Goal: Task Accomplishment & Management: Manage account settings

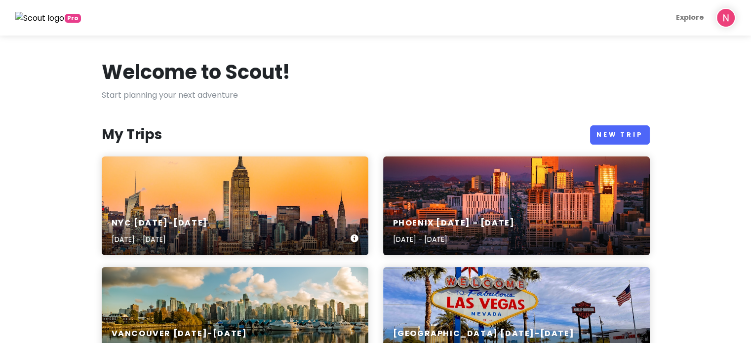
click at [211, 198] on div "NYC [DATE]-[DATE] [DATE] - [DATE]" at bounding box center [235, 206] width 267 height 99
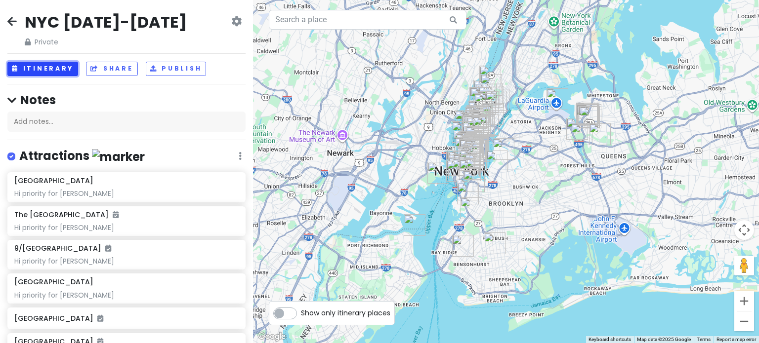
click at [51, 71] on button "Itinerary" at bounding box center [42, 69] width 71 height 14
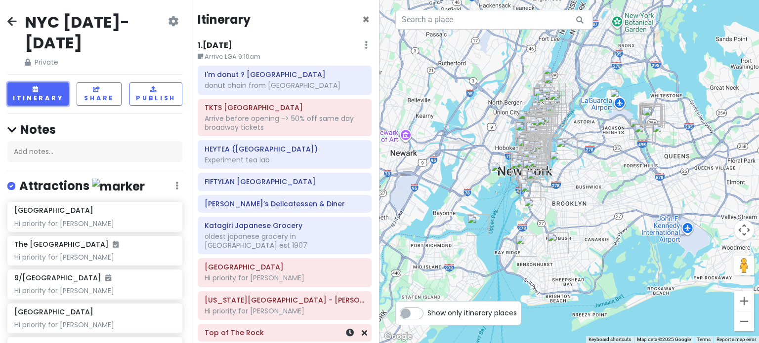
scroll to position [346, 0]
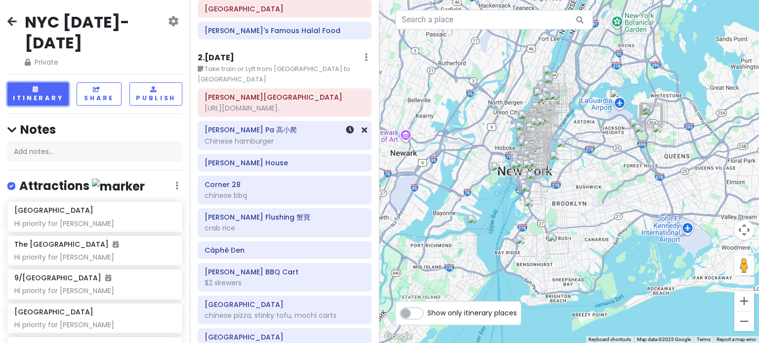
click at [271, 137] on div "Chinese hamburger" at bounding box center [285, 141] width 160 height 9
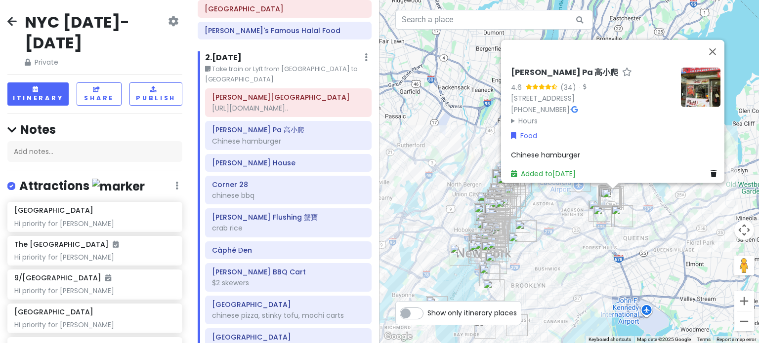
scroll to position [741, 0]
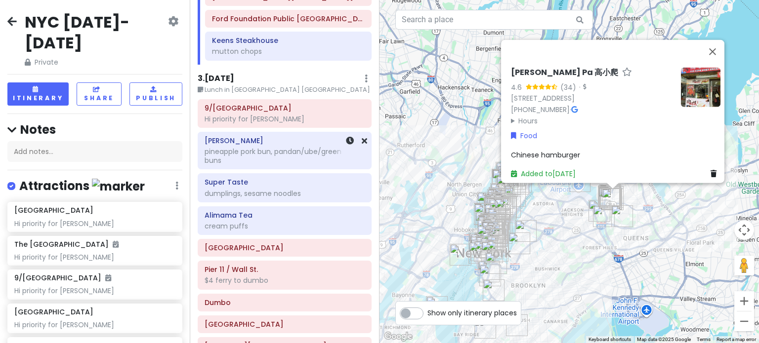
drag, startPoint x: 273, startPoint y: 149, endPoint x: 279, endPoint y: 149, distance: 5.5
click at [273, 149] on div "pineapple pork bun, pandan/ube/green tea buns" at bounding box center [285, 156] width 160 height 18
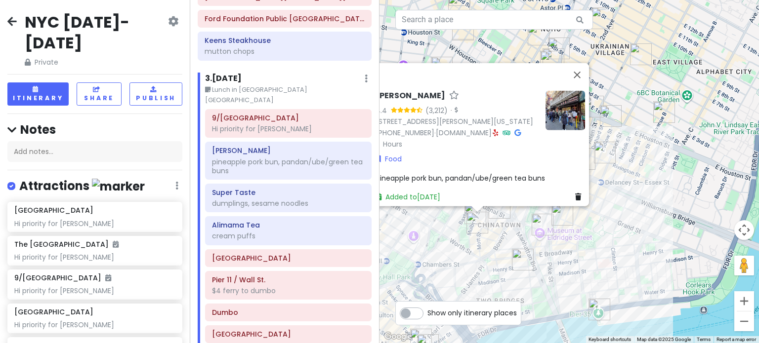
drag, startPoint x: 505, startPoint y: 262, endPoint x: 527, endPoint y: 231, distance: 37.3
click at [519, 242] on div "[PERSON_NAME] Wah 4.4 (3,212) · [STREET_ADDRESS][PERSON_NAME][US_STATE] [PHONE_…" at bounding box center [568, 171] width 379 height 343
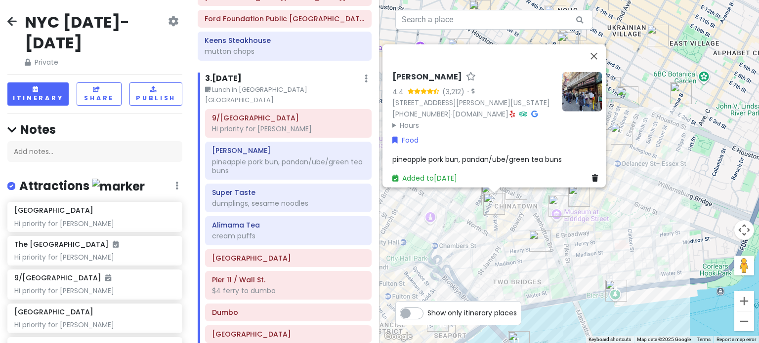
click at [498, 225] on div "[PERSON_NAME] Wah 4.4 (3,212) · [STREET_ADDRESS][PERSON_NAME][US_STATE] [PHONE_…" at bounding box center [568, 171] width 379 height 343
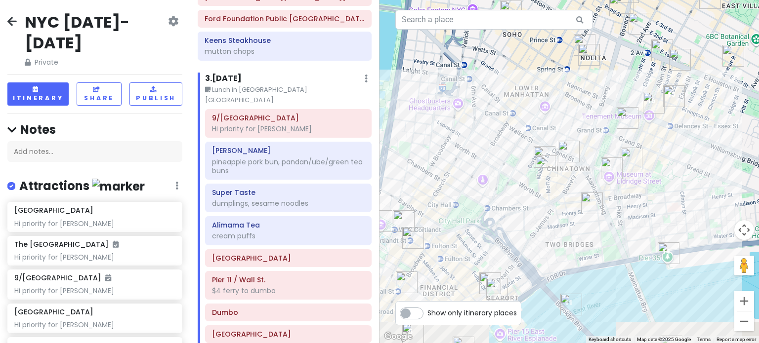
drag, startPoint x: 486, startPoint y: 237, endPoint x: 558, endPoint y: 183, distance: 89.6
click at [558, 183] on div at bounding box center [568, 171] width 379 height 343
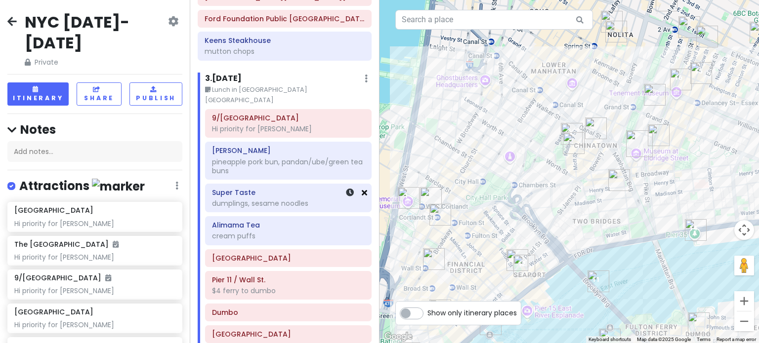
click at [362, 189] on icon at bounding box center [364, 193] width 5 height 8
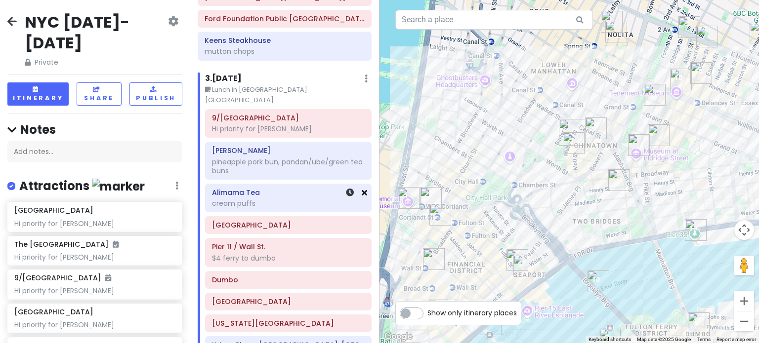
click at [362, 189] on icon at bounding box center [364, 193] width 5 height 8
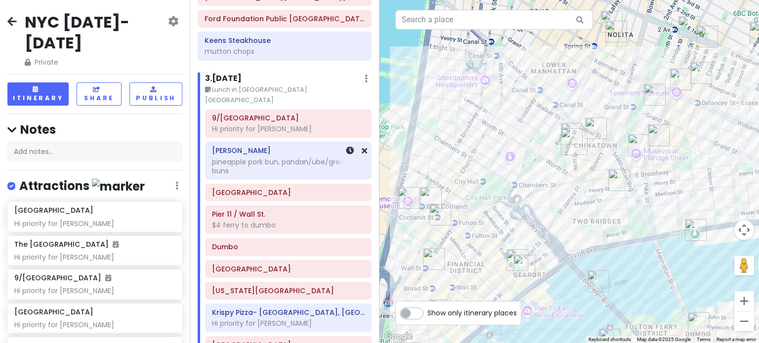
click at [281, 158] on div "pineapple pork bun, pandan/ube/green tea buns" at bounding box center [288, 167] width 153 height 18
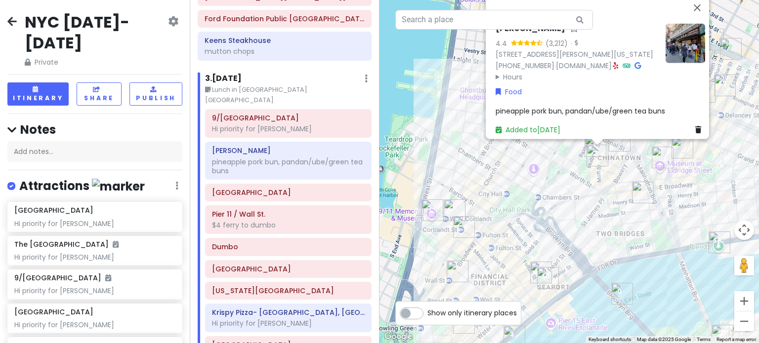
drag, startPoint x: 486, startPoint y: 249, endPoint x: 510, endPoint y: 205, distance: 50.6
click at [510, 205] on div "[PERSON_NAME] Wah 4.4 (3,212) · [STREET_ADDRESS][PERSON_NAME][US_STATE] [PHONE_…" at bounding box center [568, 171] width 379 height 343
drag, startPoint x: 571, startPoint y: 248, endPoint x: 592, endPoint y: 214, distance: 40.4
click at [592, 214] on div "[PERSON_NAME] Wah 4.4 (3,212) · [STREET_ADDRESS][PERSON_NAME][US_STATE] [PHONE_…" at bounding box center [568, 171] width 379 height 343
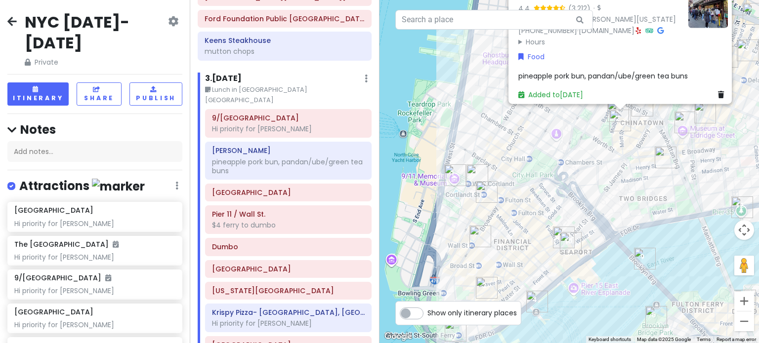
click at [611, 200] on div "[PERSON_NAME] Wah 4.4 (3,212) · [STREET_ADDRESS][PERSON_NAME][US_STATE] [PHONE_…" at bounding box center [568, 171] width 379 height 343
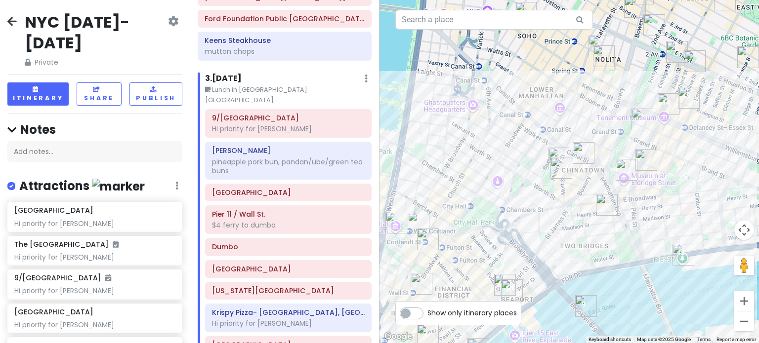
drag, startPoint x: 555, startPoint y: 247, endPoint x: 550, endPoint y: 250, distance: 6.3
click at [550, 250] on div at bounding box center [568, 171] width 379 height 343
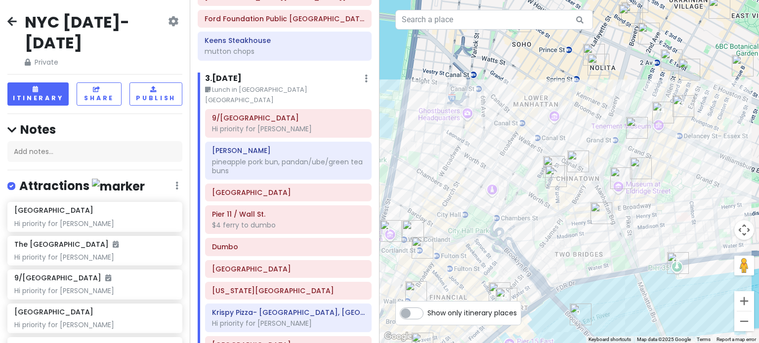
click at [622, 177] on img "Super Taste" at bounding box center [621, 178] width 22 height 22
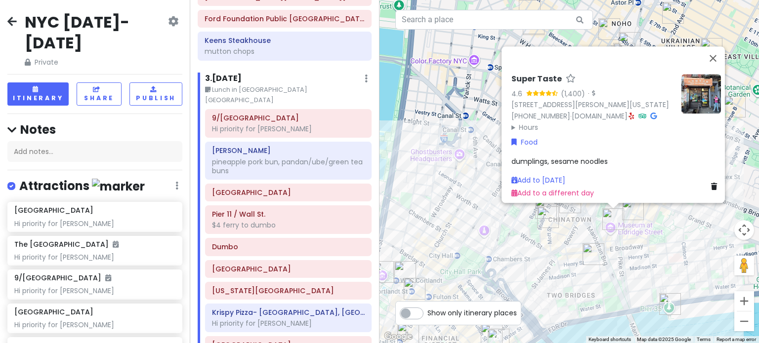
click at [632, 210] on img "Scarr's Pizza" at bounding box center [633, 210] width 22 height 22
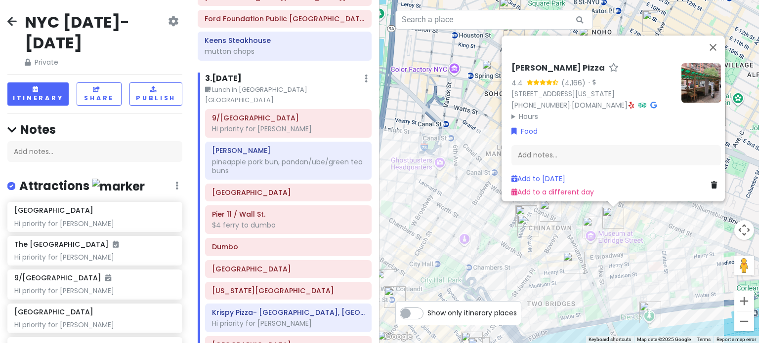
click at [565, 256] on img "Sun Hing Lung" at bounding box center [574, 263] width 22 height 22
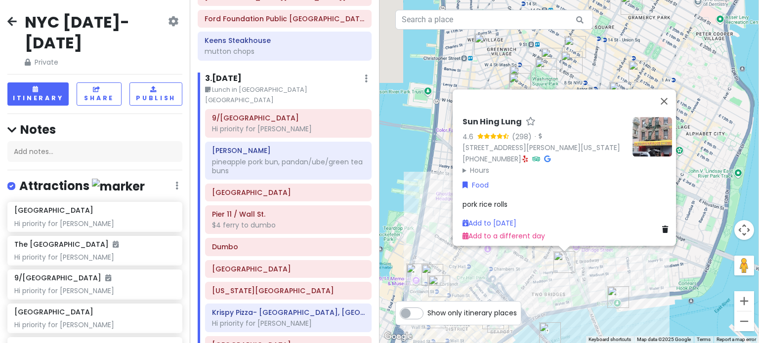
click at [540, 278] on div "Sun Hing Lung 4.6 (298) · [STREET_ADDRESS][PERSON_NAME][US_STATE] [PHONE_NUMBER…" at bounding box center [568, 171] width 379 height 343
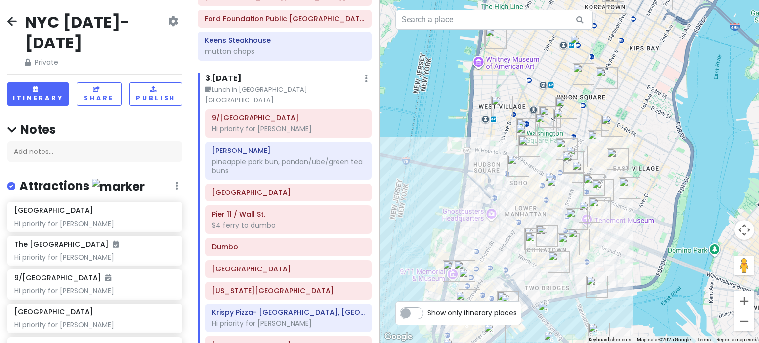
click at [575, 218] on img "The Sandwich Board" at bounding box center [577, 219] width 22 height 22
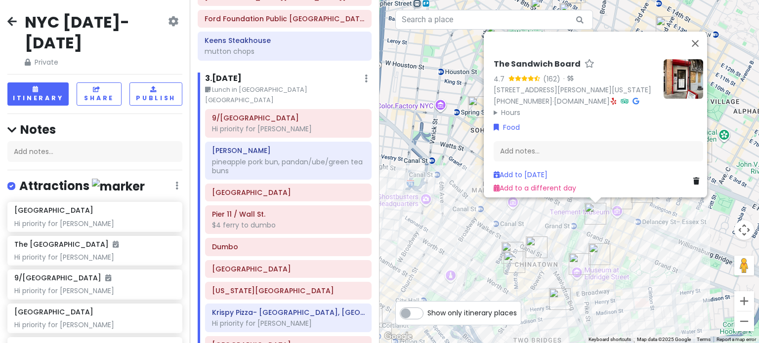
click at [530, 247] on img "Koré Coffee" at bounding box center [537, 248] width 22 height 22
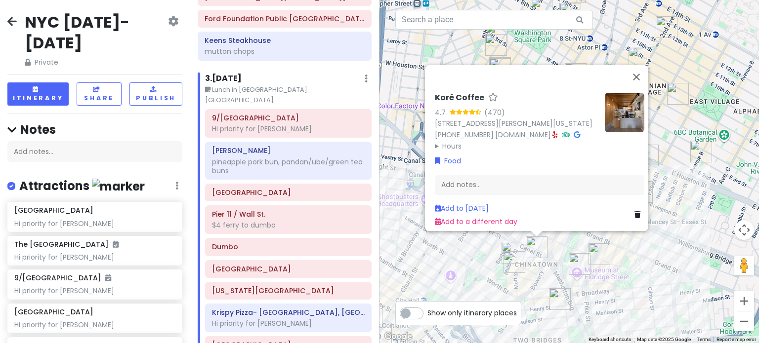
click at [505, 253] on img "Mei Lai Wah" at bounding box center [514, 262] width 22 height 22
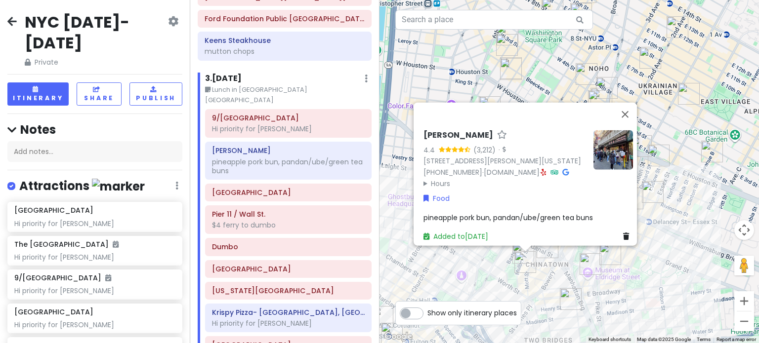
drag, startPoint x: 490, startPoint y: 257, endPoint x: 516, endPoint y: 252, distance: 26.1
click at [494, 257] on div "[PERSON_NAME] Wah 4.4 (3,212) · [STREET_ADDRESS][PERSON_NAME][US_STATE] [PHONE_…" at bounding box center [568, 171] width 379 height 343
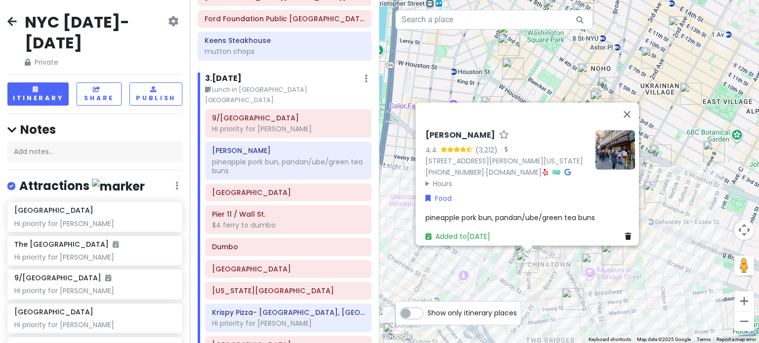
click at [495, 256] on div "[PERSON_NAME] Wah 4.4 (3,212) · [STREET_ADDRESS][PERSON_NAME][US_STATE] [PHONE_…" at bounding box center [568, 171] width 379 height 343
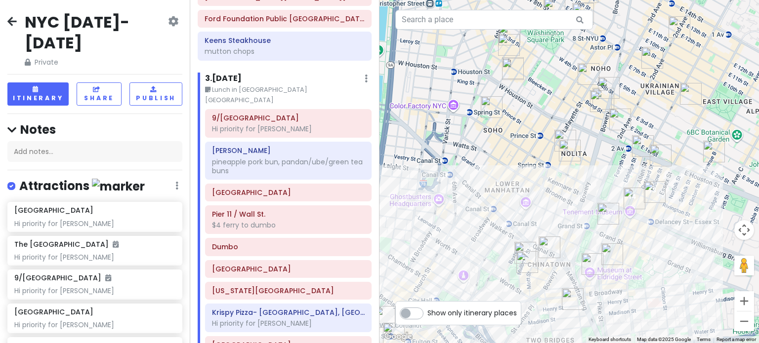
click at [520, 246] on img "Alimama Tea" at bounding box center [525, 253] width 22 height 22
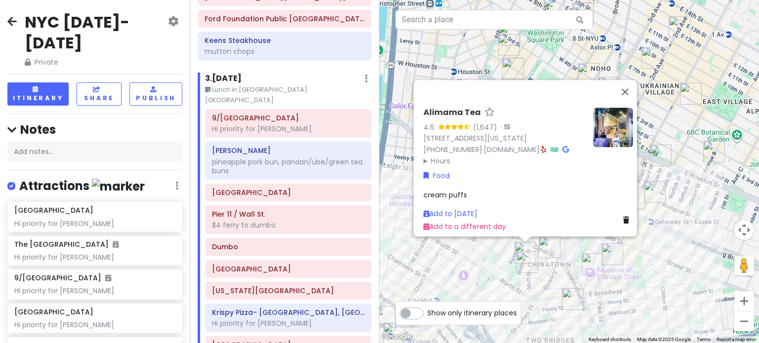
click at [532, 273] on img "Mei Lai Wah" at bounding box center [527, 262] width 22 height 22
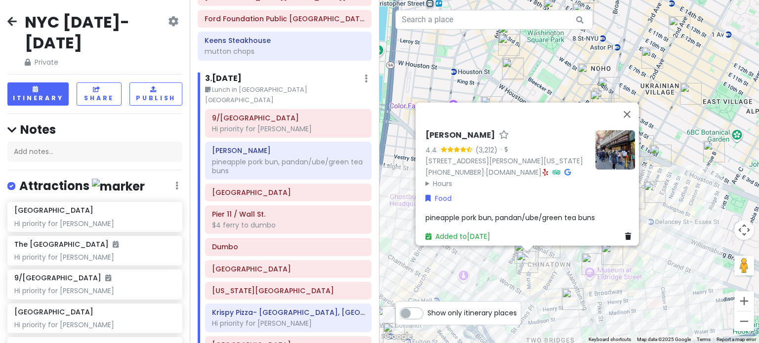
click at [573, 289] on img "Sun Hing Lung" at bounding box center [573, 300] width 22 height 22
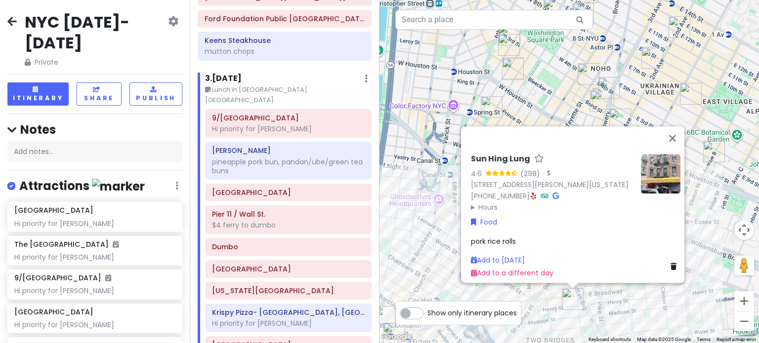
drag, startPoint x: 620, startPoint y: 307, endPoint x: 626, endPoint y: 288, distance: 20.0
click at [620, 305] on div "Sun Hing Lung 4.6 (298) · [STREET_ADDRESS][PERSON_NAME][US_STATE] [PHONE_NUMBER…" at bounding box center [568, 171] width 379 height 343
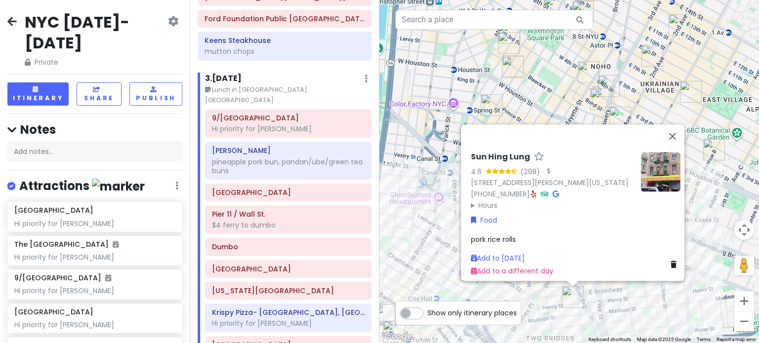
click at [691, 306] on div "Sun Hing Lung 4.6 (298) · [STREET_ADDRESS][PERSON_NAME][US_STATE] [PHONE_NUMBER…" at bounding box center [568, 171] width 379 height 343
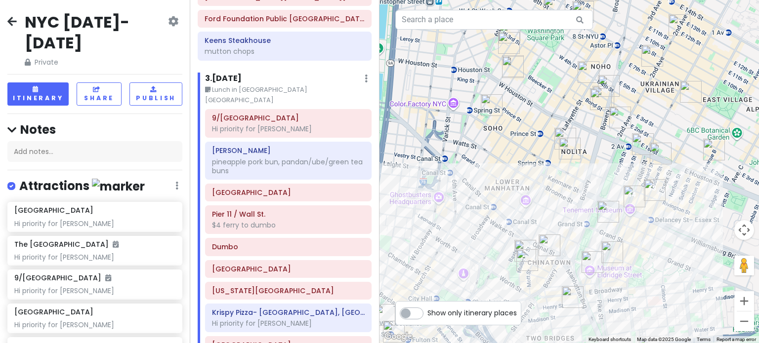
click at [604, 217] on img "The Sandwich Board" at bounding box center [608, 212] width 22 height 22
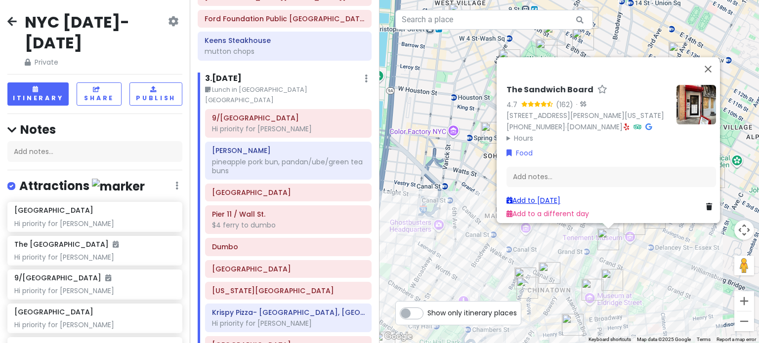
click at [535, 196] on link "Add to [DATE]" at bounding box center [533, 201] width 54 height 10
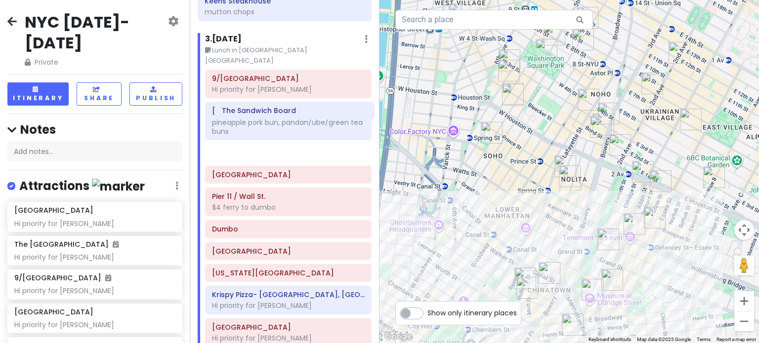
scroll to position [781, 0]
drag, startPoint x: 242, startPoint y: 326, endPoint x: 256, endPoint y: 118, distance: 208.4
click at [253, 118] on div "9/11 Memorial & Museum Hi priority for [PERSON_NAME] [PERSON_NAME] pineapple po…" at bounding box center [288, 271] width 181 height 402
click at [254, 146] on div "The Sandwich Board" at bounding box center [288, 153] width 153 height 14
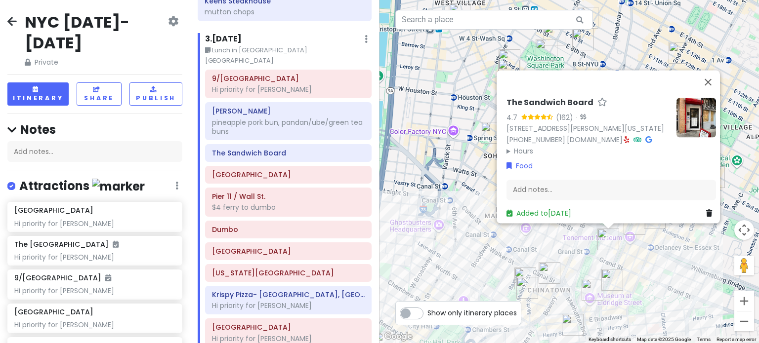
click at [645, 136] on icon at bounding box center [648, 139] width 6 height 7
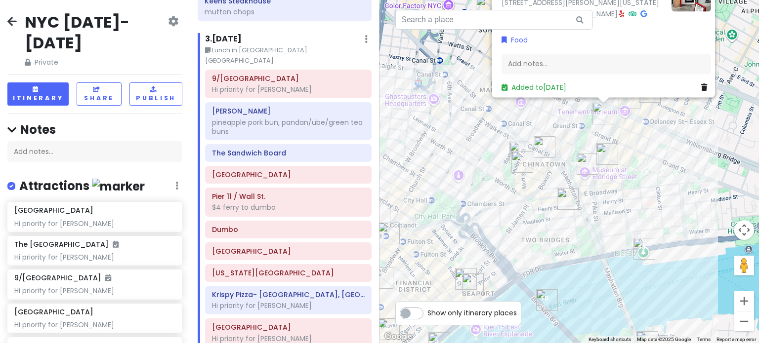
drag, startPoint x: 546, startPoint y: 252, endPoint x: 541, endPoint y: 124, distance: 127.6
click at [541, 124] on div "The Sandwich Board 4.7 (162) · [STREET_ADDRESS][PERSON_NAME][US_STATE] [PHONE_N…" at bounding box center [568, 171] width 379 height 343
click at [474, 154] on div "The Sandwich Board 4.7 (162) · [STREET_ADDRESS][PERSON_NAME][US_STATE] [PHONE_N…" at bounding box center [568, 171] width 379 height 343
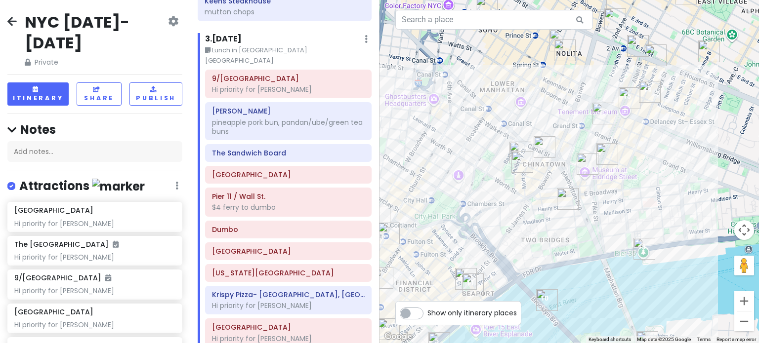
click at [628, 93] on img "Okiboru House of Tsukemen" at bounding box center [630, 98] width 22 height 22
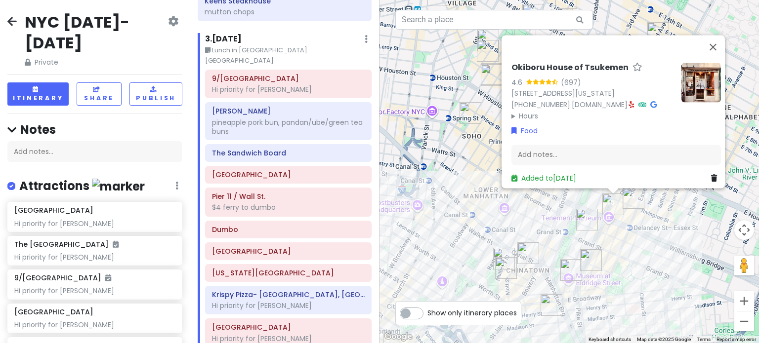
click at [525, 112] on summary "Hours" at bounding box center [592, 116] width 162 height 11
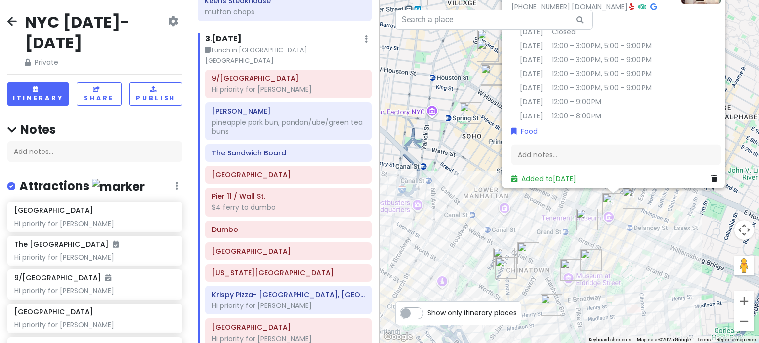
click at [528, 227] on div "Okiboru House of Tsukemen 4.6 (697) [STREET_ADDRESS][US_STATE] [PHONE_NUMBER] ·…" at bounding box center [568, 171] width 379 height 343
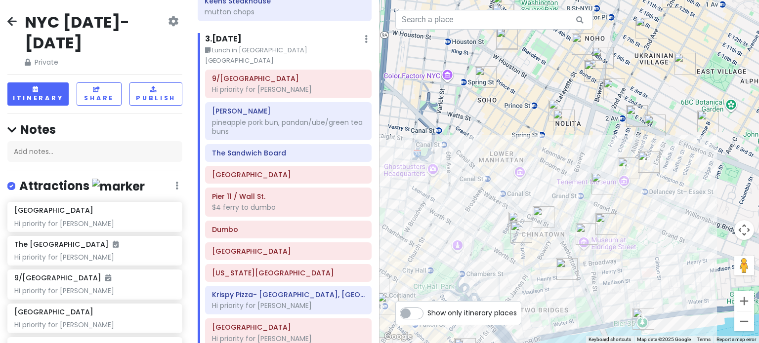
drag, startPoint x: 585, startPoint y: 255, endPoint x: 639, endPoint y: 155, distance: 114.1
click at [597, 223] on img "Super Taste" at bounding box center [587, 234] width 22 height 22
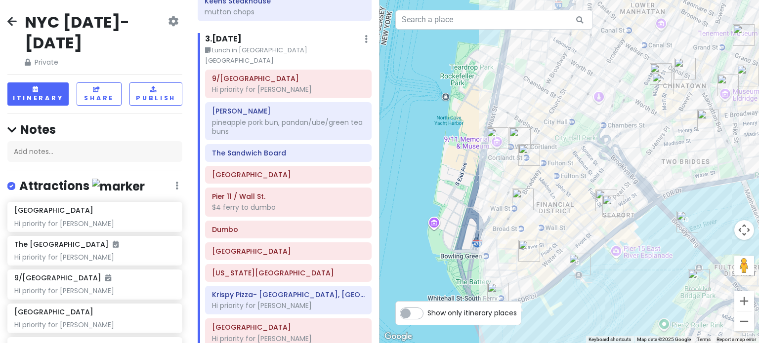
click at [523, 198] on img "Ten Thousand Coffee" at bounding box center [523, 200] width 22 height 22
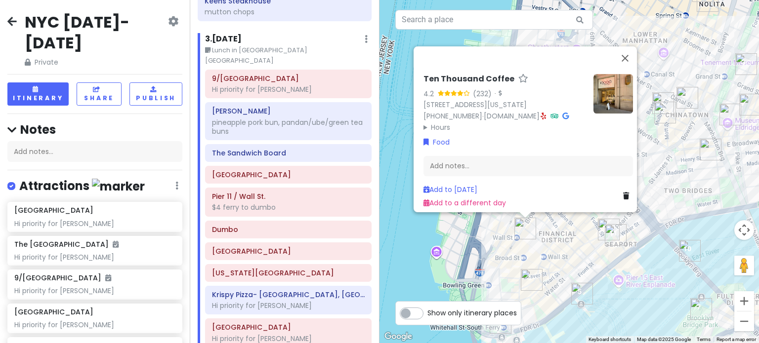
click at [530, 277] on img "Stone Street Historic District" at bounding box center [532, 280] width 22 height 22
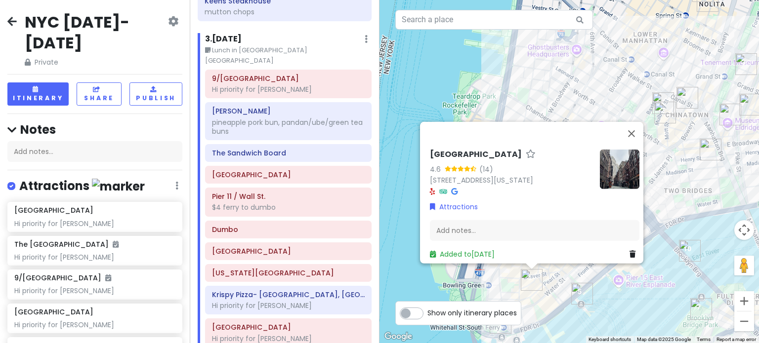
click at [573, 292] on img "Pier 11 / Wall St." at bounding box center [582, 294] width 22 height 22
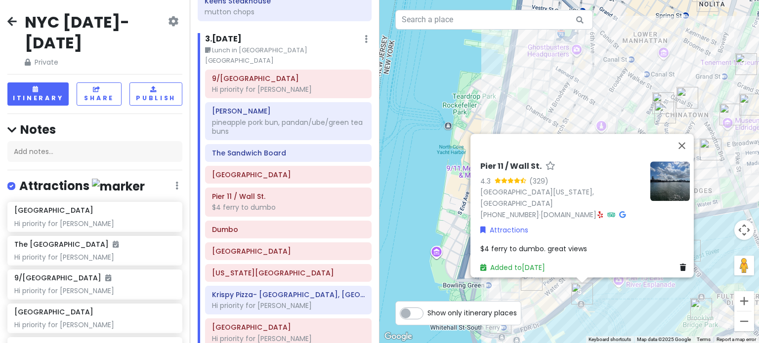
click at [575, 305] on div "Pier 11 / [STREET_ADDRESS][US_STATE] [PHONE_NUMBER] · [DOMAIN_NAME] · Attractio…" at bounding box center [568, 171] width 379 height 343
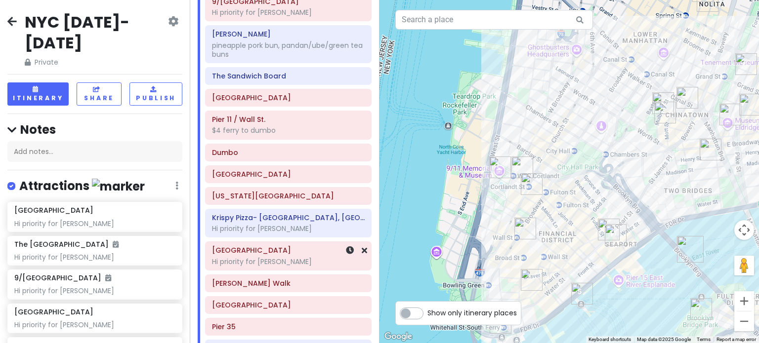
scroll to position [830, 0]
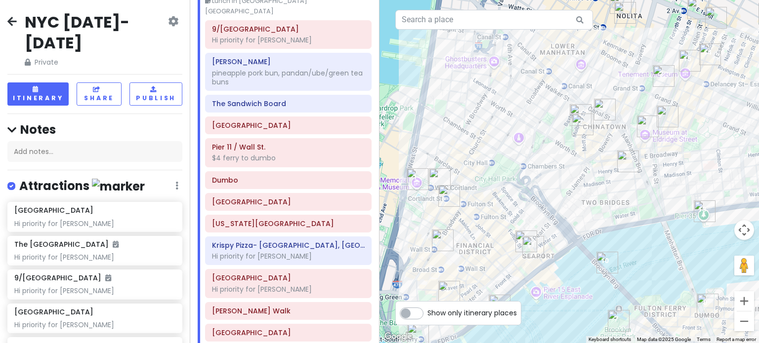
drag, startPoint x: 591, startPoint y: 179, endPoint x: 483, endPoint y: 201, distance: 110.7
click at [482, 201] on div at bounding box center [568, 171] width 379 height 343
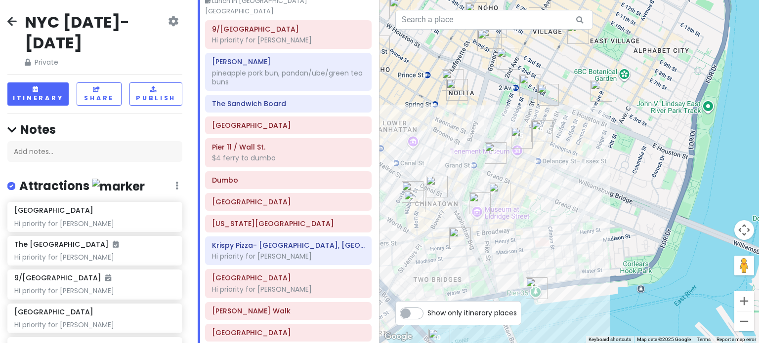
drag, startPoint x: 527, startPoint y: 137, endPoint x: 588, endPoint y: 169, distance: 68.9
click at [588, 169] on div at bounding box center [568, 171] width 379 height 343
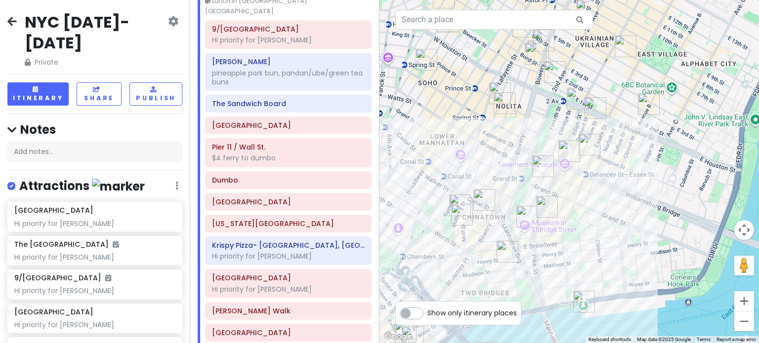
click at [569, 146] on img "Okiboru House of Tsukemen" at bounding box center [569, 151] width 22 height 22
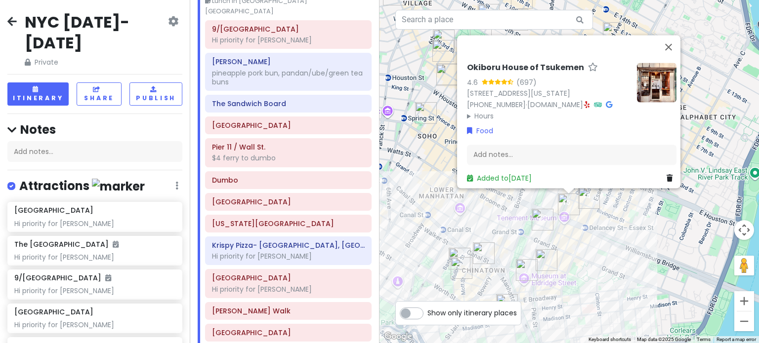
click at [543, 218] on img "The Sandwich Board" at bounding box center [543, 220] width 22 height 22
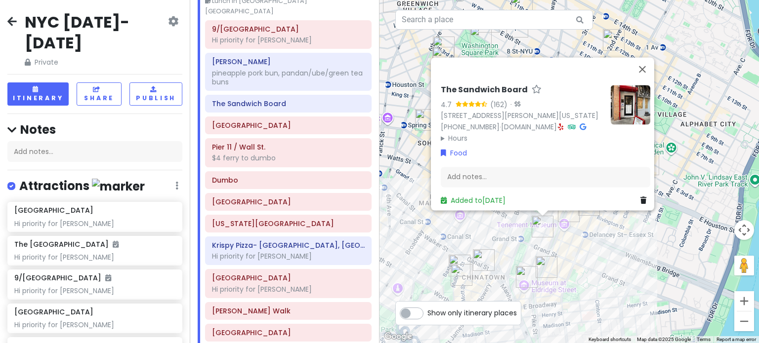
click at [559, 219] on img "Okiboru House of Tsukemen" at bounding box center [569, 212] width 22 height 22
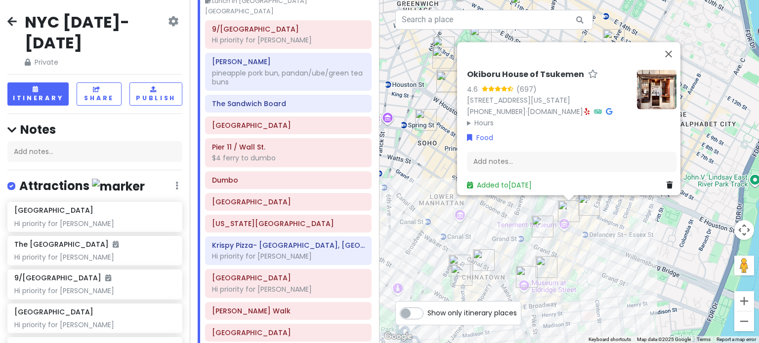
click at [584, 108] on icon at bounding box center [586, 111] width 5 height 7
click at [581, 206] on img "Kalye Rivington" at bounding box center [589, 205] width 22 height 22
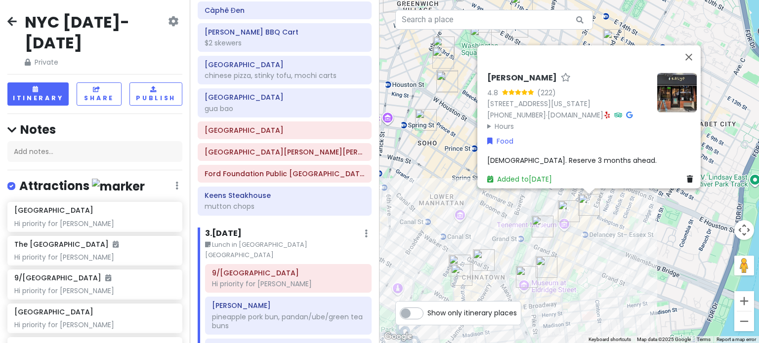
scroll to position [583, 0]
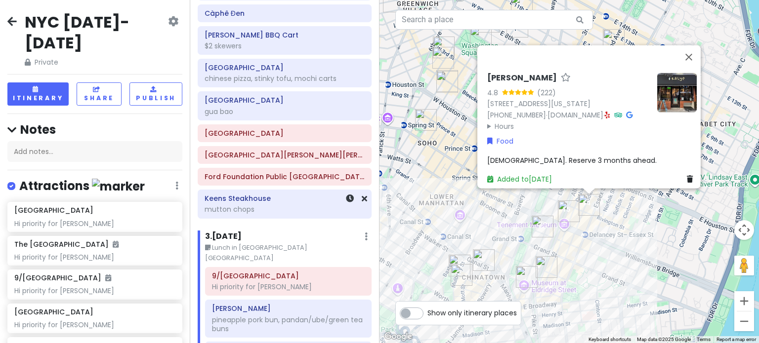
click at [257, 205] on div "mutton chops" at bounding box center [285, 209] width 160 height 9
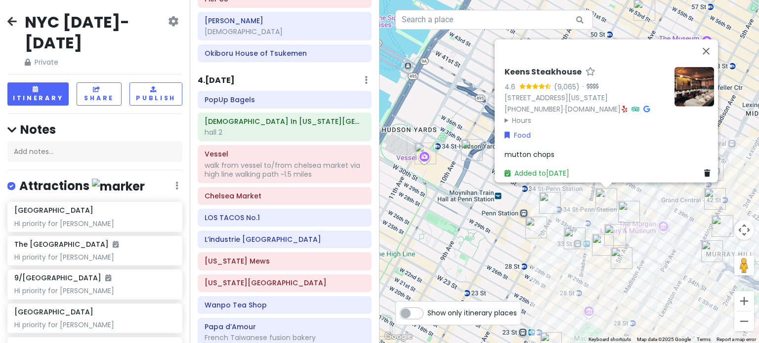
scroll to position [1670, 0]
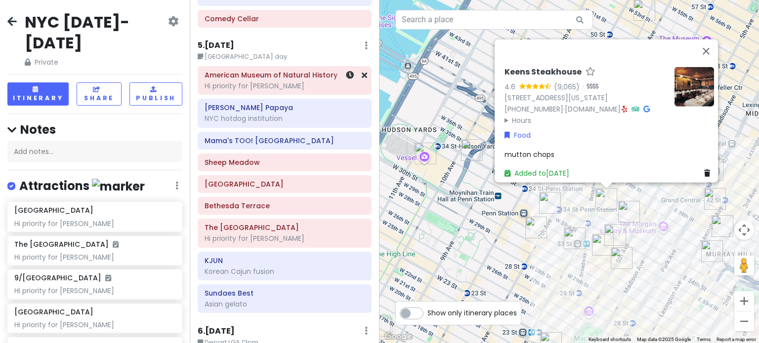
click at [267, 86] on div "Hi priority for [PERSON_NAME]" at bounding box center [285, 86] width 160 height 9
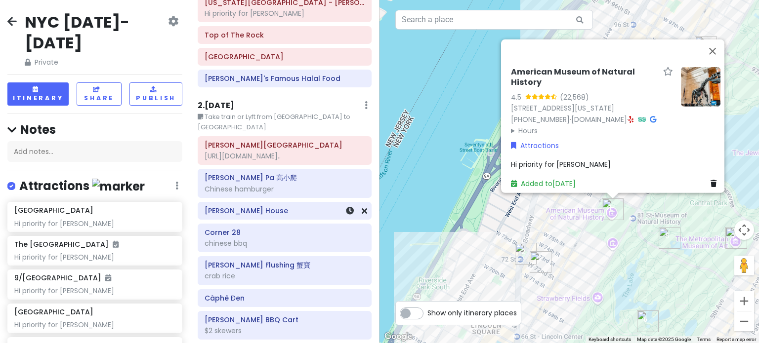
scroll to position [296, 0]
click at [255, 153] on div "[URL][DOMAIN_NAME].." at bounding box center [285, 157] width 160 height 9
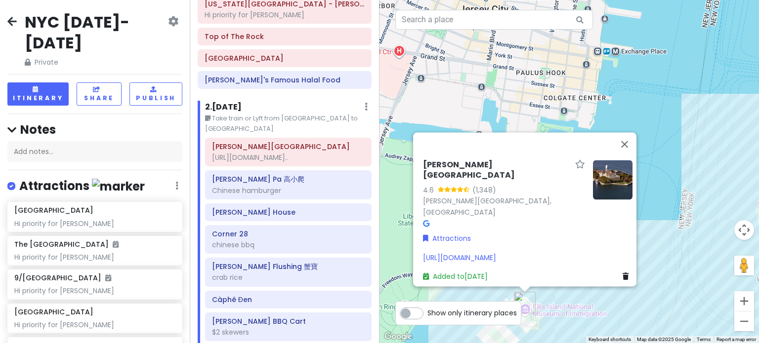
click at [594, 252] on div "[URL][DOMAIN_NAME]" at bounding box center [527, 257] width 209 height 11
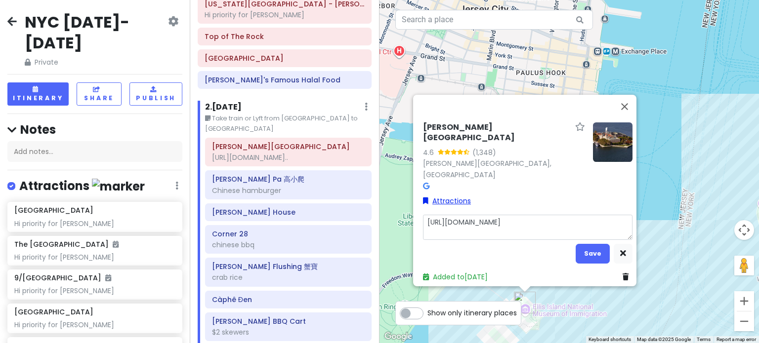
type textarea "x"
type textarea "[URL][DOMAIN_NAME]"
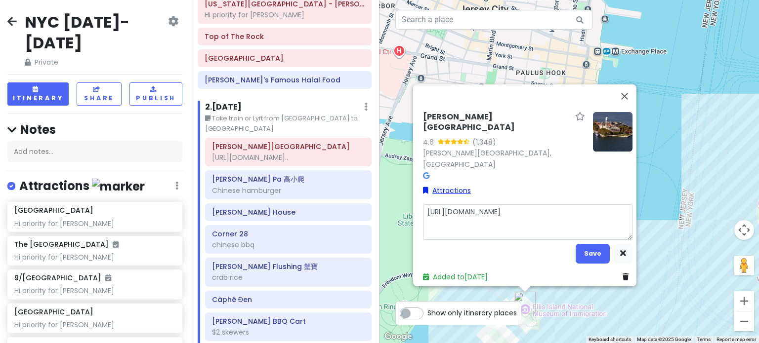
type textarea "x"
type textarea "* [URL][DOMAIN_NAME]"
type textarea "x"
type textarea "*r [URL][DOMAIN_NAME]"
type textarea "x"
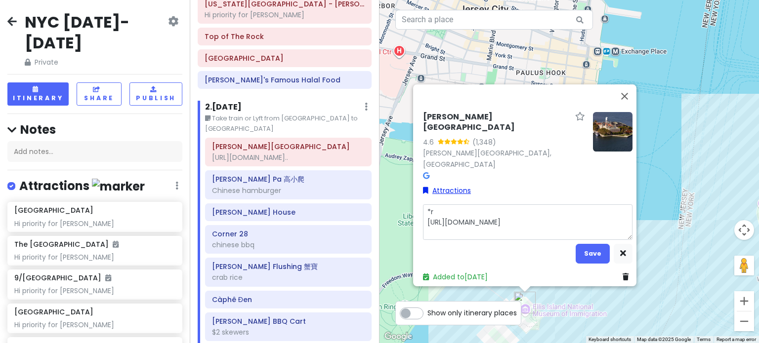
type textarea "*re [URL][DOMAIN_NAME]"
type textarea "x"
type textarea "*res [URL][DOMAIN_NAME]"
type textarea "x"
type textarea "*rese [URL][DOMAIN_NAME]"
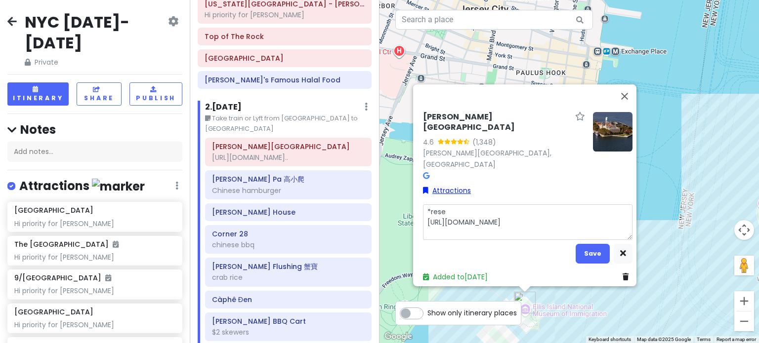
type textarea "x"
type textarea "*[PERSON_NAME] [URL][DOMAIN_NAME]"
type textarea "x"
type textarea "*reserv [URL][DOMAIN_NAME]"
type textarea "x"
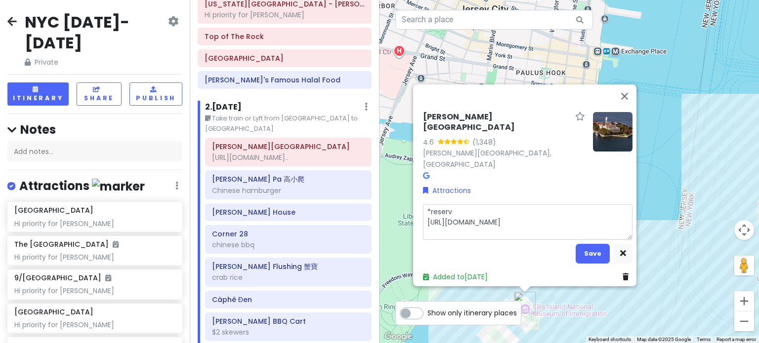
type textarea "*reserve [URL][DOMAIN_NAME]"
type textarea "x"
type textarea "*reserved [URL][DOMAIN_NAME]"
click at [584, 248] on button "Save" at bounding box center [593, 253] width 34 height 19
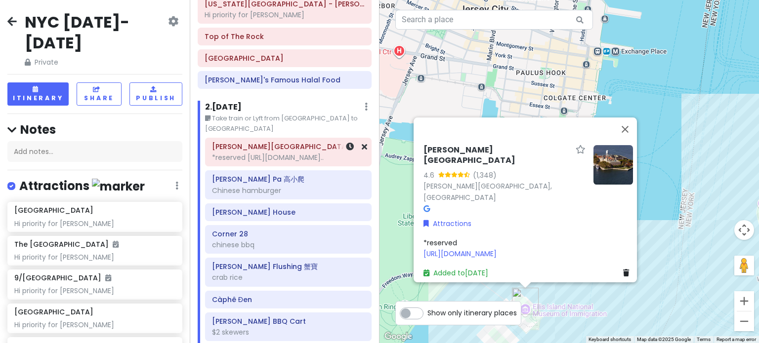
click at [269, 153] on div "*reserved [URL][DOMAIN_NAME].." at bounding box center [288, 157] width 153 height 9
click at [346, 143] on icon at bounding box center [350, 147] width 8 height 8
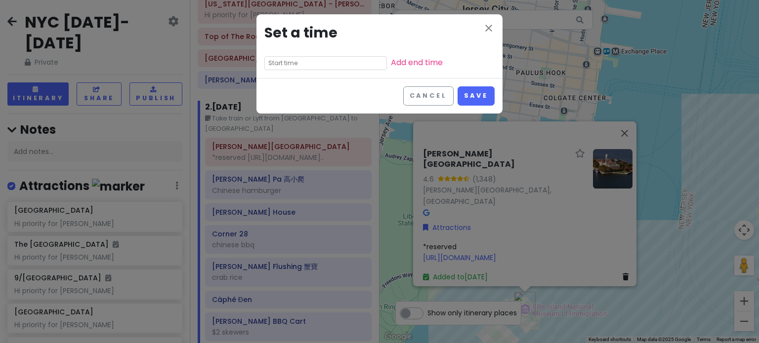
click at [298, 62] on input "text" at bounding box center [325, 63] width 123 height 14
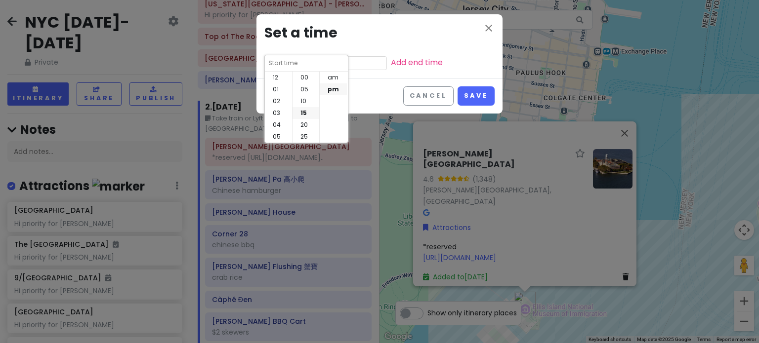
scroll to position [36, 0]
click at [276, 102] on li "08" at bounding box center [278, 101] width 27 height 12
type input "8:15 pm"
click at [303, 113] on li "30" at bounding box center [305, 113] width 27 height 12
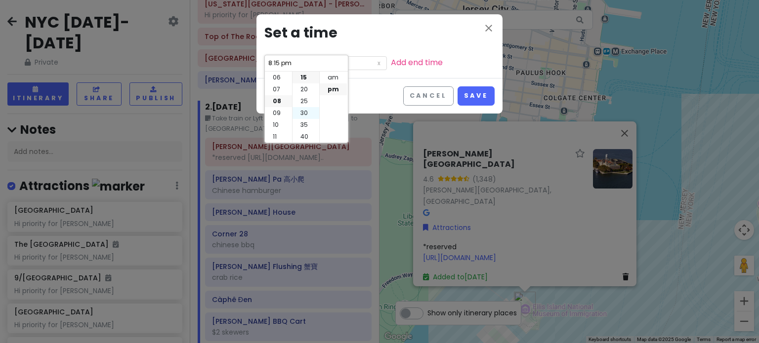
type input "8:30 pm"
click at [327, 78] on li "am" at bounding box center [333, 78] width 27 height 12
type input "8:30 am"
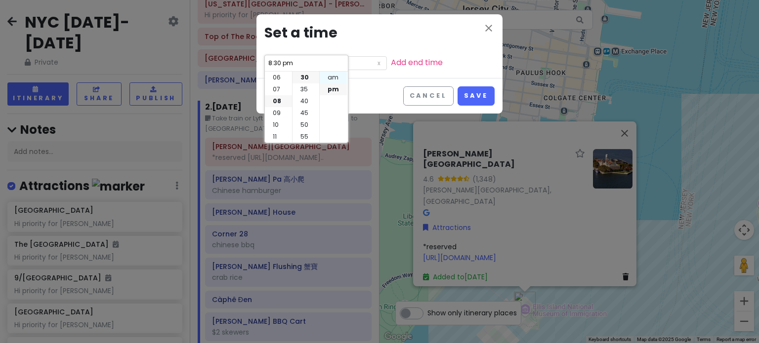
type input "8:30 am"
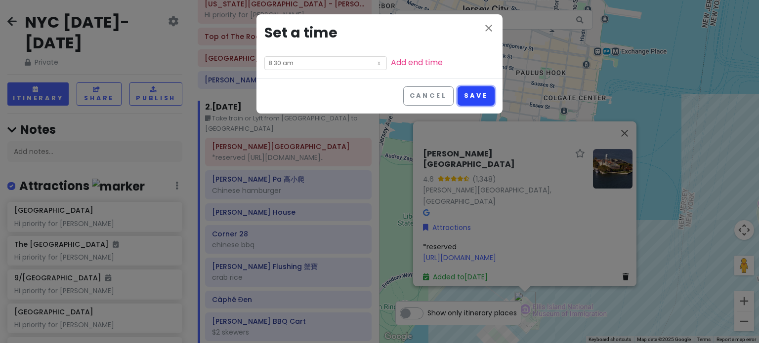
click at [464, 98] on button "Save" at bounding box center [475, 95] width 37 height 19
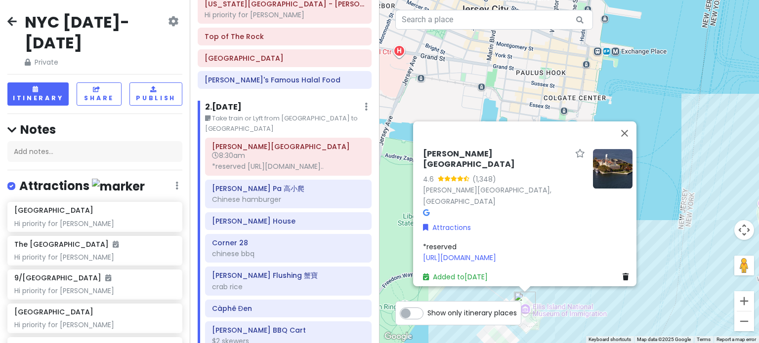
click at [564, 97] on div "[PERSON_NAME][GEOGRAPHIC_DATA] 4.6 (1,348) [PERSON_NAME][GEOGRAPHIC_DATA], [GEO…" at bounding box center [568, 171] width 379 height 343
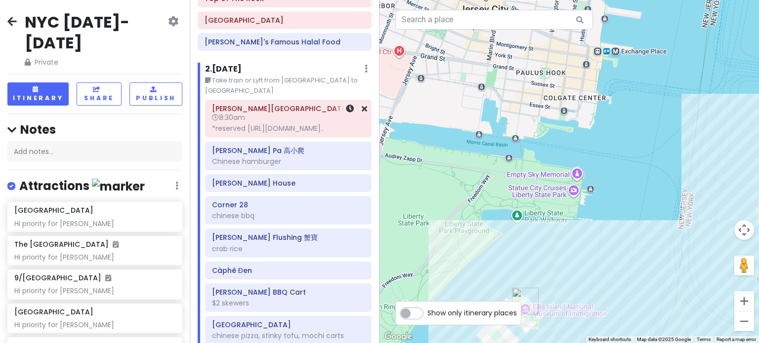
scroll to position [296, 0]
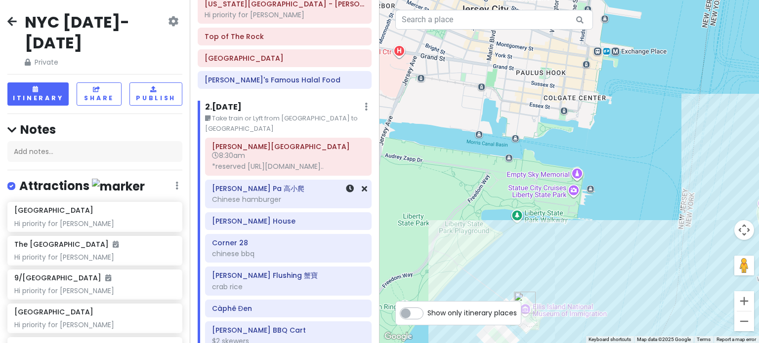
click at [280, 188] on h6 "[PERSON_NAME] Pa 高小爬" at bounding box center [288, 188] width 153 height 9
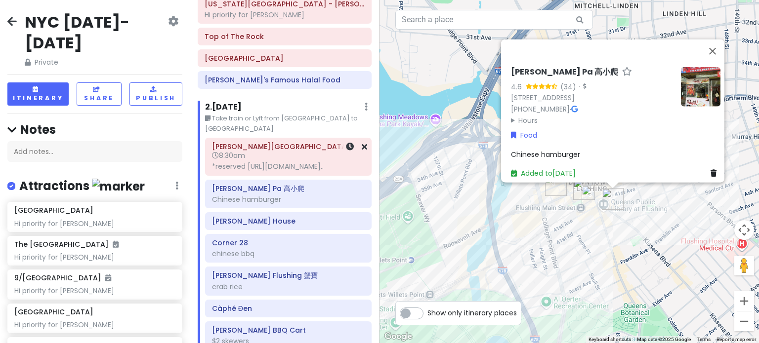
click at [277, 142] on h6 "[PERSON_NAME][GEOGRAPHIC_DATA]" at bounding box center [288, 146] width 153 height 9
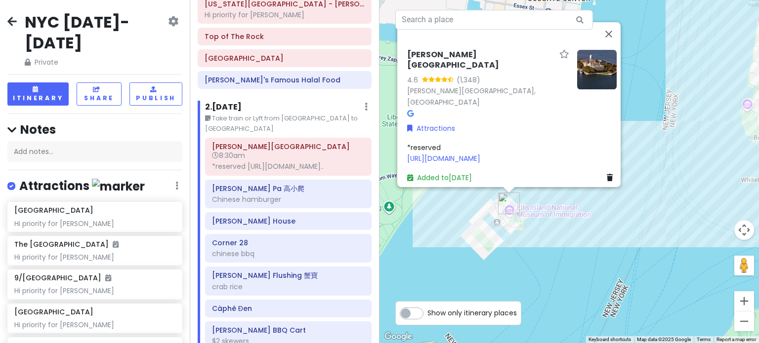
drag, startPoint x: 563, startPoint y: 314, endPoint x: 537, endPoint y: 167, distance: 148.9
click at [537, 167] on div "[PERSON_NAME][GEOGRAPHIC_DATA] 4.6 (1,348) [PERSON_NAME][GEOGRAPHIC_DATA], [GEO…" at bounding box center [568, 171] width 379 height 343
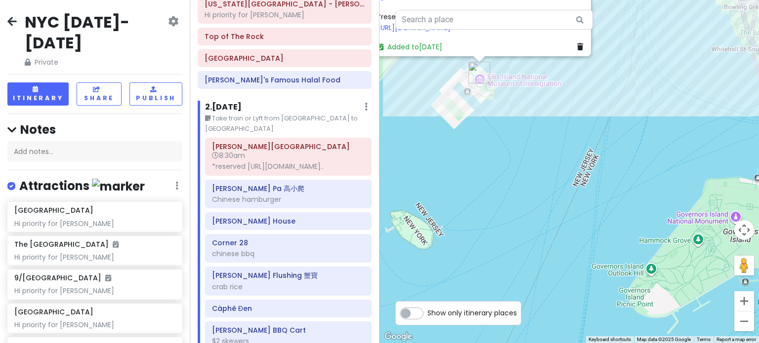
click at [537, 167] on div "[PERSON_NAME][GEOGRAPHIC_DATA] 4.6 (1,348) [PERSON_NAME][GEOGRAPHIC_DATA], [GEO…" at bounding box center [568, 171] width 379 height 343
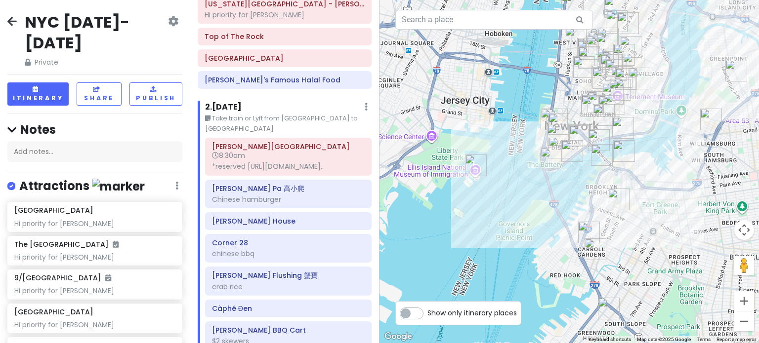
drag, startPoint x: 571, startPoint y: 130, endPoint x: 522, endPoint y: 169, distance: 62.2
click at [522, 169] on div at bounding box center [568, 171] width 379 height 343
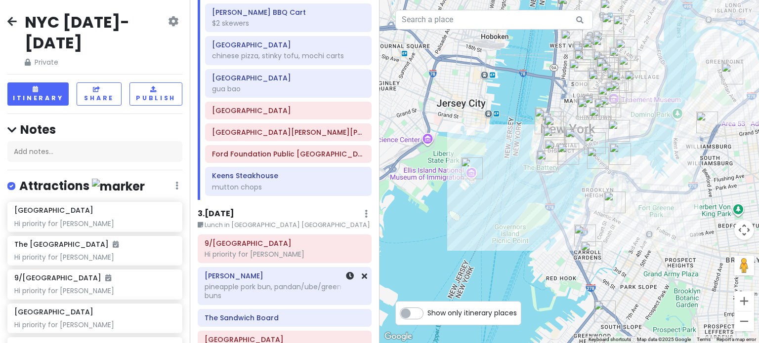
scroll to position [692, 0]
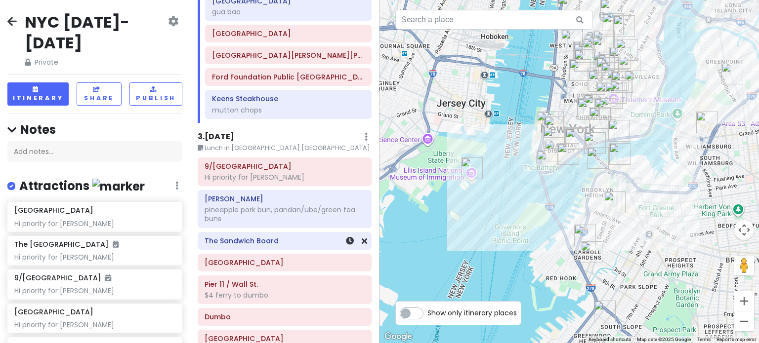
click at [298, 244] on div "The Sandwich Board" at bounding box center [284, 241] width 173 height 17
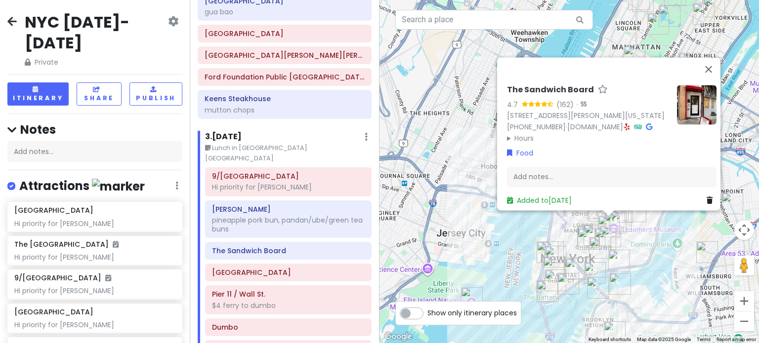
click at [624, 124] on icon at bounding box center [626, 127] width 5 height 7
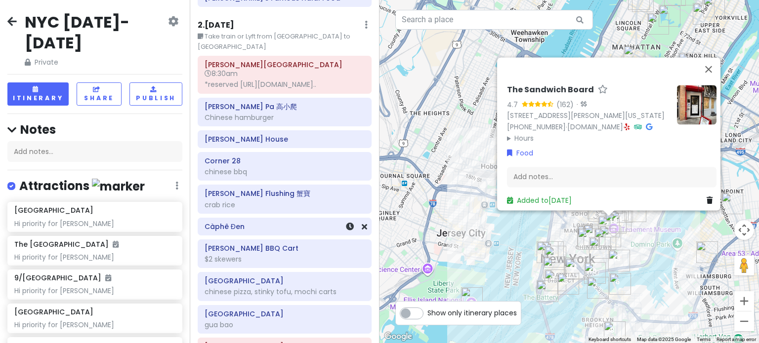
scroll to position [346, 0]
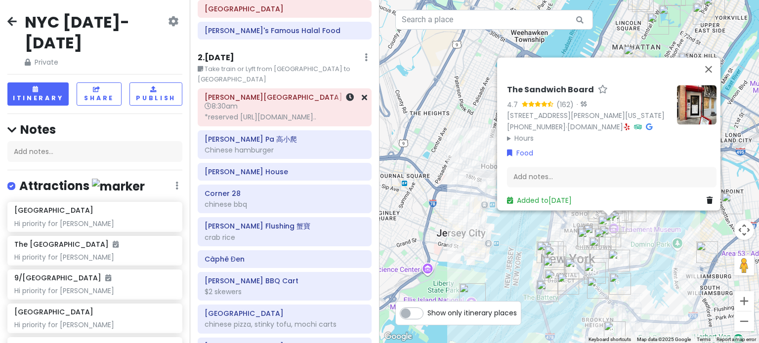
click at [278, 102] on h6 "8:30am" at bounding box center [285, 106] width 160 height 9
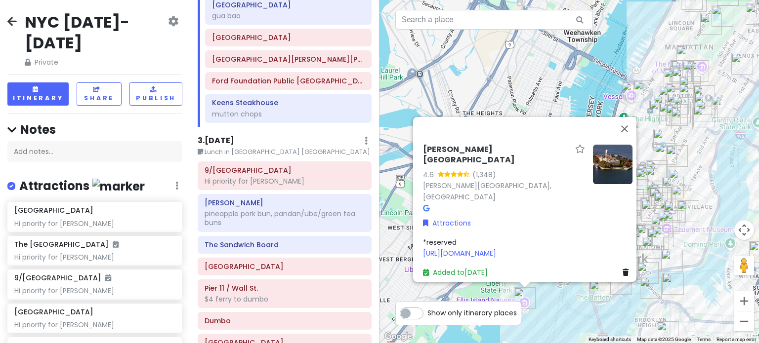
scroll to position [692, 0]
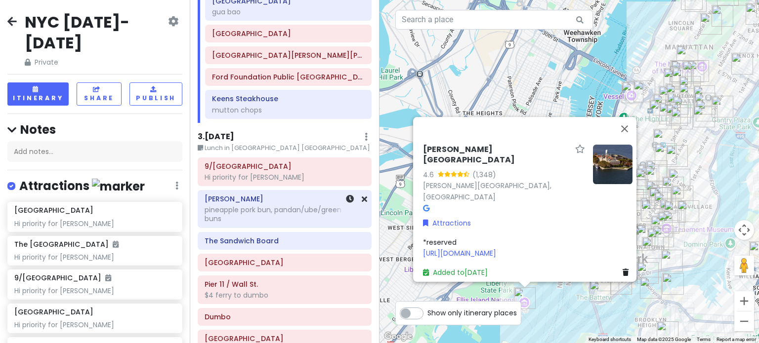
click at [276, 199] on h6 "[PERSON_NAME]" at bounding box center [285, 199] width 160 height 9
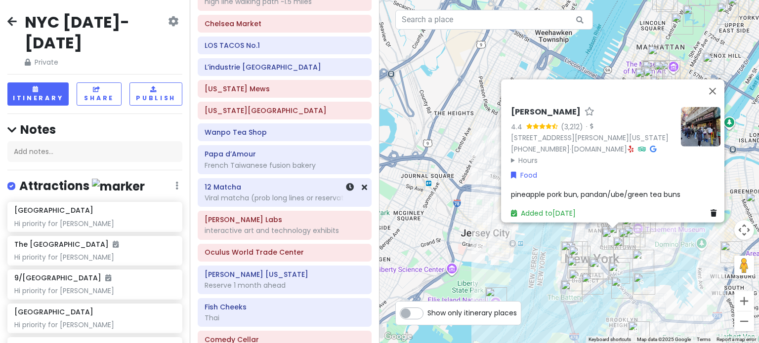
scroll to position [1383, 0]
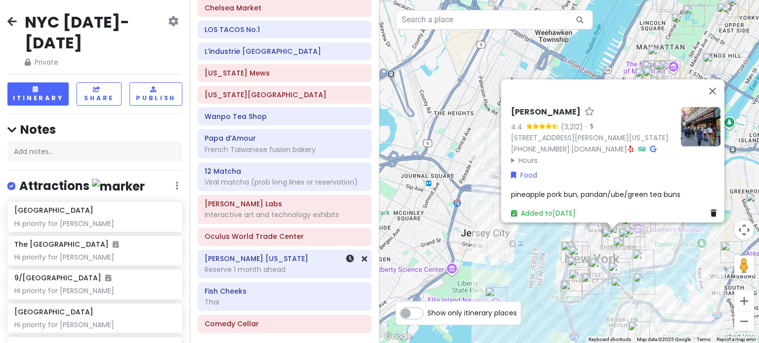
click at [257, 254] on h6 "[PERSON_NAME] [US_STATE]" at bounding box center [285, 258] width 160 height 9
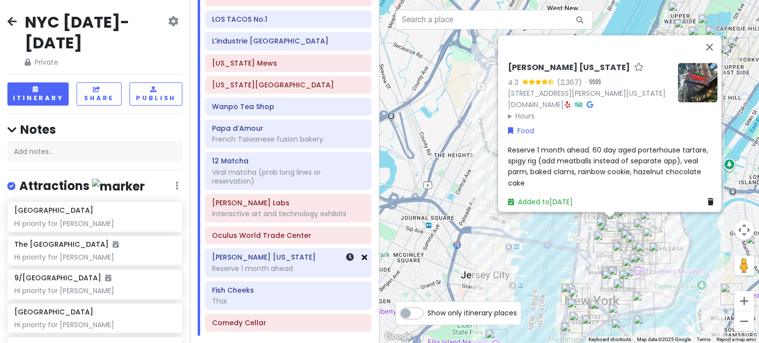
click at [362, 253] on icon at bounding box center [364, 257] width 5 height 8
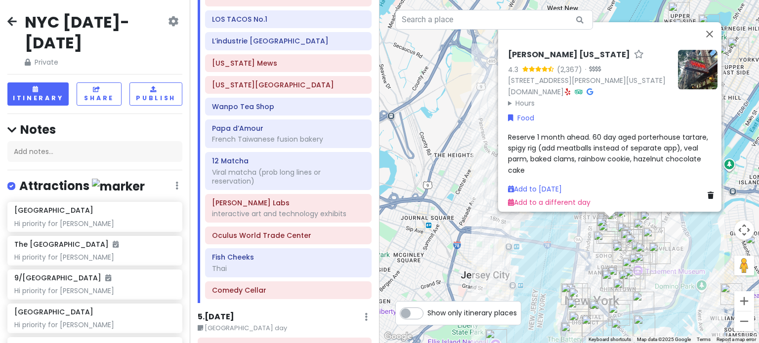
drag, startPoint x: 290, startPoint y: 248, endPoint x: 289, endPoint y: 256, distance: 8.5
click at [290, 264] on div "Thai" at bounding box center [288, 268] width 153 height 9
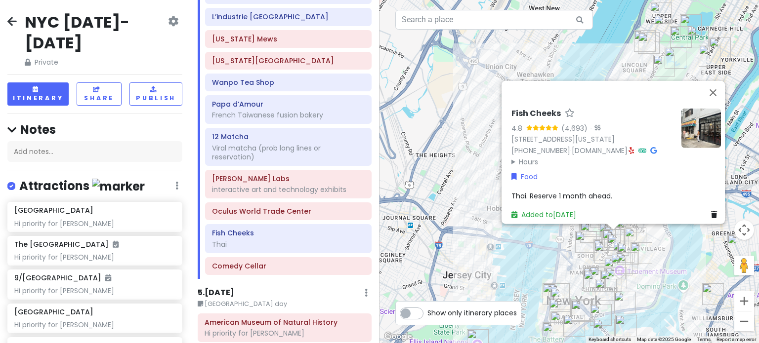
scroll to position [1581, 0]
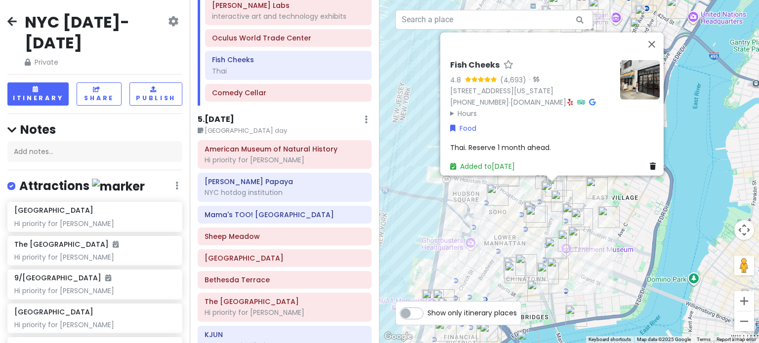
drag, startPoint x: 502, startPoint y: 267, endPoint x: 440, endPoint y: 218, distance: 78.9
click at [440, 218] on div "Fish Cheeks 4.8 (4,693) · [STREET_ADDRESS][US_STATE] [PHONE_NUMBER] · [DOMAIN_N…" at bounding box center [568, 171] width 379 height 343
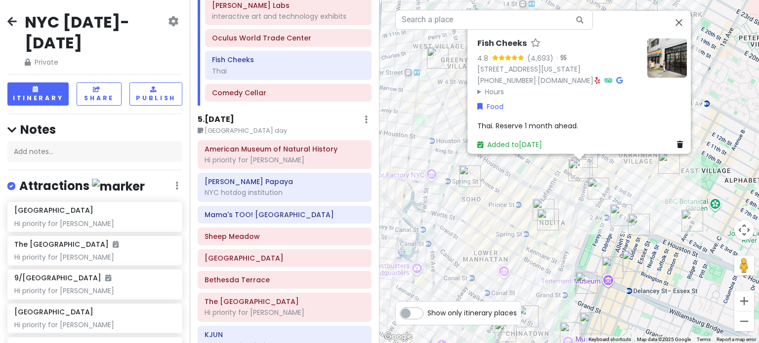
click at [282, 114] on div "5 . [DATE] Edit Day Notes Delete Day" at bounding box center [285, 122] width 174 height 17
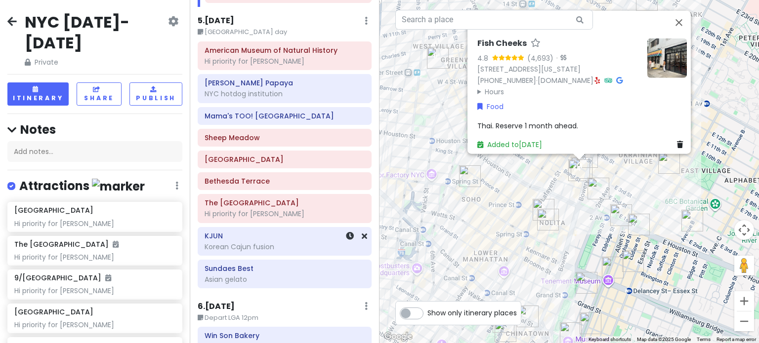
scroll to position [1680, 0]
click at [251, 243] on div "Korean Cajun fusion" at bounding box center [285, 247] width 160 height 9
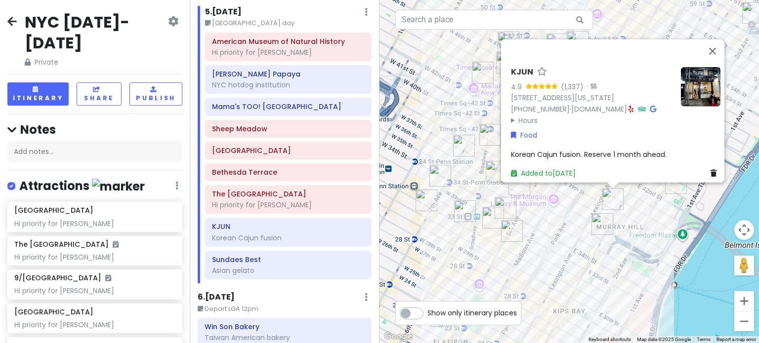
click at [657, 149] on span "Korean Cajun fusion. Reserve 1 month ahead." at bounding box center [589, 154] width 156 height 10
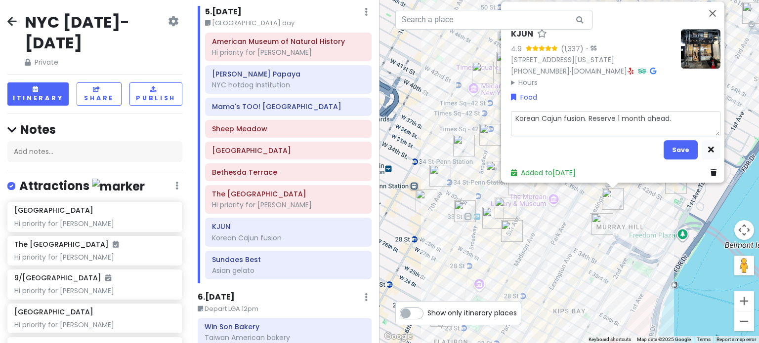
drag, startPoint x: 683, startPoint y: 116, endPoint x: 694, endPoint y: 116, distance: 10.4
click at [684, 116] on textarea "Korean Cajun fusion. Reserve 1 month ahead." at bounding box center [615, 124] width 209 height 26
type textarea "x"
type textarea "Korean Cajun fusion. Reserve 1 month ahead."
type textarea "x"
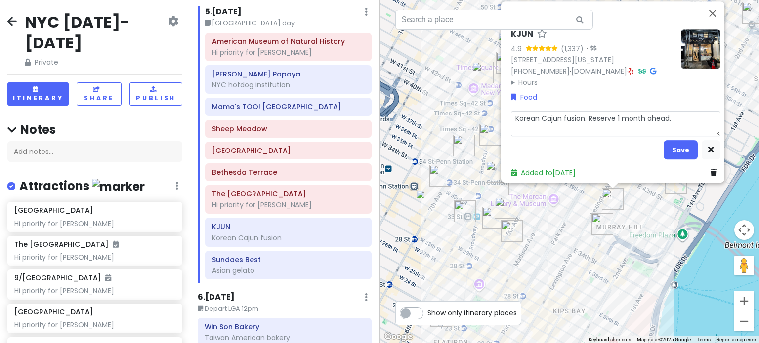
type textarea "Korean Cajun fusion. Reserve 1 month ahead. S"
type textarea "x"
type textarea "Korean Cajun fusion. Reserve 1 month ahead. Se"
type textarea "x"
type textarea "Korean Cajun fusion. Reserve 1 month ahead. Sea"
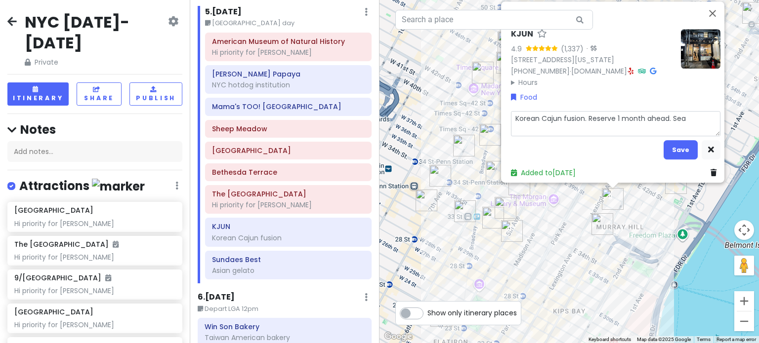
type textarea "x"
type textarea "Korean Cajun fusion. Reserve 1 month ahead. Seaf"
type textarea "x"
type textarea "Korean Cajun fusion. Reserve 1 month ahead. Seafo"
type textarea "x"
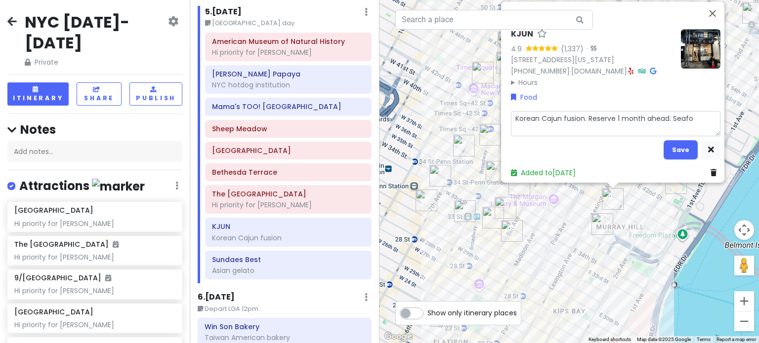
type textarea "Korean Cajun fusion. Reserve 1 month ahead. Seafoo"
type textarea "x"
type textarea "Korean Cajun fusion. Reserve 1 month ahead. Seafood"
type textarea "x"
type textarea "Korean Cajun fusion. Reserve 1 month ahead. Seafood j"
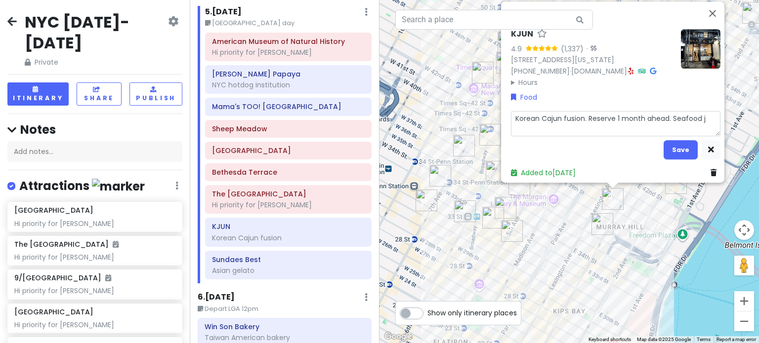
type textarea "x"
type textarea "Korean Cajun fusion. Reserve 1 month ahead. Seafood ja"
type textarea "x"
type textarea "Korean Cajun fusion. Reserve 1 month ahead. Seafood jap"
type textarea "x"
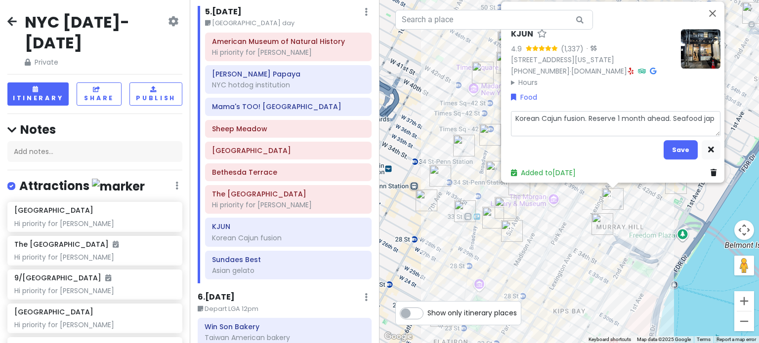
type textarea "Korean Cajun fusion. Reserve 1 month ahead. Seafood japc"
type textarea "x"
type textarea "Korean Cajun fusion. Reserve 1 month ahead. Seafood japch"
type textarea "x"
type textarea "Korean Cajun fusion. Reserve 1 month ahead. Seafood japcha"
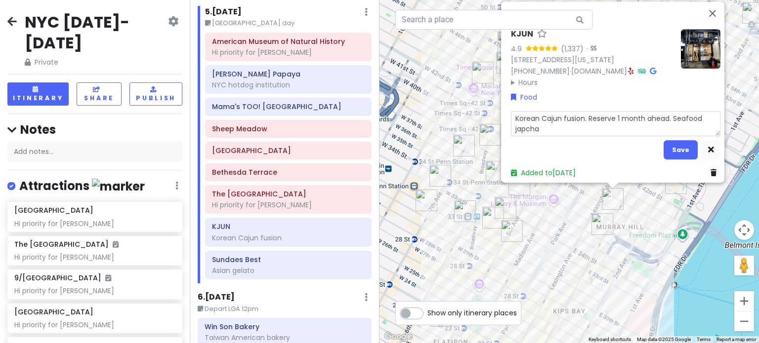
type textarea "x"
type textarea "Korean Cajun fusion. Reserve 1 month ahead. Seafood japchae"
type textarea "x"
type textarea "Korean Cajun fusion. Reserve 1 month ahead. Seafood japchae"
type textarea "x"
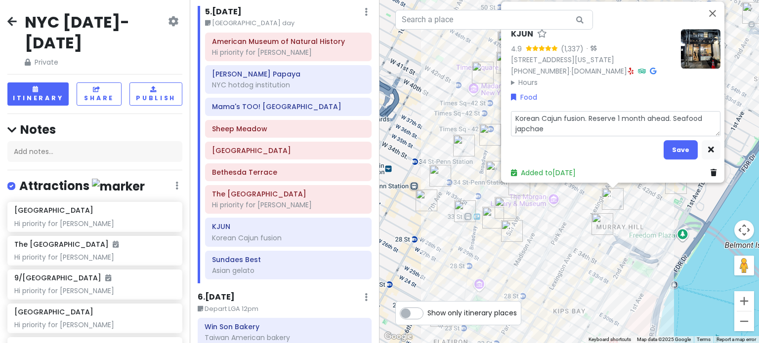
type textarea "Korean Cajun fusion. Reserve 1 month ahead. Seafood japchae j"
type textarea "x"
type textarea "Korean Cajun fusion. Reserve 1 month ahead. Seafood japchae ja"
type textarea "x"
type textarea "Korean Cajun fusion. Reserve 1 month ahead. Seafood japchae jaj"
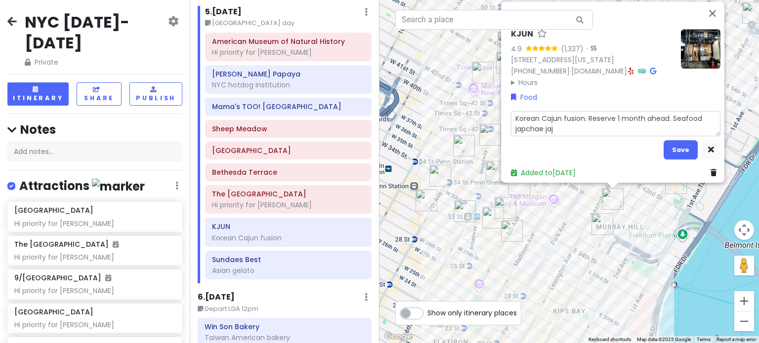
type textarea "x"
type textarea "Korean Cajun fusion. Reserve 1 month ahead. Seafood japchae jaja"
type textarea "x"
type textarea "Korean Cajun fusion. Reserve 1 month ahead. Seafood japchae [PERSON_NAME]"
type textarea "x"
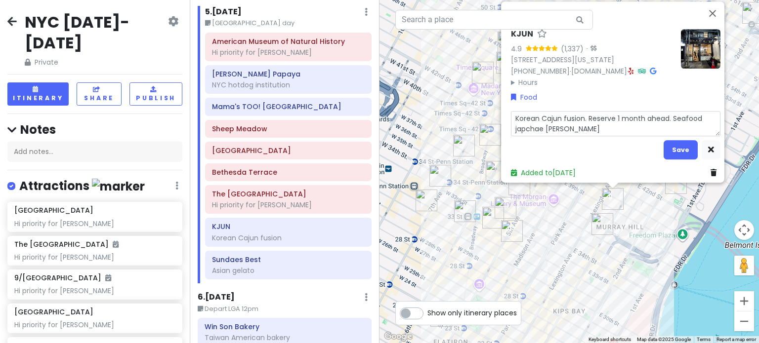
type textarea "Korean Cajun fusion. Reserve 1 month ahead. Seafood japchae jajami"
type textarea "x"
type textarea "Korean Cajun fusion. Reserve 1 month ahead. Seafood japchae jajamie"
type textarea "x"
type textarea "Korean Cajun fusion. Reserve 1 month ahead. Seafood japchae jajamien"
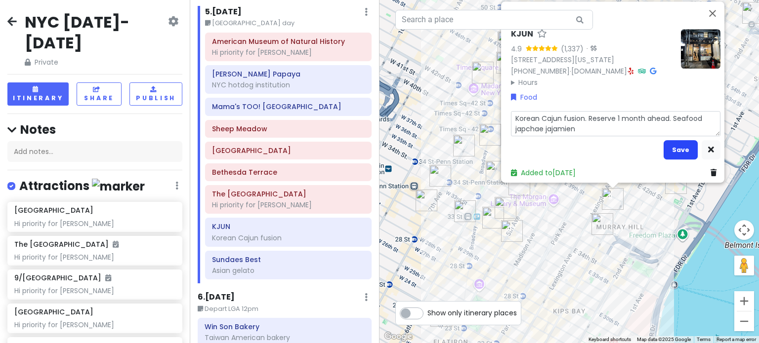
type textarea "x"
type textarea "Korean Cajun fusion. Reserve 1 month ahead. Seafood japchae jajamien"
type textarea "x"
type textarea "Korean Cajun fusion. Reserve 1 month ahead. Seafood japchae jajamien -"
type textarea "x"
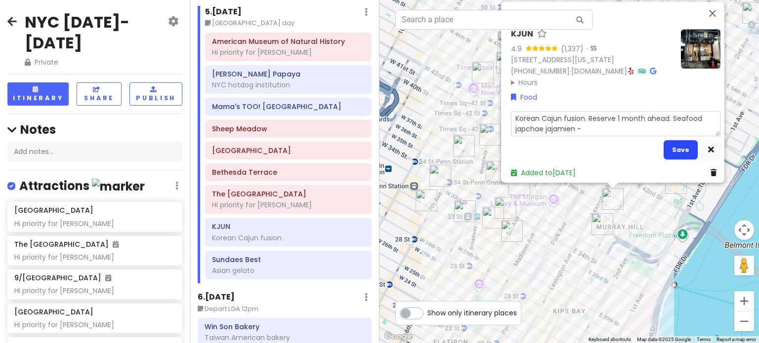
type textarea "Korean Cajun fusion. Reserve 1 month ahead. Seafood japchae jajamien -"
type textarea "x"
type textarea "Korean Cajun fusion. Reserve 1 month ahead. Seafood japchae jajamien -"
type textarea "x"
type textarea "Korean Cajun fusion. Reserve 1 month ahead. Seafood japchae jajamien"
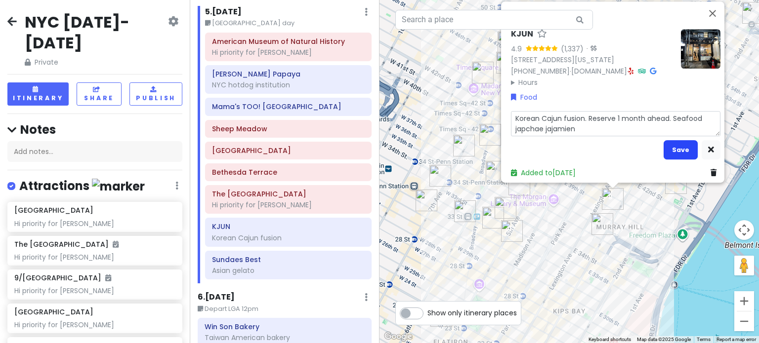
type textarea "x"
type textarea "Korean Cajun fusion. Reserve 1 month ahead. Seafood japchae jajamien"
click at [668, 148] on button "Save" at bounding box center [680, 149] width 34 height 19
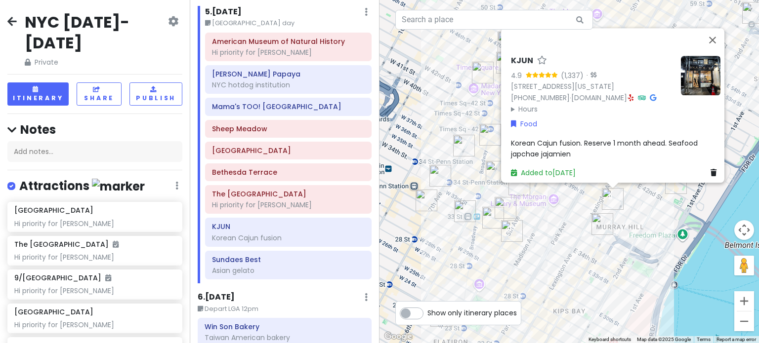
click at [565, 215] on div "KJUN 4.9 (1,337) · [STREET_ADDRESS][US_STATE] [PHONE_NUMBER] · [DOMAIN_NAME] · …" at bounding box center [568, 171] width 379 height 343
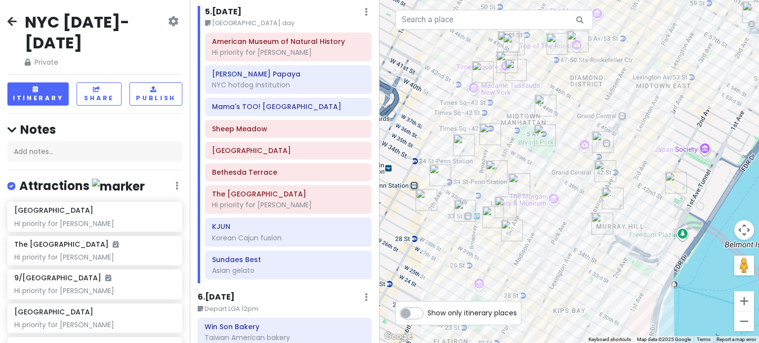
click at [512, 225] on img "Sundaes Best" at bounding box center [512, 231] width 22 height 22
click at [511, 229] on img "Sundaes Best" at bounding box center [512, 231] width 22 height 22
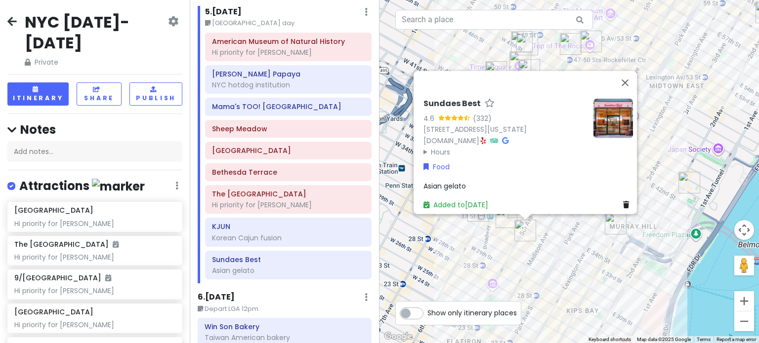
click at [562, 266] on div "Sundaes Best 4.6 (332) [STREET_ADDRESS][US_STATE] [DOMAIN_NAME] · Hours [DATE] …" at bounding box center [568, 171] width 379 height 343
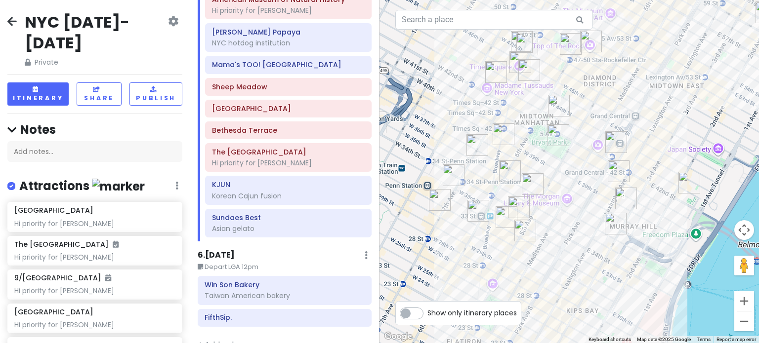
scroll to position [1729, 0]
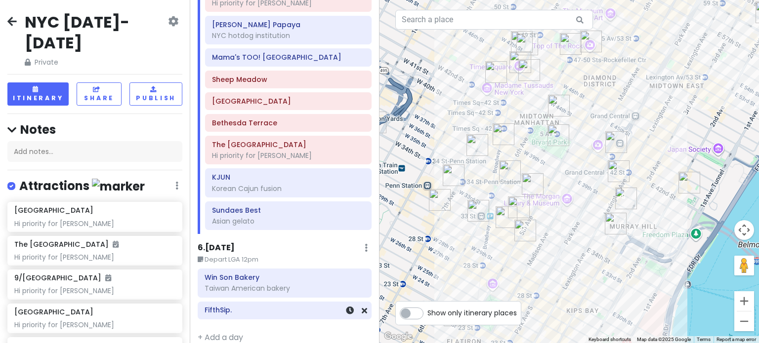
click at [252, 306] on h6 "FifthSip." at bounding box center [285, 310] width 160 height 9
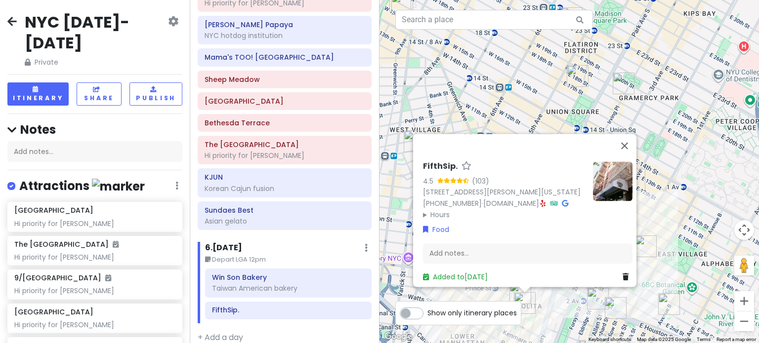
click at [611, 181] on img at bounding box center [613, 182] width 40 height 40
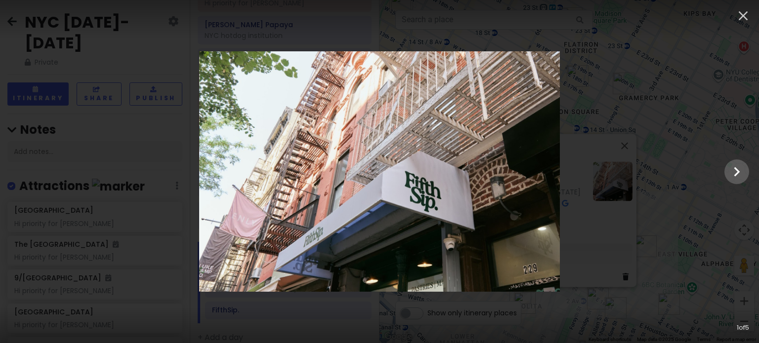
click at [681, 134] on div at bounding box center [379, 171] width 759 height 241
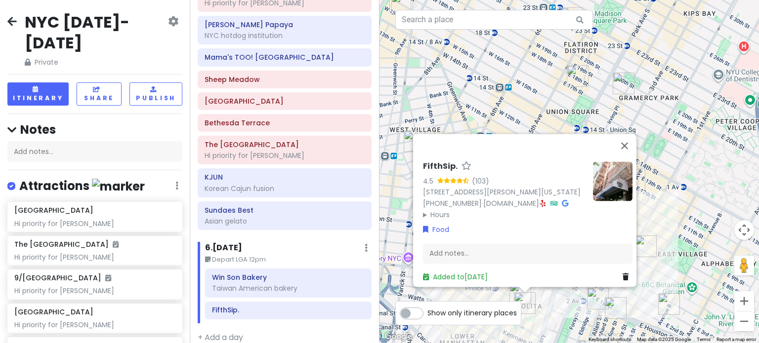
click at [671, 161] on div "FifthSip. 4.5 (103) [STREET_ADDRESS][PERSON_NAME][US_STATE] [PHONE_NUMBER] · [D…" at bounding box center [568, 171] width 379 height 343
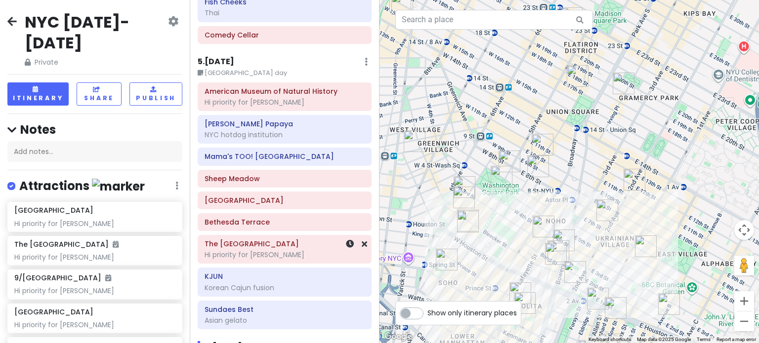
scroll to position [1630, 0]
click at [253, 86] on h6 "American Museum of Natural History" at bounding box center [285, 90] width 160 height 9
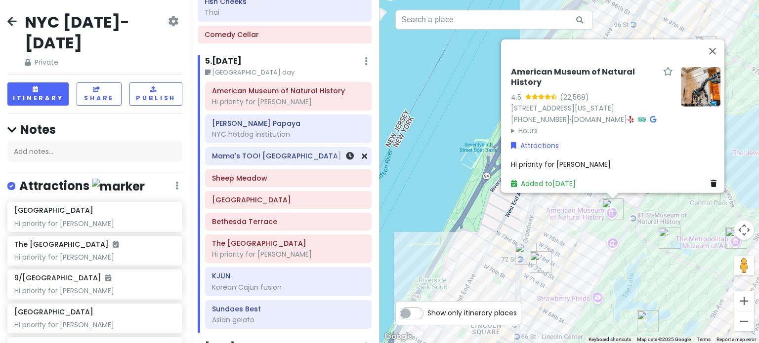
click at [282, 153] on div "Mama's TOO! [GEOGRAPHIC_DATA]" at bounding box center [288, 156] width 165 height 17
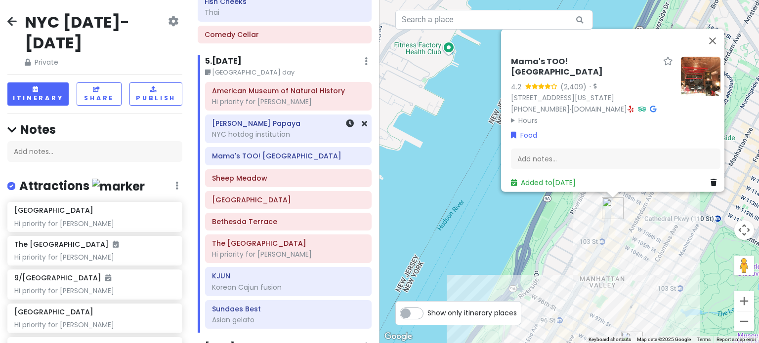
click at [255, 119] on h6 "[PERSON_NAME] Papaya" at bounding box center [288, 123] width 153 height 9
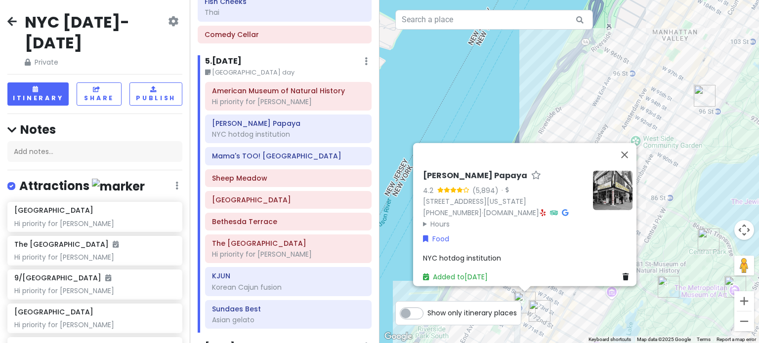
click at [533, 309] on img "Pastrami Queen" at bounding box center [540, 311] width 22 height 22
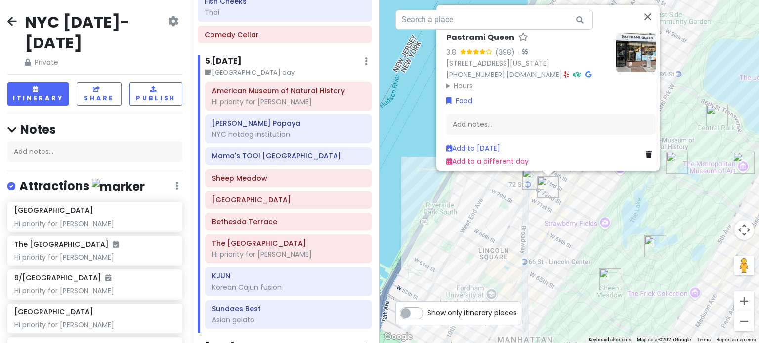
drag, startPoint x: 569, startPoint y: 312, endPoint x: 571, endPoint y: 175, distance: 136.9
click at [576, 178] on div "Pastrami Queen 3.8 (398) · [STREET_ADDRESS][US_STATE] [PHONE_NUMBER] · [DOMAIN_…" at bounding box center [568, 171] width 379 height 343
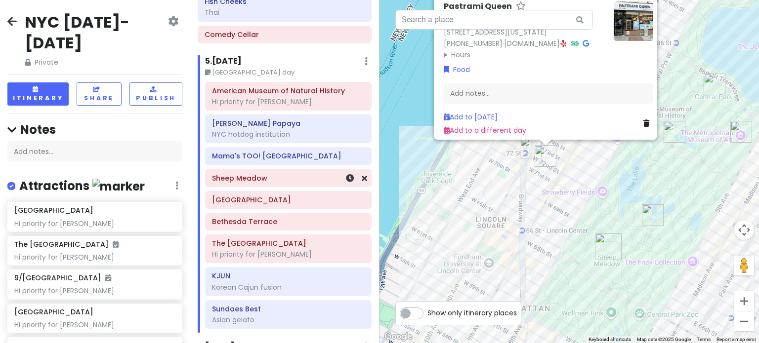
click at [257, 174] on h6 "Sheep Meadow" at bounding box center [288, 178] width 153 height 9
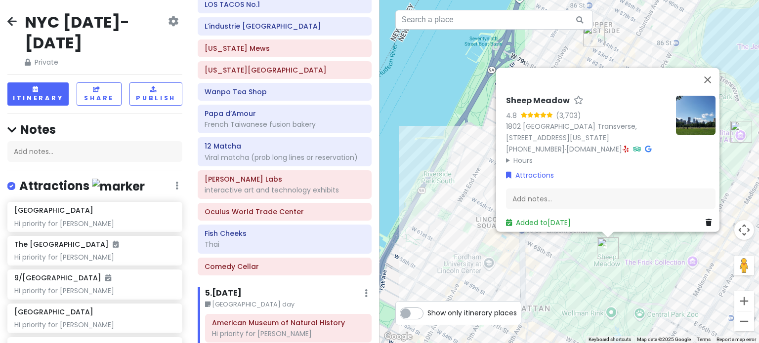
scroll to position [1433, 0]
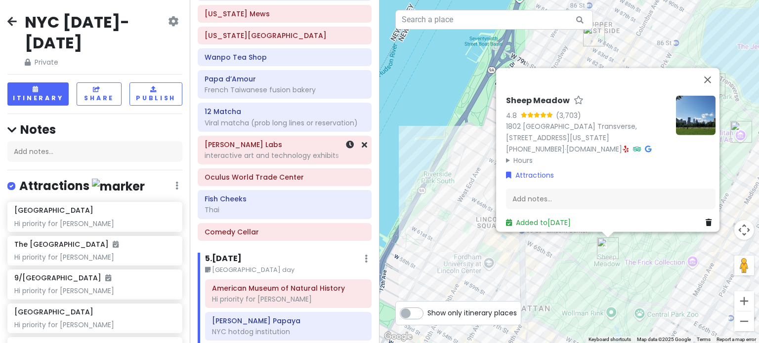
click at [235, 140] on div "[PERSON_NAME] Labs interactive art and technology exhibits" at bounding box center [285, 150] width 160 height 25
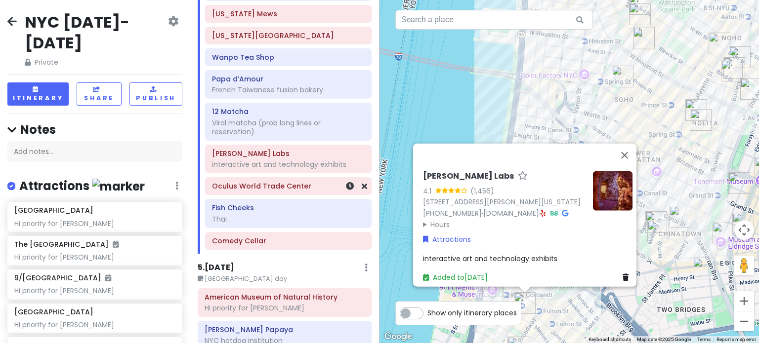
click at [262, 182] on h6 "Oculus World Trade Center" at bounding box center [288, 186] width 153 height 9
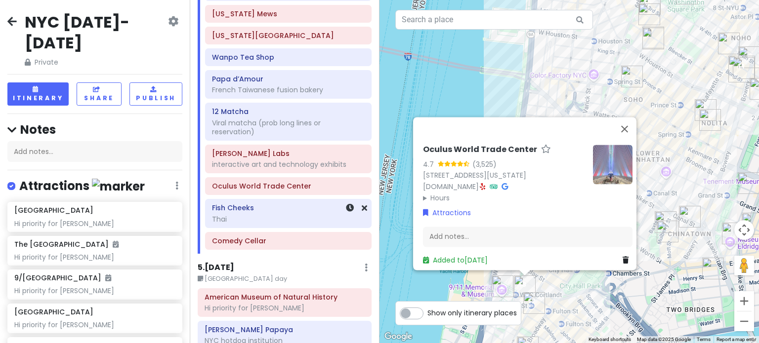
click at [259, 215] on div "Thai" at bounding box center [288, 219] width 153 height 9
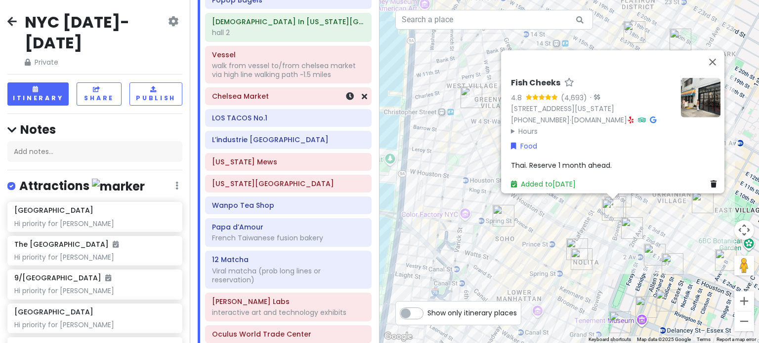
scroll to position [1136, 0]
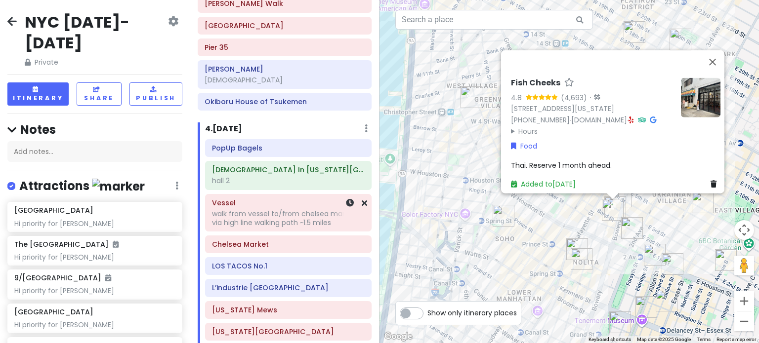
click at [302, 209] on div "walk from vessel to/from chelsea market via high line walking path ~1.5 miles" at bounding box center [288, 218] width 153 height 18
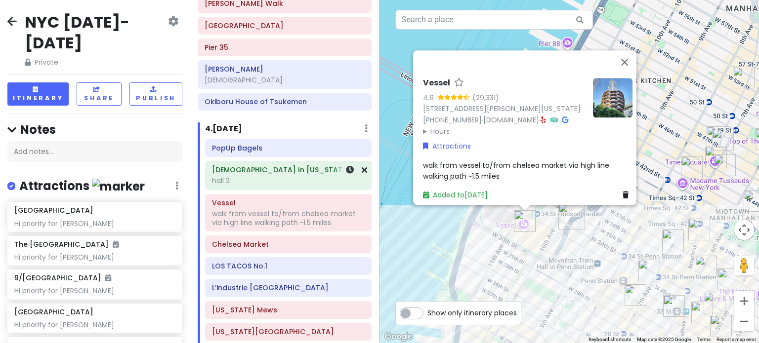
click at [289, 176] on div "hall 2" at bounding box center [288, 180] width 153 height 9
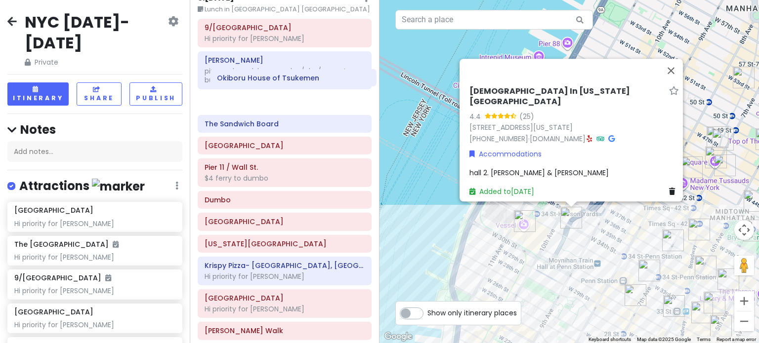
scroll to position [830, 0]
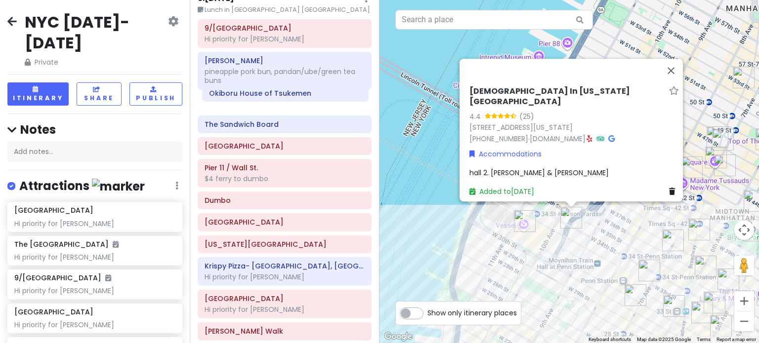
drag, startPoint x: 243, startPoint y: 336, endPoint x: 248, endPoint y: 97, distance: 239.6
click at [248, 97] on div "9/11 Memorial & Museum Hi priority for [PERSON_NAME] [PERSON_NAME] pineapple po…" at bounding box center [284, 220] width 189 height 402
click at [250, 120] on h6 "The Sandwich Board" at bounding box center [285, 124] width 160 height 9
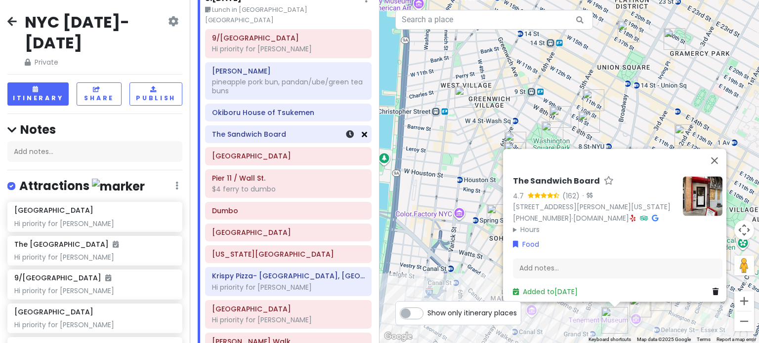
click at [362, 130] on icon at bounding box center [364, 134] width 5 height 8
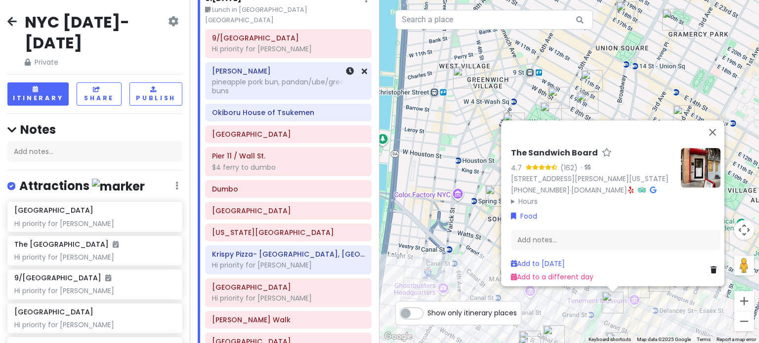
click at [279, 78] on div "pineapple pork bun, pandan/ube/green tea buns" at bounding box center [288, 87] width 153 height 18
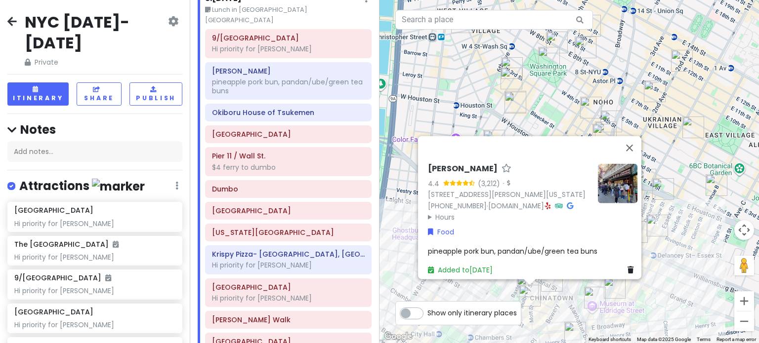
drag, startPoint x: 563, startPoint y: 319, endPoint x: 582, endPoint y: 266, distance: 56.1
click at [573, 266] on div "[PERSON_NAME] Wah 4.4 (3,212) · [STREET_ADDRESS][PERSON_NAME][US_STATE] [PHONE_…" at bounding box center [568, 171] width 379 height 343
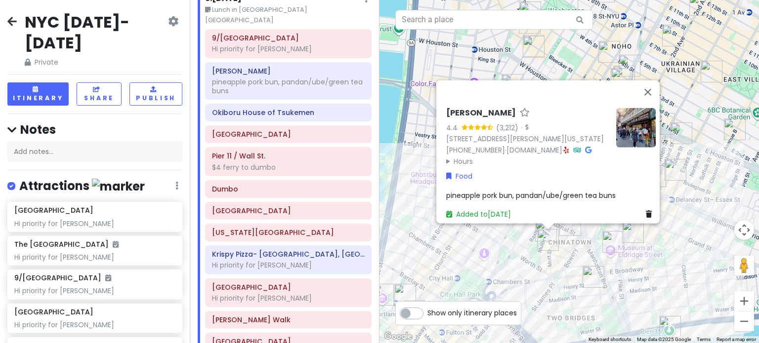
click at [653, 294] on div "[PERSON_NAME] Wah 4.4 (3,212) · [STREET_ADDRESS][PERSON_NAME][US_STATE] [PHONE_…" at bounding box center [568, 171] width 379 height 343
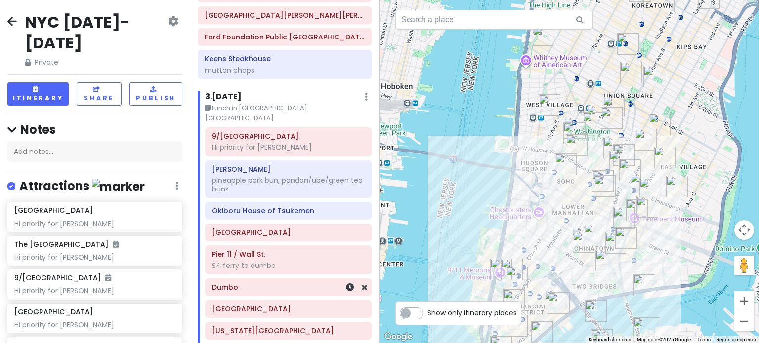
scroll to position [731, 0]
click at [283, 205] on div "Okiboru House of Tsukemen" at bounding box center [288, 212] width 153 height 14
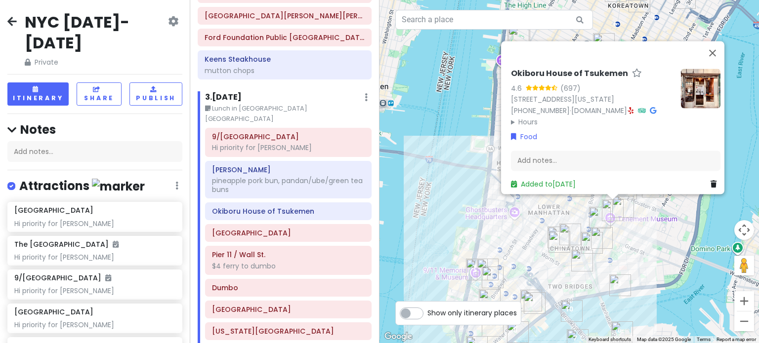
click at [516, 119] on summary "Hours" at bounding box center [592, 122] width 162 height 11
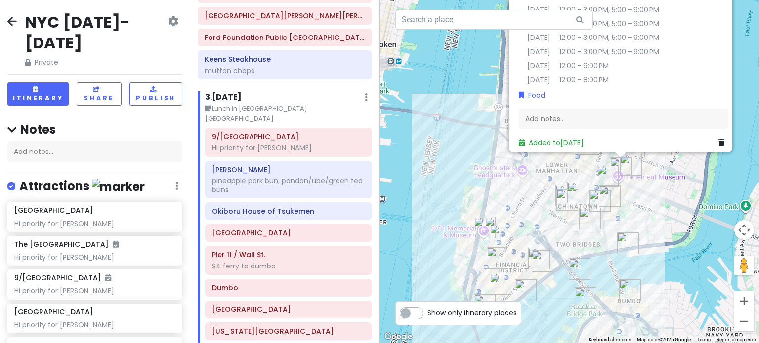
drag, startPoint x: 567, startPoint y: 270, endPoint x: 572, endPoint y: 231, distance: 38.9
click at [583, 232] on div "Okiboru House of Tsukemen 4.6 (697) [STREET_ADDRESS][US_STATE] [PHONE_NUMBER] ·…" at bounding box center [568, 171] width 379 height 343
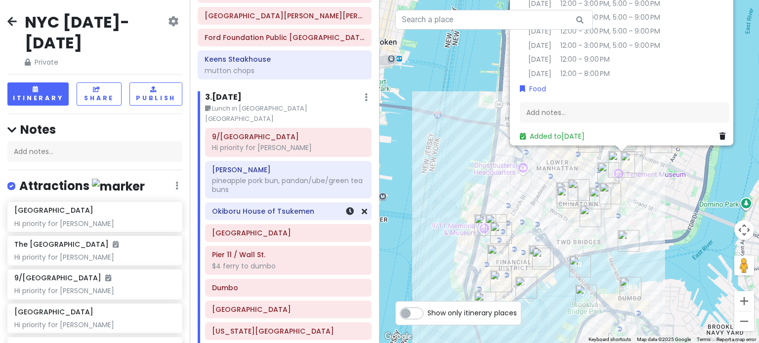
click at [283, 207] on h6 "Okiboru House of Tsukemen" at bounding box center [288, 211] width 153 height 9
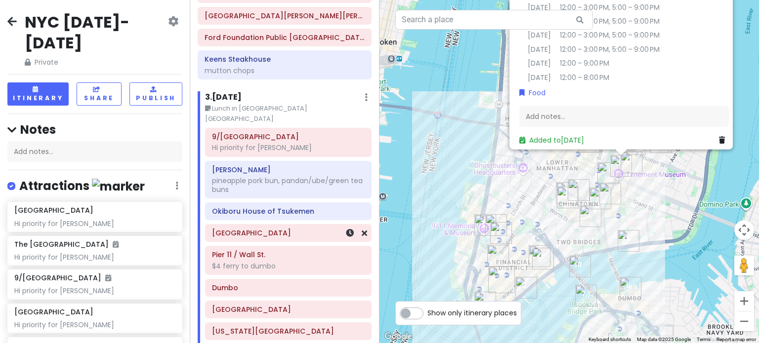
click at [282, 229] on h6 "[GEOGRAPHIC_DATA]" at bounding box center [288, 233] width 153 height 9
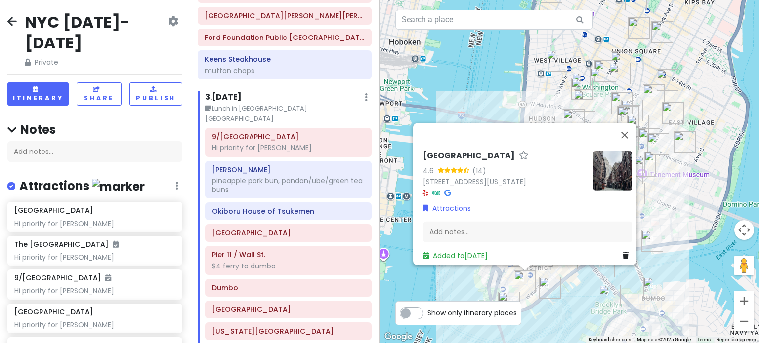
click at [551, 298] on img "Pier 11 / Wall St." at bounding box center [550, 288] width 22 height 22
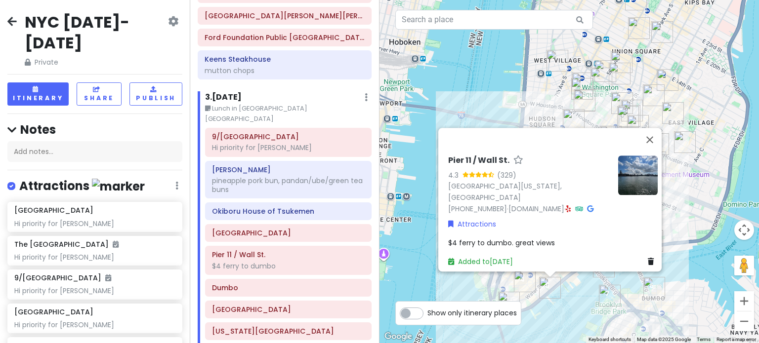
click at [556, 312] on div "Pier 11 / [STREET_ADDRESS][US_STATE] [PHONE_NUMBER] · [DOMAIN_NAME] · Attractio…" at bounding box center [568, 171] width 379 height 343
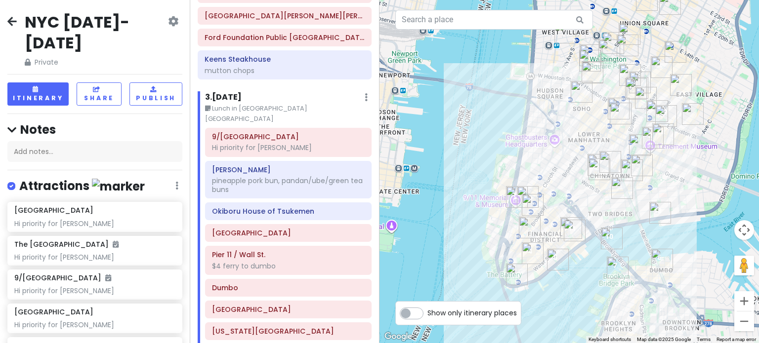
drag, startPoint x: 568, startPoint y: 306, endPoint x: 577, endPoint y: 276, distance: 30.9
click at [577, 276] on div at bounding box center [568, 171] width 379 height 343
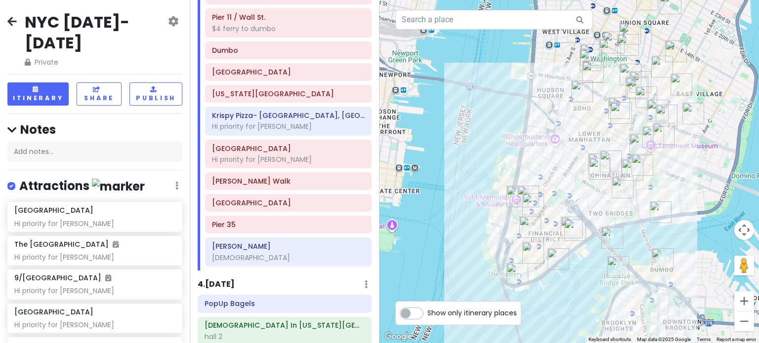
scroll to position [978, 0]
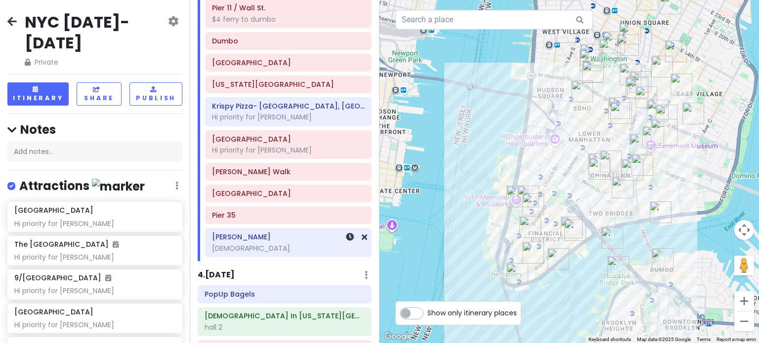
click at [275, 233] on h6 "[PERSON_NAME]" at bounding box center [288, 237] width 153 height 9
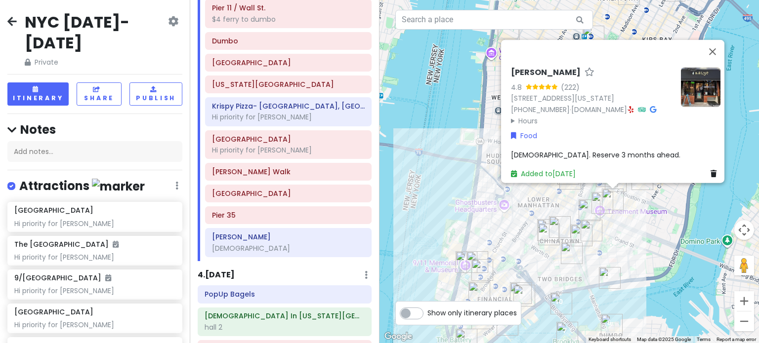
click at [532, 115] on summary "Hours" at bounding box center [592, 120] width 162 height 11
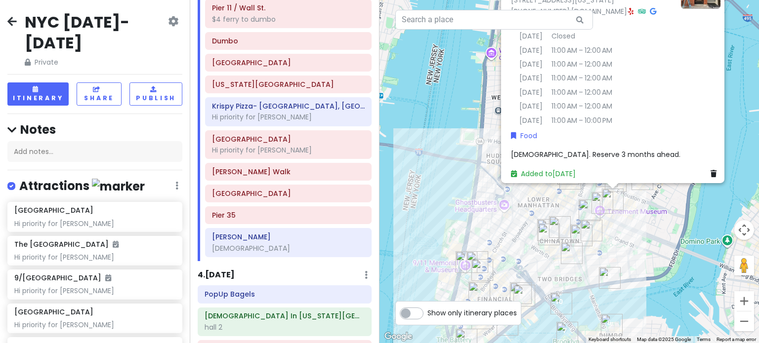
click at [428, 143] on div "Kalye Rivington 4.8 (222) [STREET_ADDRESS][US_STATE] [PHONE_NUMBER] · [DOMAIN_N…" at bounding box center [568, 171] width 379 height 343
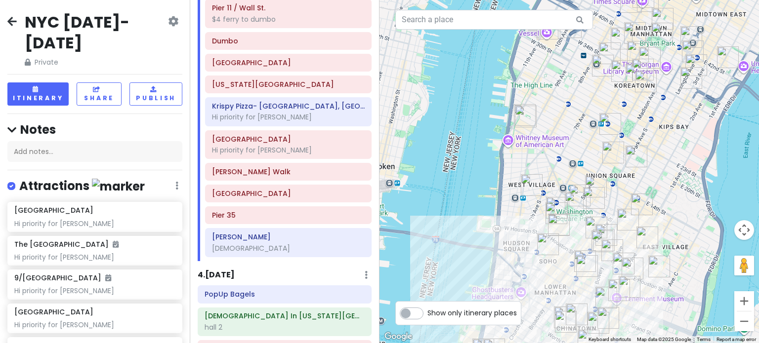
drag, startPoint x: 429, startPoint y: 143, endPoint x: 447, endPoint y: 232, distance: 90.2
click at [447, 232] on div at bounding box center [568, 171] width 379 height 343
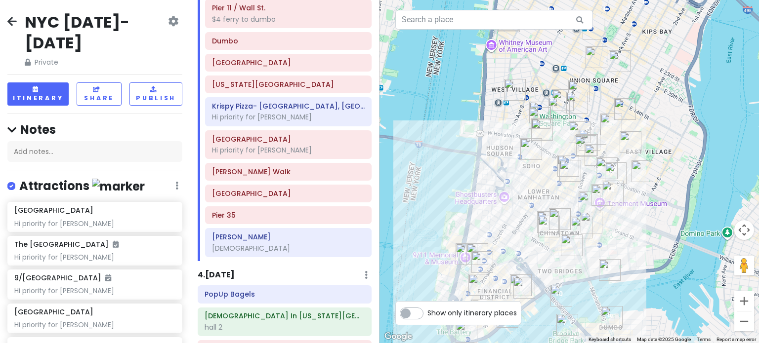
drag, startPoint x: 468, startPoint y: 208, endPoint x: 450, endPoint y: 152, distance: 59.7
click at [460, 147] on div at bounding box center [568, 171] width 379 height 343
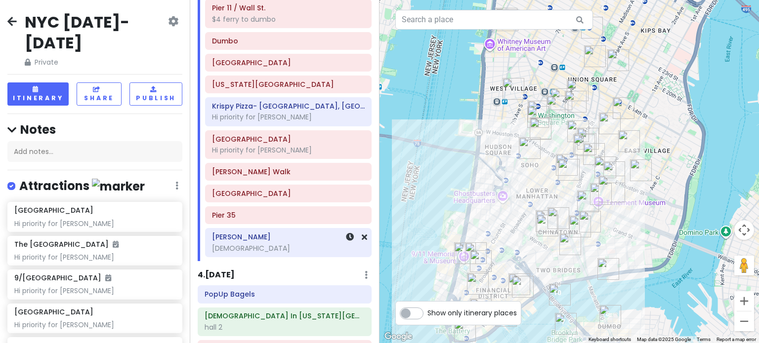
click at [279, 244] on div "[DEMOGRAPHIC_DATA]" at bounding box center [288, 248] width 153 height 9
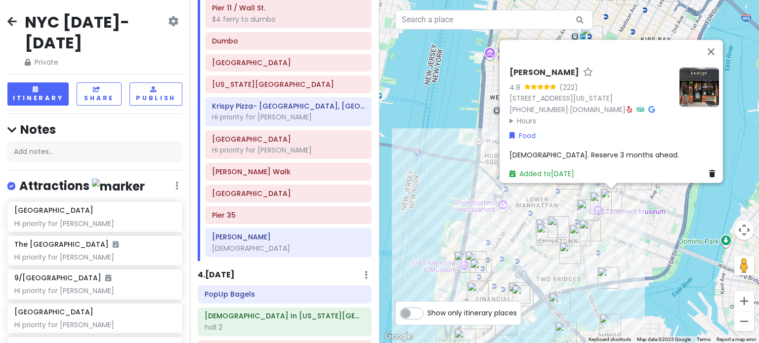
click at [446, 204] on div "Kalye Rivington 4.8 (222) [STREET_ADDRESS][US_STATE] [PHONE_NUMBER] · [DOMAIN_N…" at bounding box center [568, 171] width 379 height 343
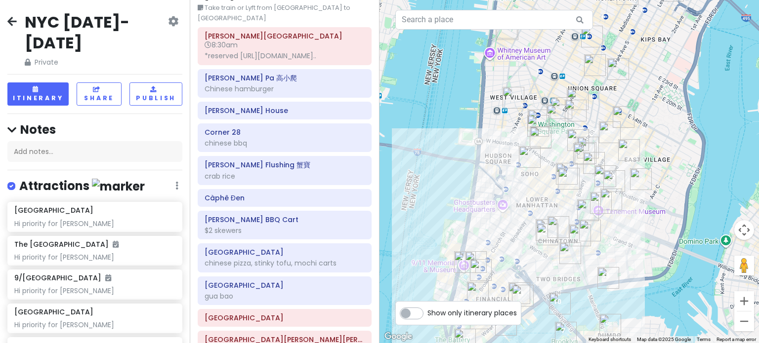
scroll to position [385, 0]
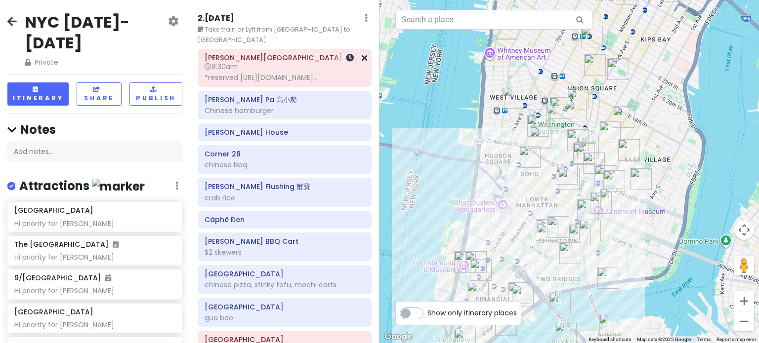
click at [280, 62] on h6 "8:30am" at bounding box center [285, 66] width 160 height 9
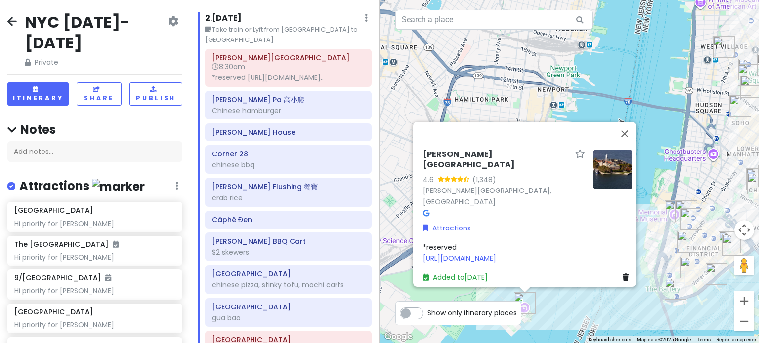
click at [627, 319] on div "[PERSON_NAME][GEOGRAPHIC_DATA] 4.6 (1,348) [PERSON_NAME][GEOGRAPHIC_DATA], [GEO…" at bounding box center [568, 171] width 379 height 343
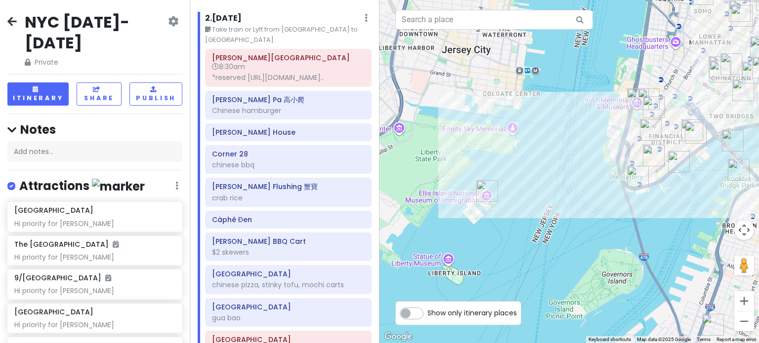
drag, startPoint x: 628, startPoint y: 322, endPoint x: 591, endPoint y: 209, distance: 118.7
click at [591, 209] on div at bounding box center [568, 171] width 379 height 343
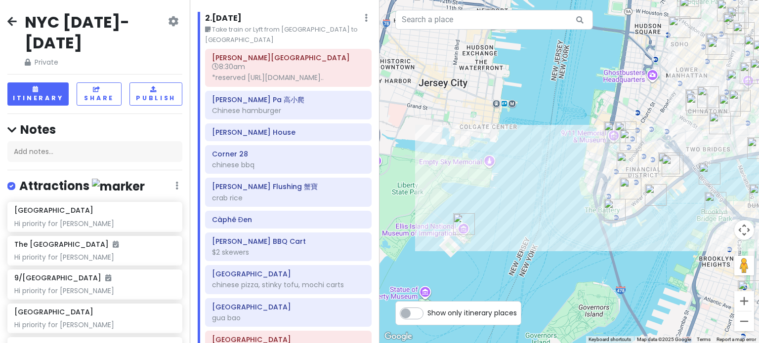
drag, startPoint x: 594, startPoint y: 212, endPoint x: 570, endPoint y: 245, distance: 40.6
click at [570, 245] on div at bounding box center [568, 171] width 379 height 343
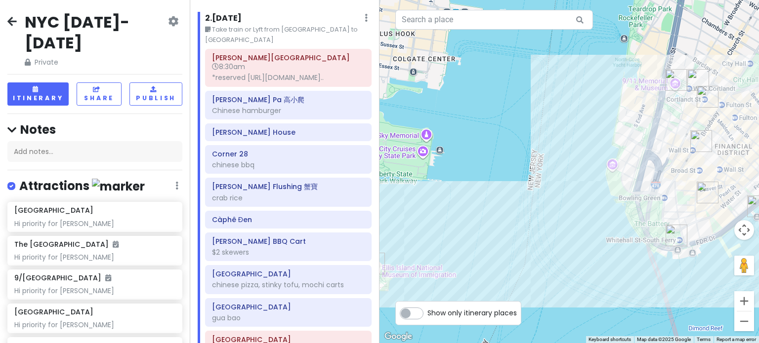
click at [670, 239] on img "Staten Island Ferry" at bounding box center [676, 236] width 22 height 22
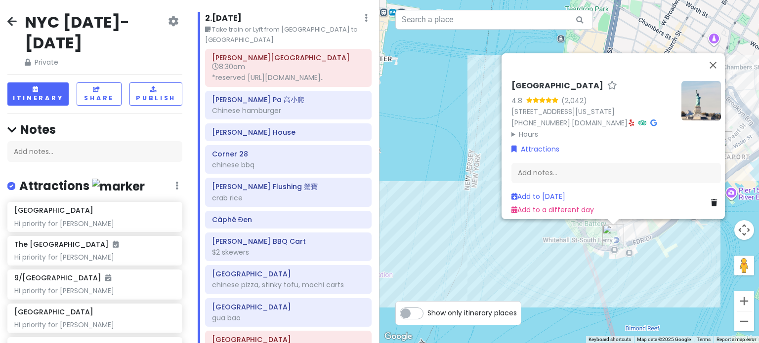
click at [551, 273] on div "[GEOGRAPHIC_DATA] 4.8 (2,042) [STREET_ADDRESS][US_STATE] [PHONE_NUMBER] · [DOMA…" at bounding box center [568, 171] width 379 height 343
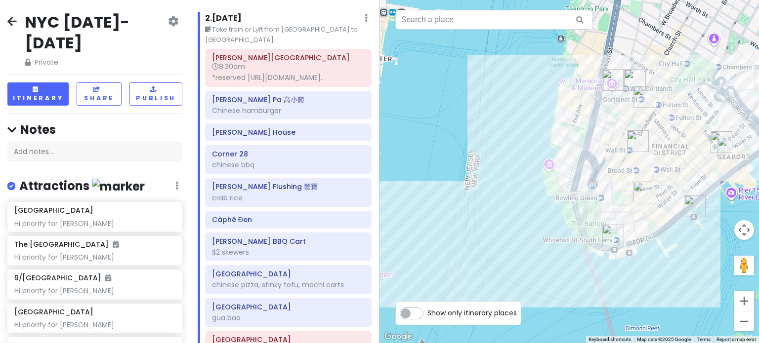
click at [597, 246] on div at bounding box center [568, 171] width 379 height 343
click at [611, 240] on img "Staten Island Ferry" at bounding box center [613, 236] width 22 height 22
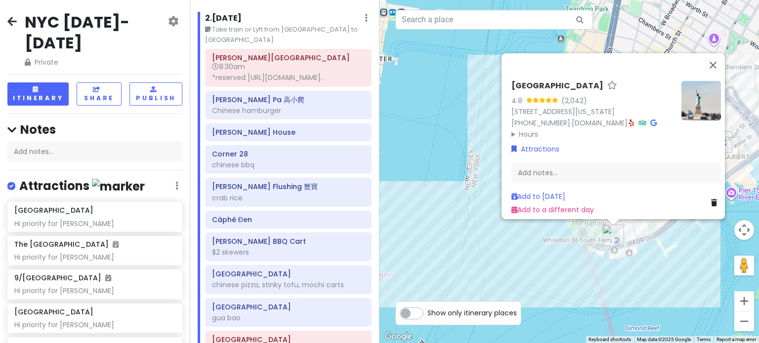
click at [517, 265] on div "[GEOGRAPHIC_DATA] 4.8 (2,042) [STREET_ADDRESS][US_STATE] [PHONE_NUMBER] · [DOMA…" at bounding box center [568, 171] width 379 height 343
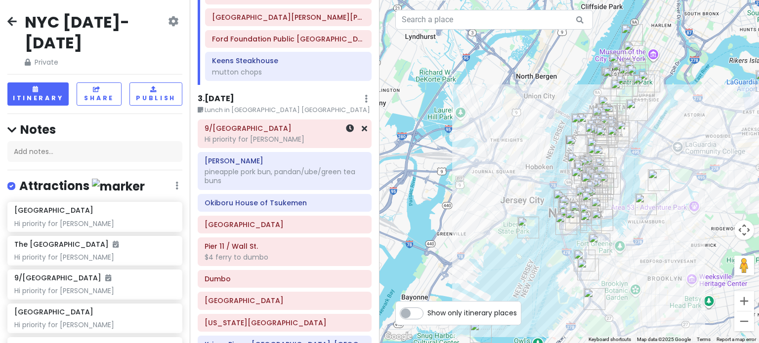
scroll to position [731, 0]
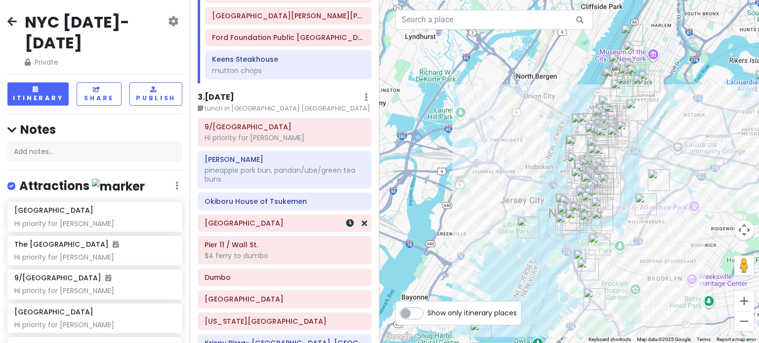
click at [271, 220] on h6 "[GEOGRAPHIC_DATA]" at bounding box center [285, 223] width 160 height 9
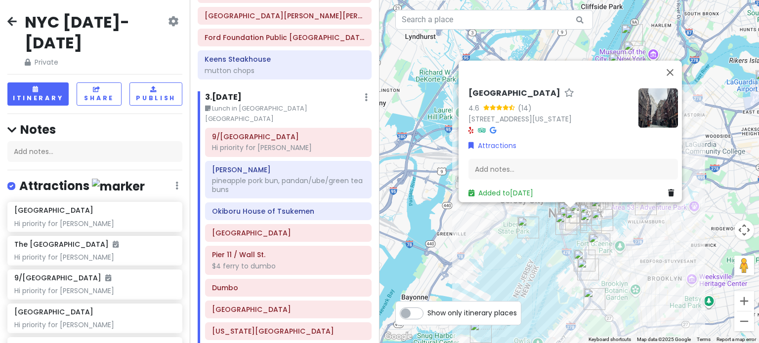
click at [528, 257] on div "[GEOGRAPHIC_DATA] 4.6 (14) [STREET_ADDRESS][US_STATE] Attractions Add notes... …" at bounding box center [568, 171] width 379 height 343
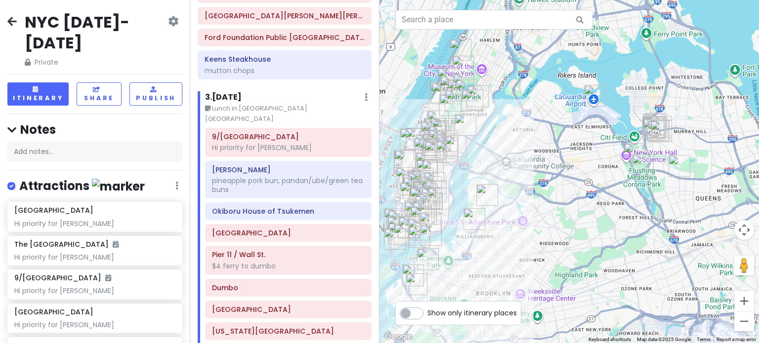
drag, startPoint x: 664, startPoint y: 126, endPoint x: 503, endPoint y: 145, distance: 162.1
click at [497, 153] on div at bounding box center [568, 171] width 379 height 343
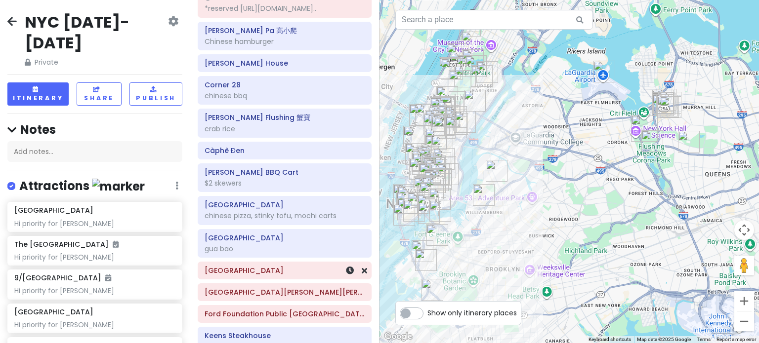
scroll to position [484, 0]
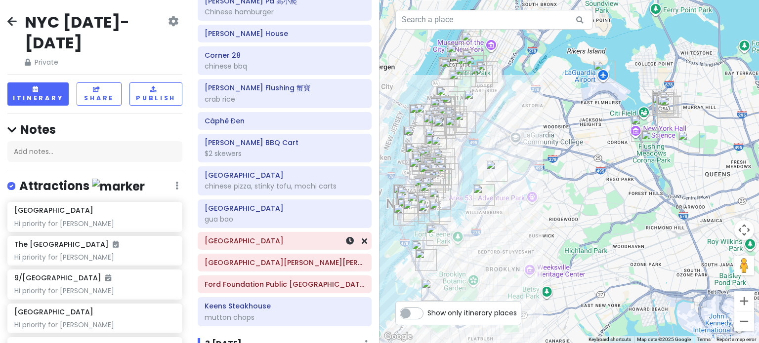
click at [293, 237] on h6 "[GEOGRAPHIC_DATA]" at bounding box center [285, 241] width 160 height 9
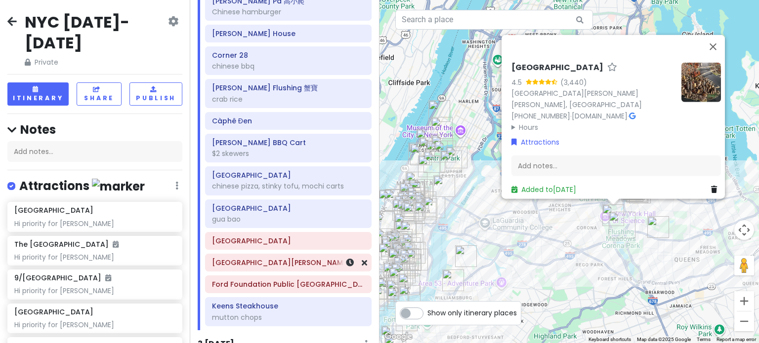
click at [290, 259] on h6 "[GEOGRAPHIC_DATA][PERSON_NAME][PERSON_NAME]" at bounding box center [288, 262] width 153 height 9
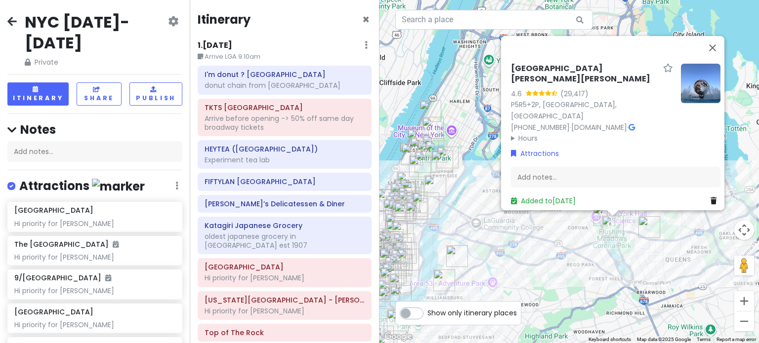
scroll to position [484, 0]
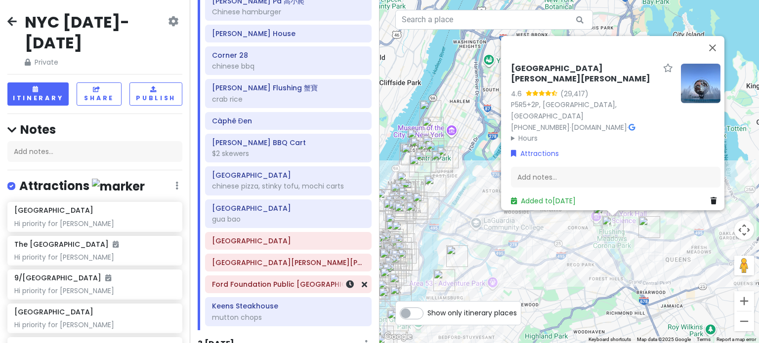
click at [287, 280] on h6 "Ford Foundation Public [GEOGRAPHIC_DATA]" at bounding box center [288, 284] width 153 height 9
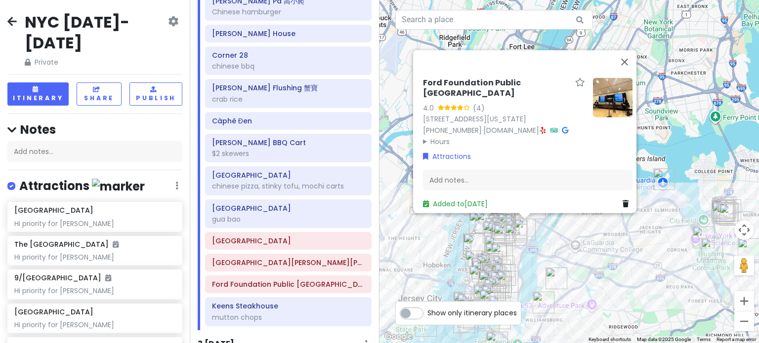
click at [554, 252] on div "Ford Foundation Public Atrium Garden 4.0 (4) 320 E 43rd St, New York, NY 10017,…" at bounding box center [568, 171] width 379 height 343
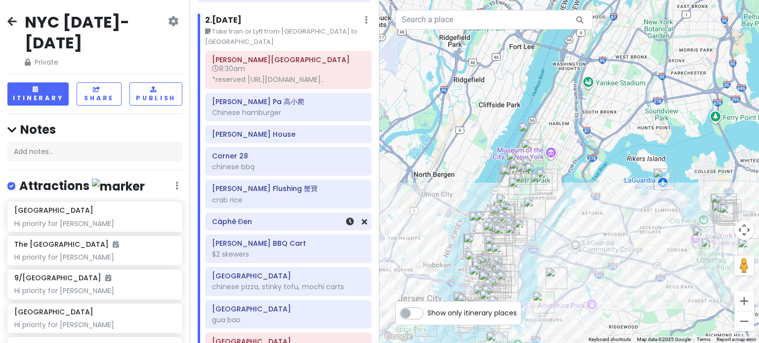
scroll to position [395, 0]
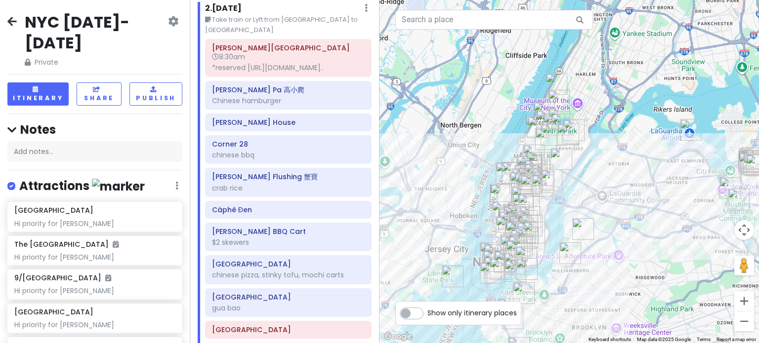
drag, startPoint x: 624, startPoint y: 305, endPoint x: 659, endPoint y: 244, distance: 70.3
click at [659, 245] on div at bounding box center [568, 171] width 379 height 343
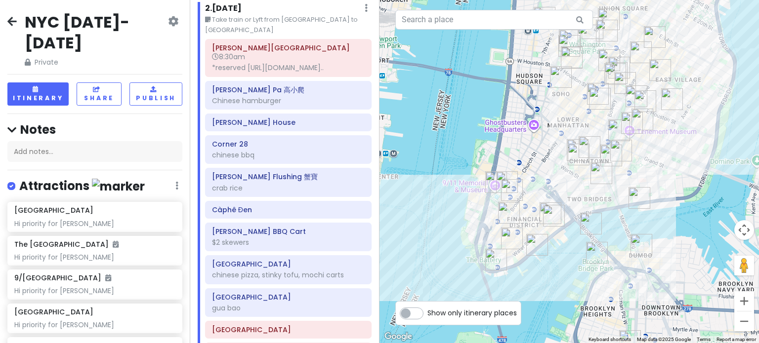
click at [495, 257] on img "Staten Island Ferry" at bounding box center [496, 260] width 22 height 22
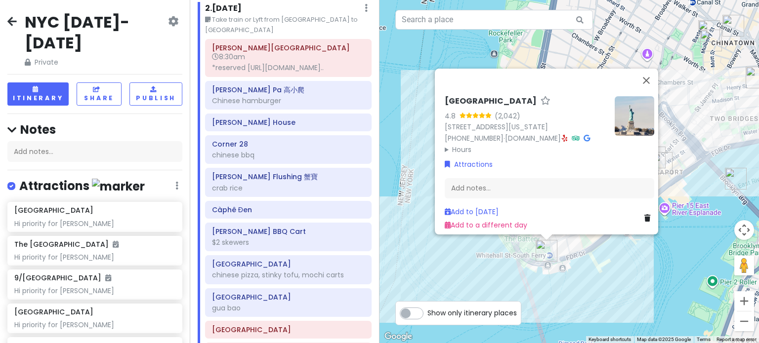
click at [510, 271] on div "[GEOGRAPHIC_DATA] 4.8 (2,042) [STREET_ADDRESS][US_STATE] [PHONE_NUMBER] · [DOMA…" at bounding box center [568, 171] width 379 height 343
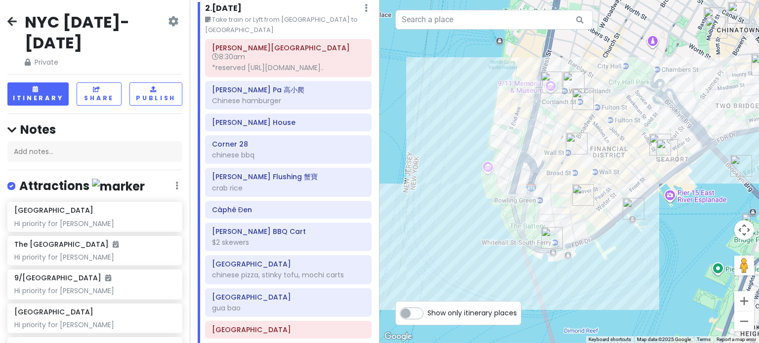
drag, startPoint x: 643, startPoint y: 206, endPoint x: 635, endPoint y: 209, distance: 8.9
click at [639, 207] on img "Pier 11 / Wall St." at bounding box center [633, 209] width 22 height 22
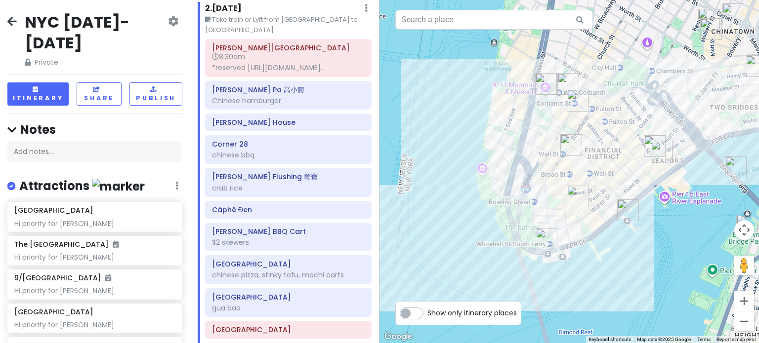
click at [626, 213] on img "Pier 11 / Wall St." at bounding box center [628, 211] width 22 height 22
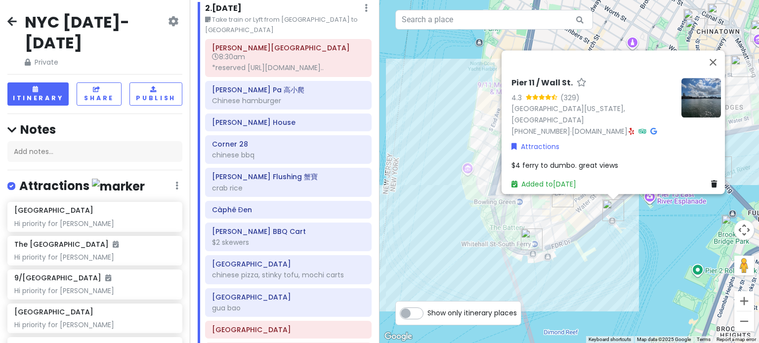
click at [530, 236] on img "Staten Island Ferry" at bounding box center [532, 240] width 22 height 22
click at [506, 234] on div "To navigate, press the arrow keys. Pier 11 / Wall St. 4.3 (329) South St, New Y…" at bounding box center [568, 171] width 379 height 343
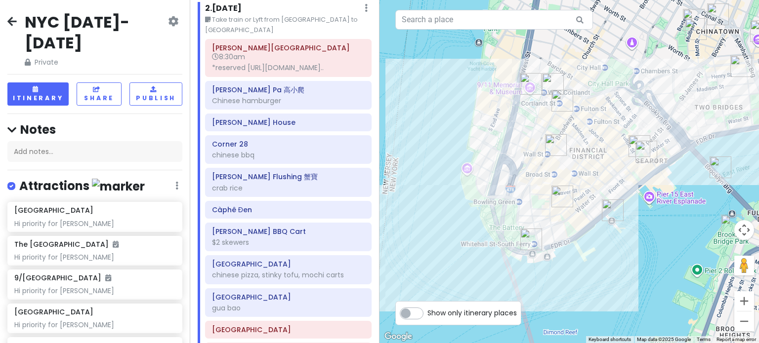
click at [512, 230] on div at bounding box center [568, 171] width 379 height 343
click at [673, 148] on div at bounding box center [568, 171] width 379 height 343
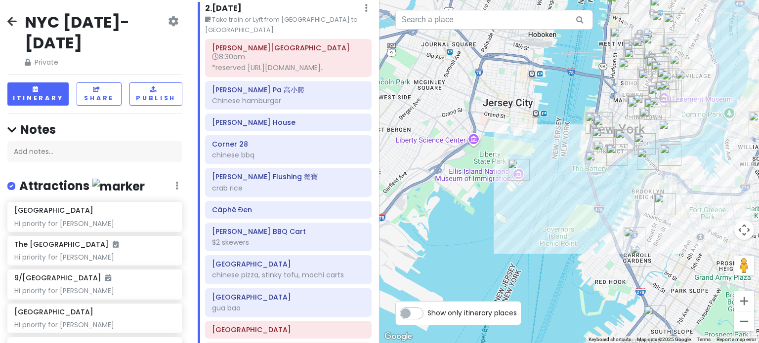
drag, startPoint x: 681, startPoint y: 147, endPoint x: 542, endPoint y: 183, distance: 143.3
click at [543, 182] on div at bounding box center [568, 171] width 379 height 343
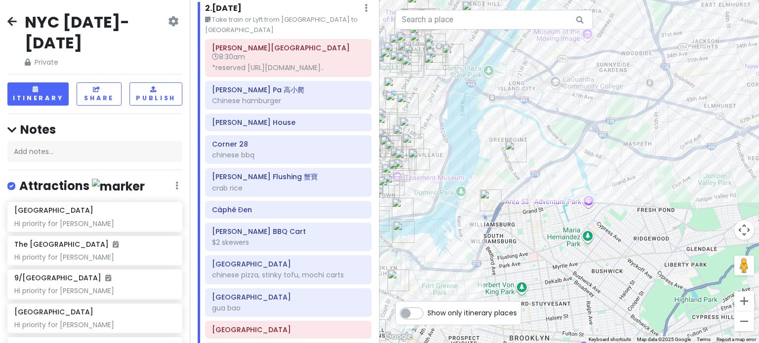
drag, startPoint x: 725, startPoint y: 101, endPoint x: 534, endPoint y: 164, distance: 201.1
click at [535, 164] on div at bounding box center [568, 171] width 379 height 343
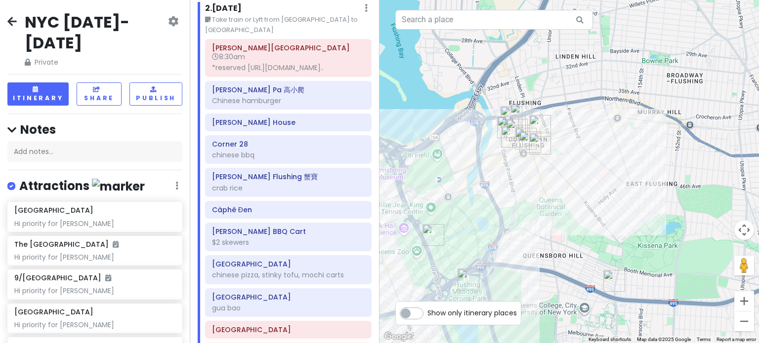
click at [512, 138] on img "Xie Bao Flushing 蟹寶" at bounding box center [512, 137] width 22 height 22
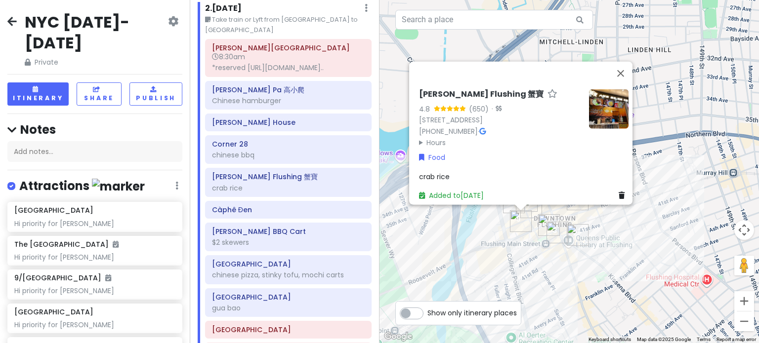
drag, startPoint x: 610, startPoint y: 248, endPoint x: 598, endPoint y: 247, distance: 11.5
click at [610, 248] on div "Xie Bao Flushing 蟹寶 4.8 (650) · 133-35 Roosevelt Ave, Flushing, NY 11354, USA (…" at bounding box center [568, 171] width 379 height 343
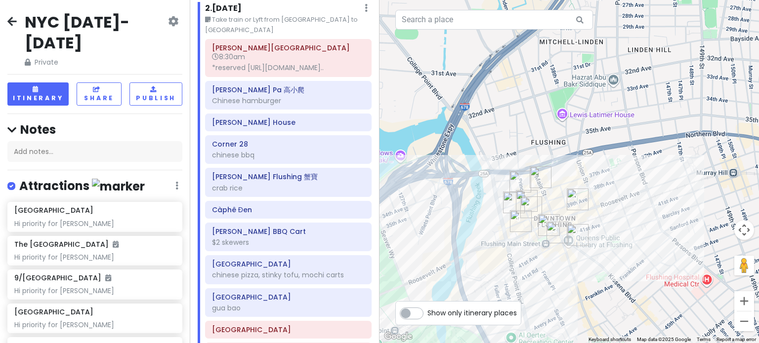
click at [573, 236] on img "Gao Xiao Pa 高小爬" at bounding box center [578, 235] width 22 height 22
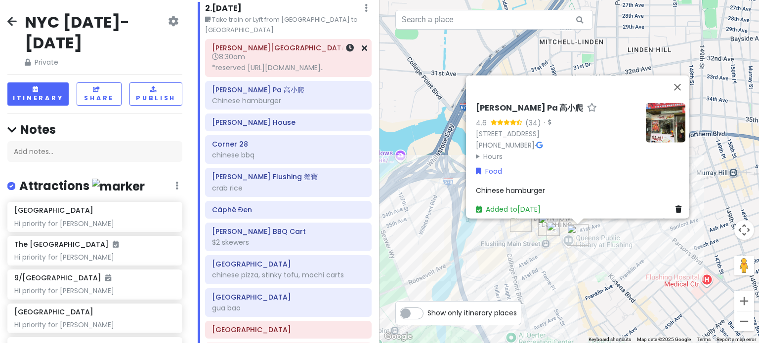
click at [293, 52] on h6 "8:30am" at bounding box center [288, 56] width 153 height 9
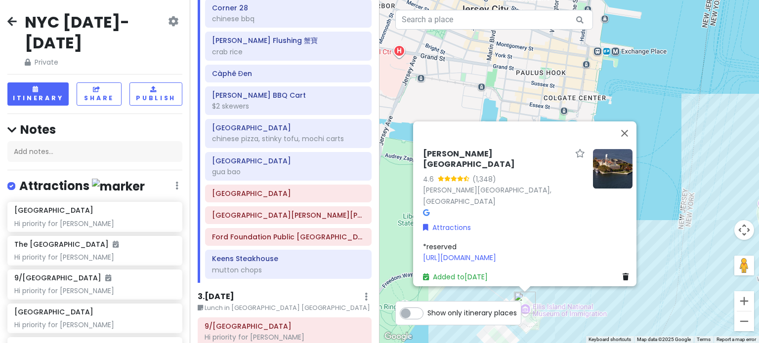
scroll to position [593, 0]
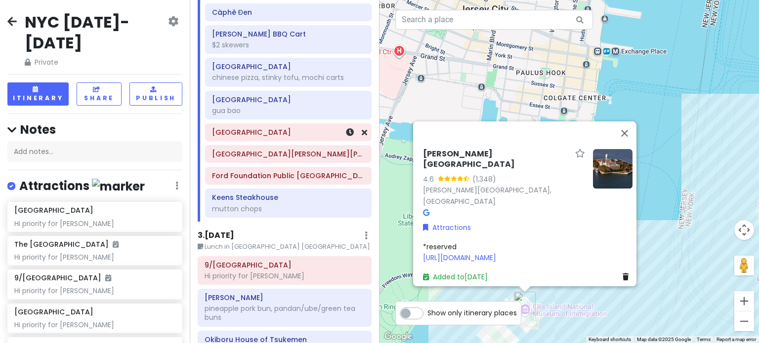
click at [289, 135] on div "[GEOGRAPHIC_DATA]" at bounding box center [288, 132] width 153 height 14
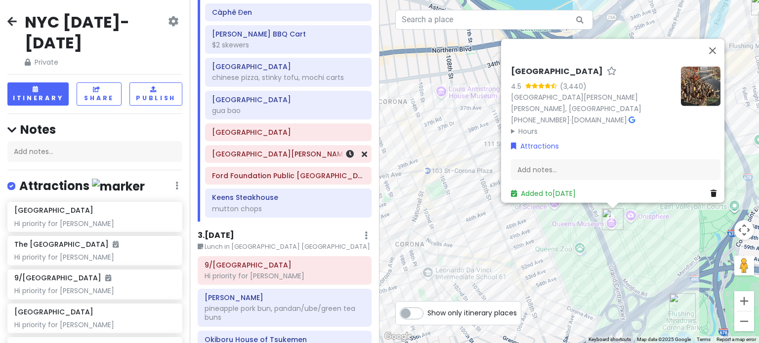
click at [277, 157] on div "[GEOGRAPHIC_DATA][PERSON_NAME][PERSON_NAME]" at bounding box center [288, 154] width 153 height 14
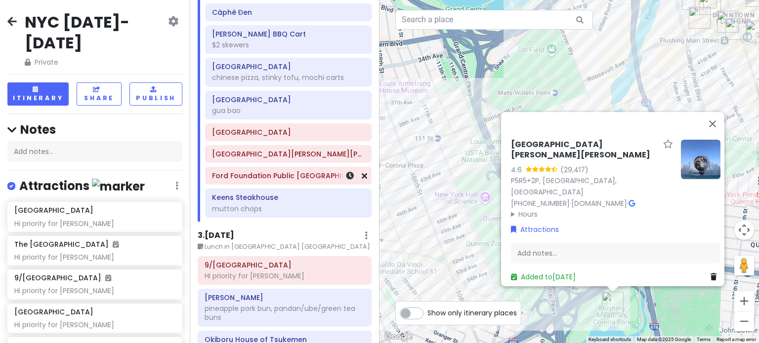
click at [271, 171] on h6 "Ford Foundation Public [GEOGRAPHIC_DATA]" at bounding box center [288, 175] width 153 height 9
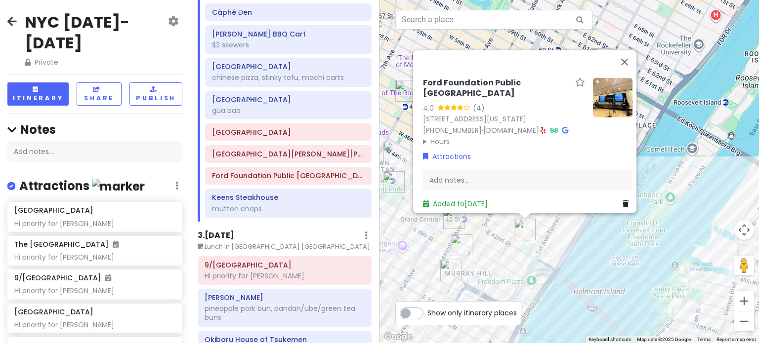
click at [679, 292] on div "Ford Foundation Public Atrium Garden 4.0 (4) 320 E 43rd St, New York, NY 10017,…" at bounding box center [568, 171] width 379 height 343
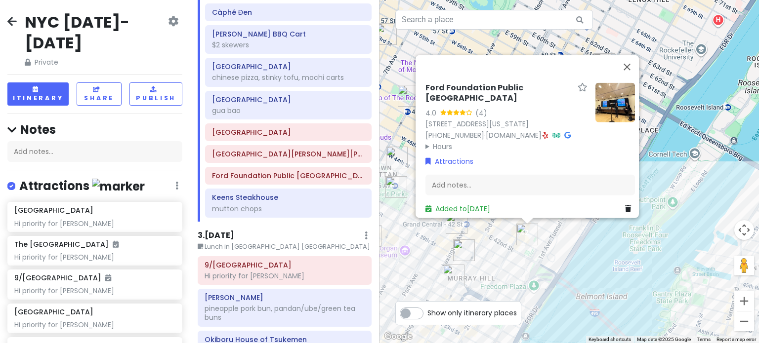
click at [511, 274] on div "Ford Foundation Public Atrium Garden 4.0 (4) 320 E 43rd St, New York, NY 10017,…" at bounding box center [568, 171] width 379 height 343
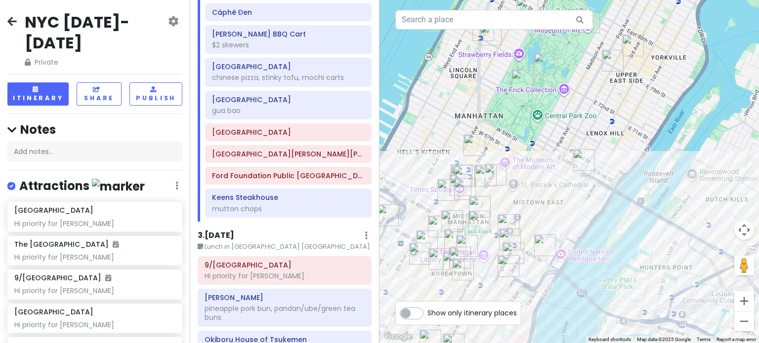
drag, startPoint x: 488, startPoint y: 262, endPoint x: 575, endPoint y: 240, distance: 90.3
click at [519, 255] on img "Sarge’s Delicatessen & Diner" at bounding box center [508, 266] width 22 height 22
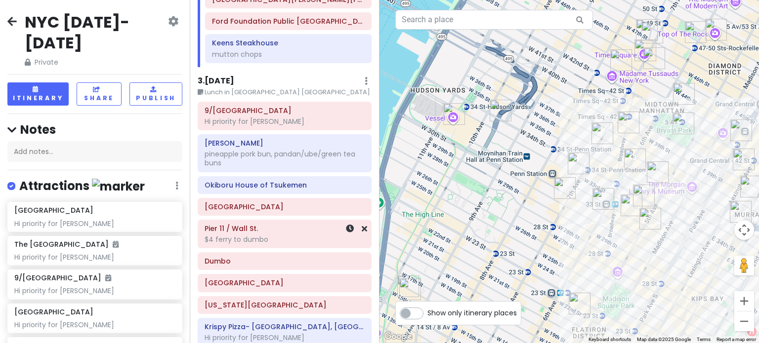
scroll to position [741, 0]
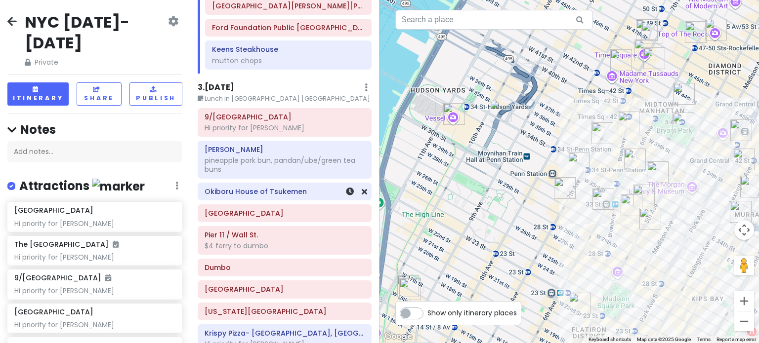
click at [228, 189] on h6 "Okiboru House of Tsukemen" at bounding box center [285, 191] width 160 height 9
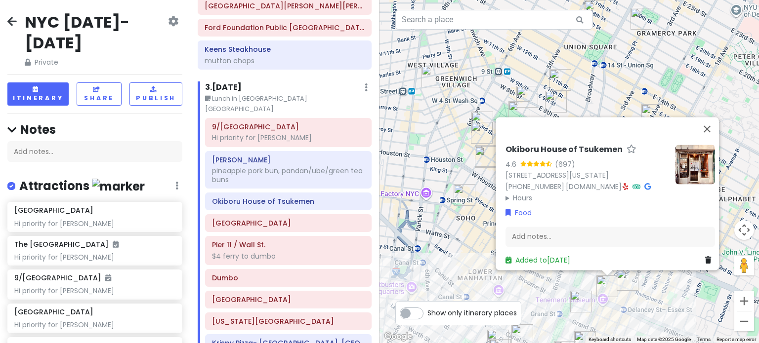
drag, startPoint x: 539, startPoint y: 311, endPoint x: 581, endPoint y: 157, distance: 159.6
click at [576, 199] on div "Okiboru House of Tsukemen 4.6 (697) [STREET_ADDRESS][US_STATE] [PHONE_NUMBER] ·…" at bounding box center [568, 171] width 379 height 343
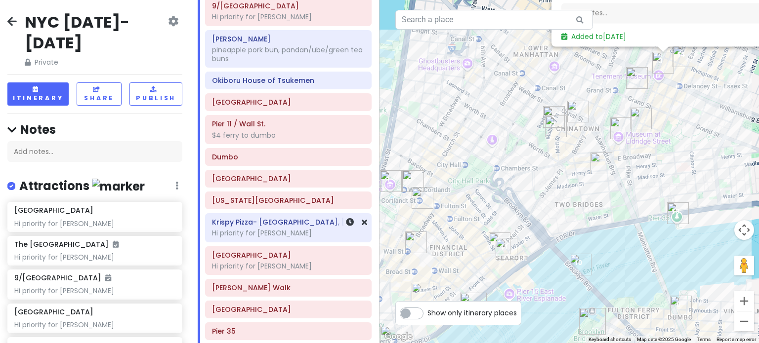
scroll to position [889, 0]
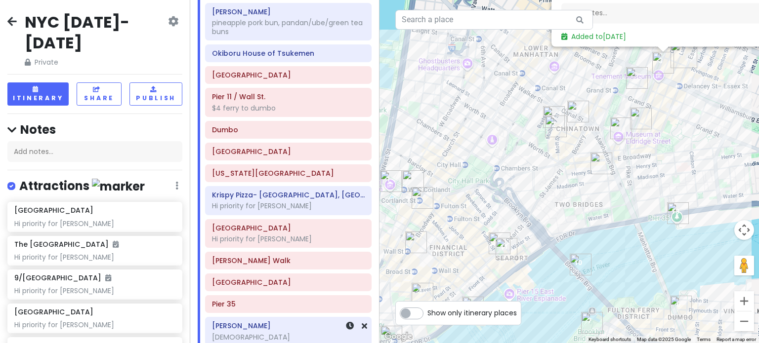
click at [269, 322] on h6 "[PERSON_NAME]" at bounding box center [288, 326] width 153 height 9
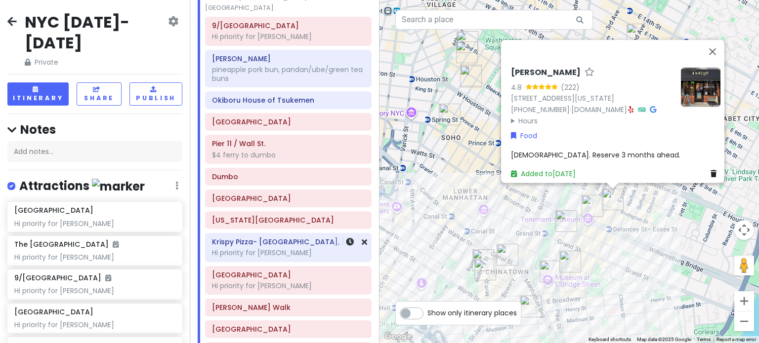
scroll to position [840, 0]
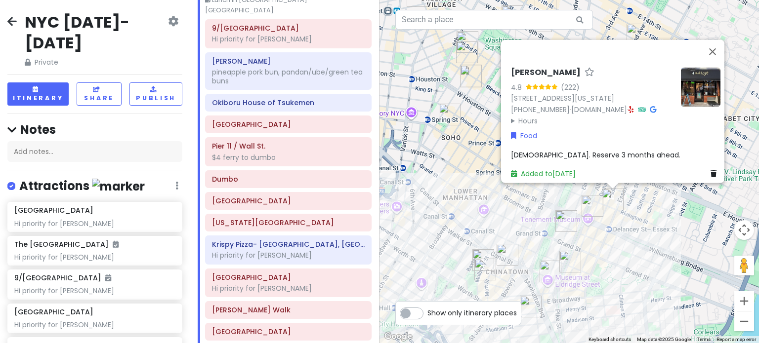
click at [638, 219] on div "Kalye Rivington 4.8 (222) [STREET_ADDRESS][US_STATE] [PHONE_NUMBER] · [DOMAIN_N…" at bounding box center [568, 171] width 379 height 343
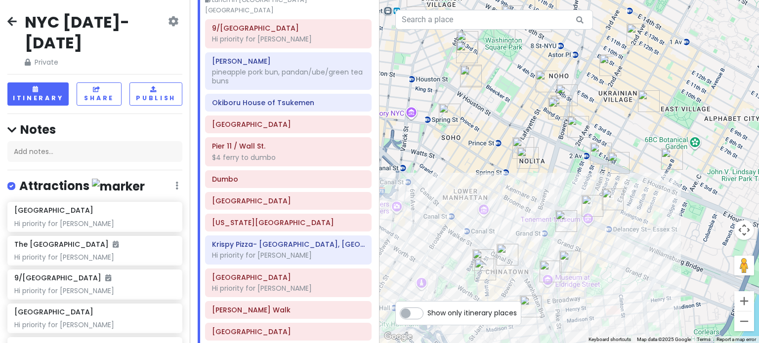
click at [574, 120] on img "Win Son Bakery" at bounding box center [578, 127] width 22 height 22
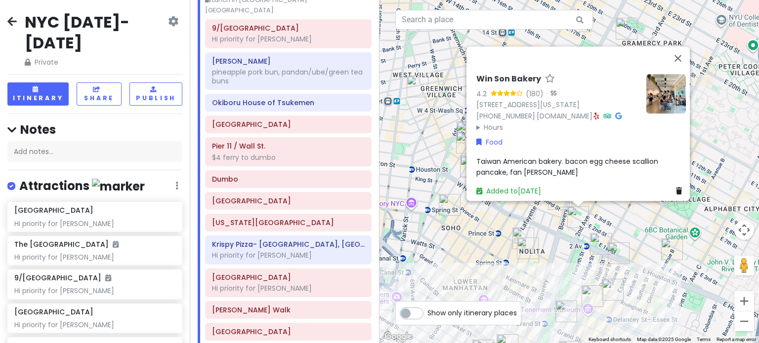
click at [609, 232] on div "Win Son Bakery 4.2 (180) · 23 2nd Ave, New York, NY 10003, USA (646) 869-0150 ·…" at bounding box center [568, 171] width 379 height 343
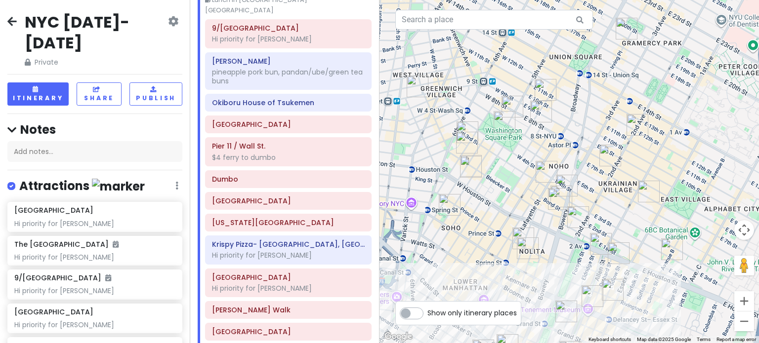
click at [614, 146] on img "Cello's Pizzeria" at bounding box center [610, 156] width 22 height 22
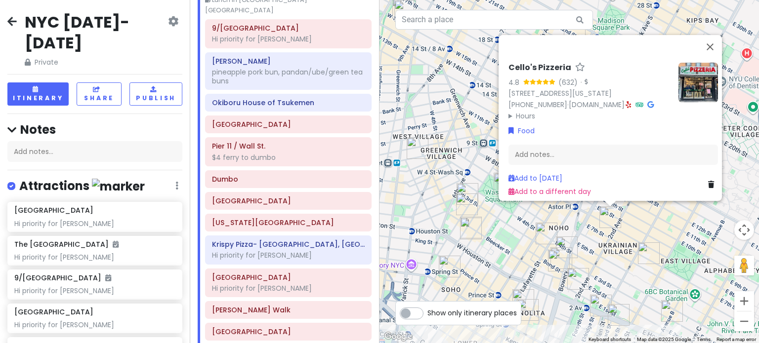
drag, startPoint x: 647, startPoint y: 235, endPoint x: 635, endPoint y: 223, distance: 17.1
click at [647, 235] on div "Cello's Pizzeria 4.8 (632) · 36 St Marks Pl, New York, NY 10003, USA (917) 475-…" at bounding box center [568, 171] width 379 height 343
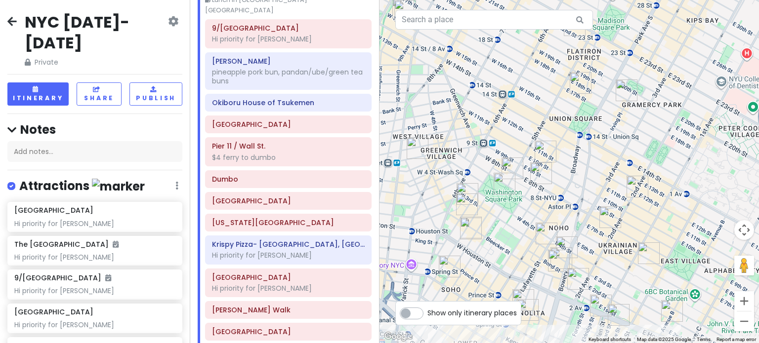
click at [633, 182] on img "Tompkins Square Bagels" at bounding box center [637, 187] width 22 height 22
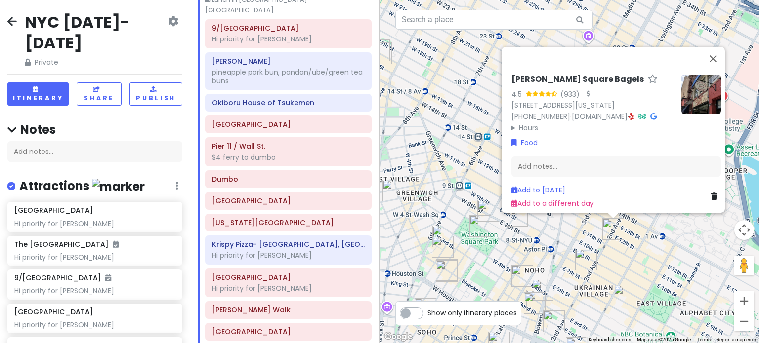
drag, startPoint x: 607, startPoint y: 262, endPoint x: 604, endPoint y: 245, distance: 18.0
click at [607, 262] on div "Tompkins Square Bagels 4.5 (933) · 184 2nd Ave, New York, NY 10003, USA (917) 4…" at bounding box center [568, 171] width 379 height 343
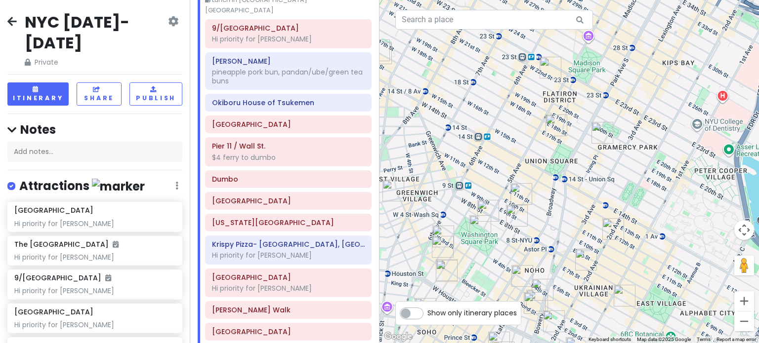
click at [596, 146] on div at bounding box center [568, 171] width 379 height 343
click at [598, 144] on div at bounding box center [568, 171] width 379 height 343
click at [597, 136] on img "Caffè Panna" at bounding box center [602, 133] width 22 height 22
click at [597, 136] on img "Caffè Panna" at bounding box center [601, 133] width 22 height 22
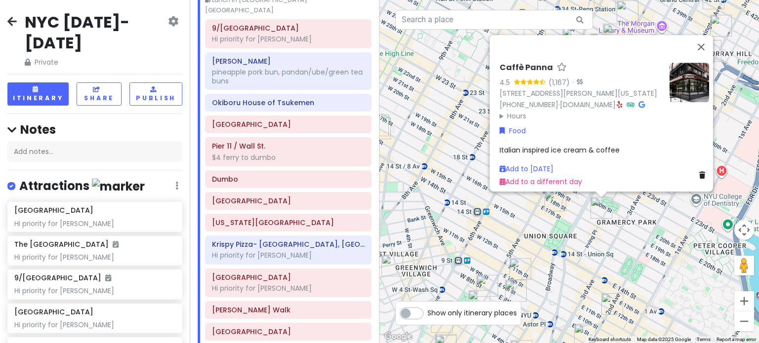
click at [551, 206] on img "Tompkins Square Bagels" at bounding box center [555, 201] width 22 height 22
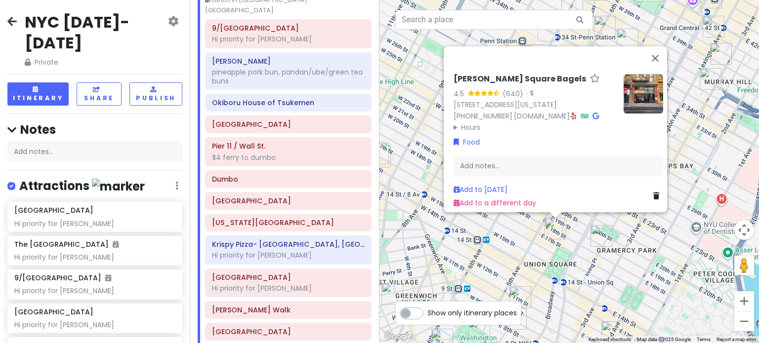
click at [608, 240] on img "Caffè Panna" at bounding box center [601, 236] width 22 height 22
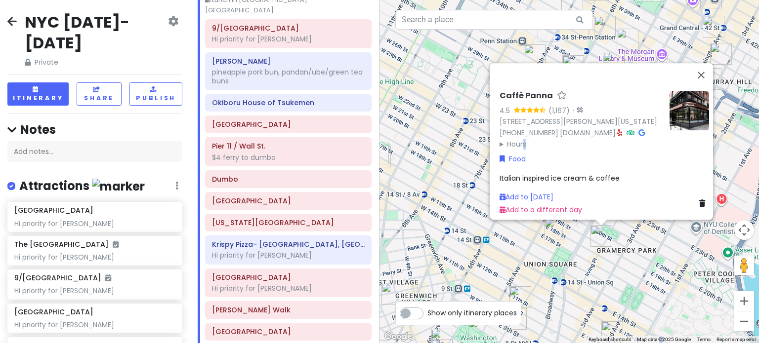
click at [518, 139] on summary "Hours" at bounding box center [580, 144] width 162 height 11
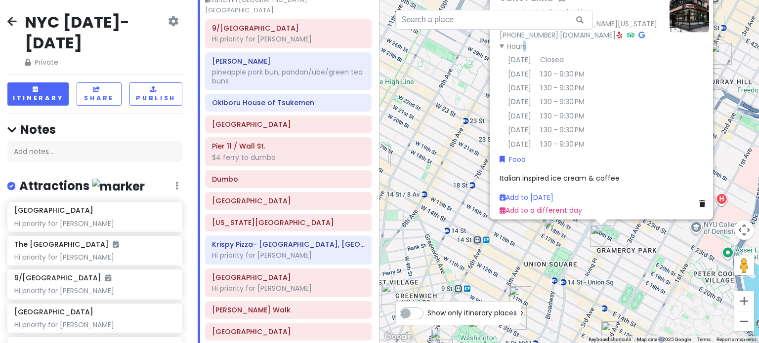
click at [683, 17] on img at bounding box center [689, 13] width 40 height 40
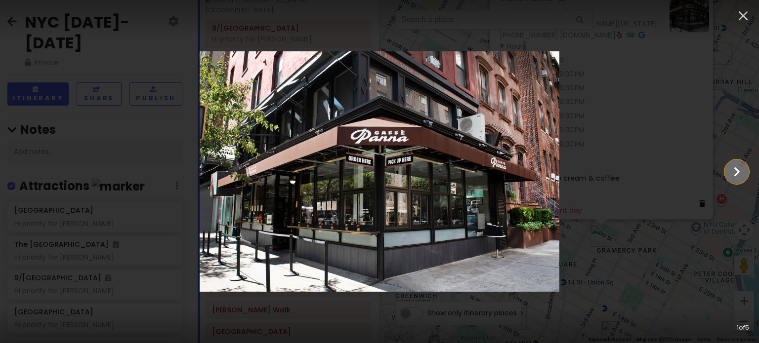
click at [732, 165] on icon "Show slide 2 of 5" at bounding box center [736, 172] width 19 height 24
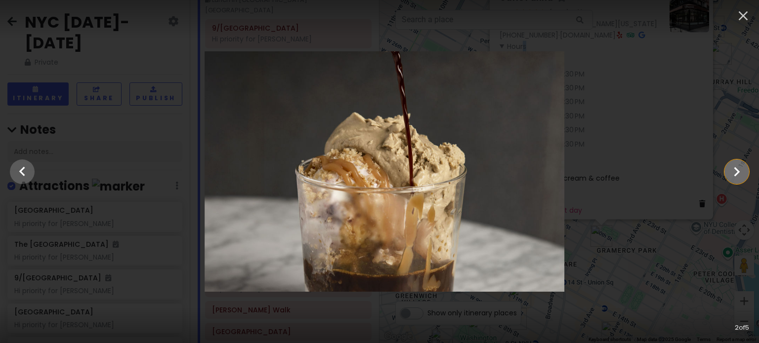
click at [731, 165] on icon "Show slide 3 of 5" at bounding box center [736, 172] width 19 height 24
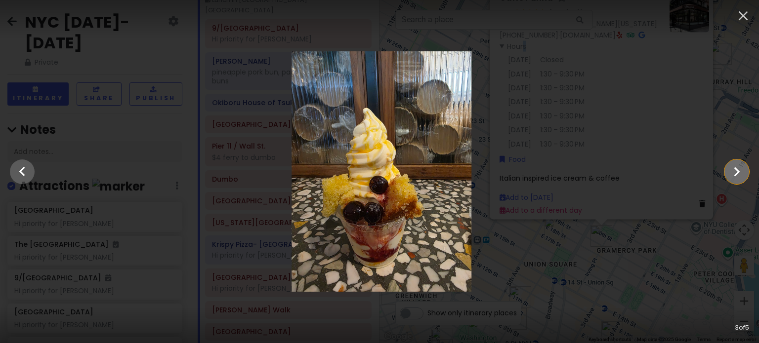
click at [731, 165] on icon "Show slide 4 of 5" at bounding box center [736, 172] width 19 height 24
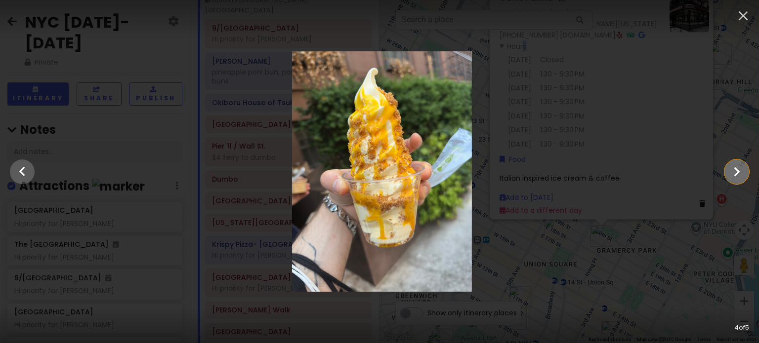
click at [731, 165] on icon "Show slide 5 of 5" at bounding box center [736, 172] width 19 height 24
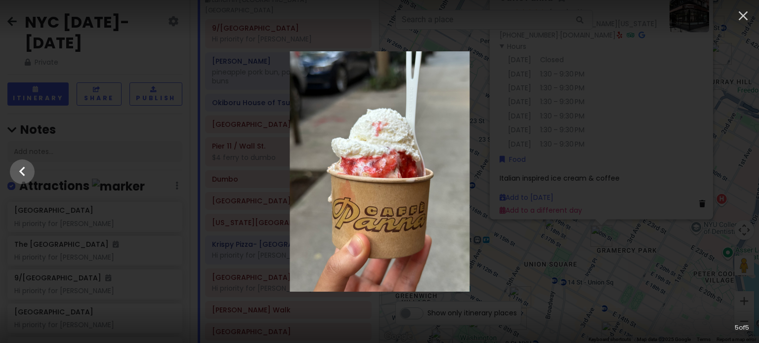
click at [641, 268] on div at bounding box center [379, 171] width 759 height 241
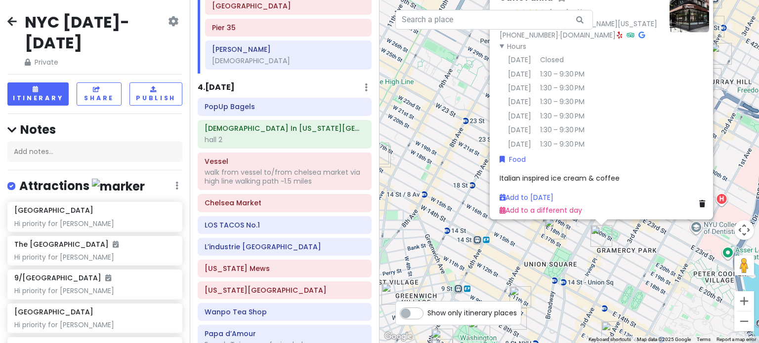
scroll to position [1334, 0]
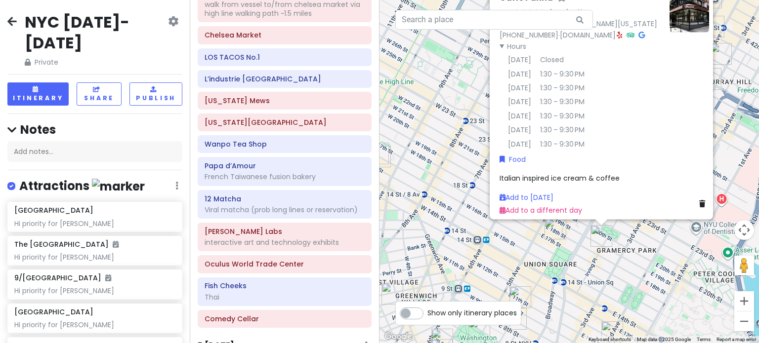
click at [620, 247] on div "Caffè Panna 4.5 (1,167) · 77 Irving Pl, New York, NY 10003, USA (917) 475-1162 …" at bounding box center [568, 171] width 379 height 343
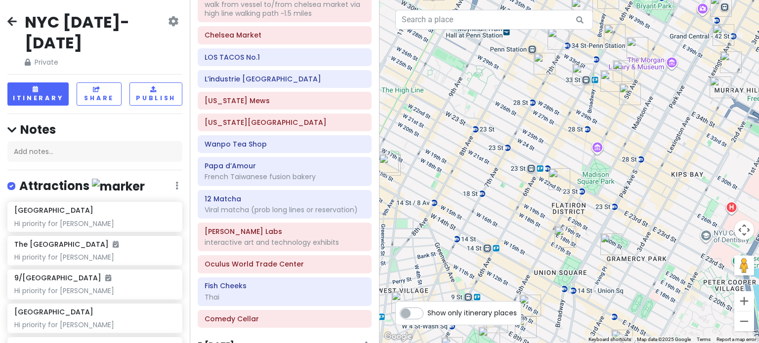
click at [609, 238] on img "Caffè Panna" at bounding box center [611, 245] width 22 height 22
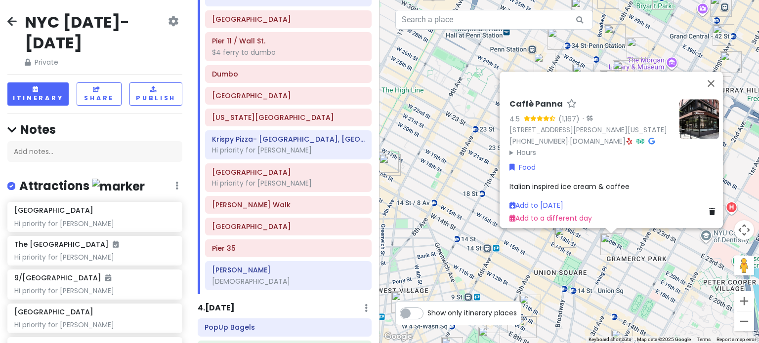
scroll to position [966, 0]
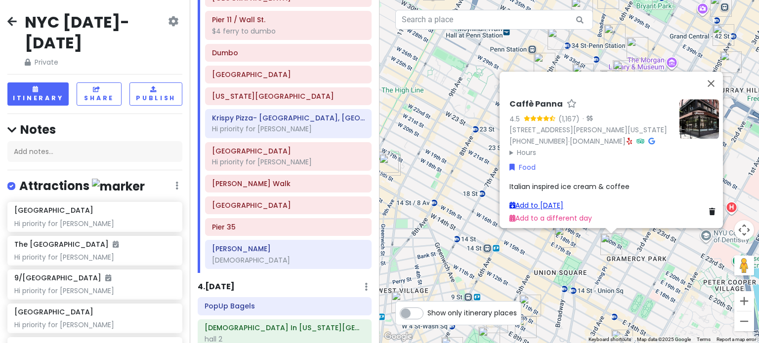
click at [558, 201] on link "Add to [DATE]" at bounding box center [536, 206] width 54 height 10
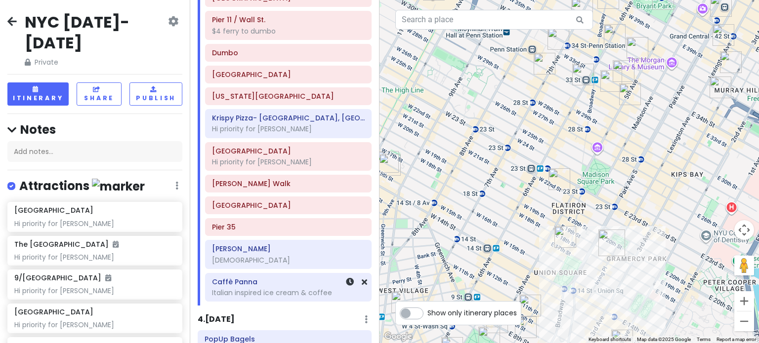
click at [271, 289] on div "Italian inspired ice cream & coffee" at bounding box center [288, 293] width 153 height 9
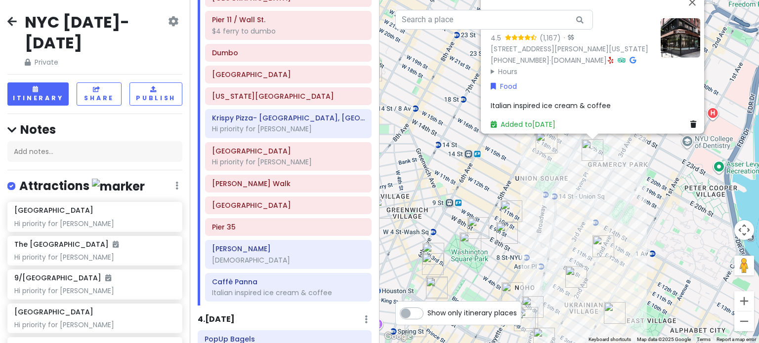
drag, startPoint x: 637, startPoint y: 289, endPoint x: 629, endPoint y: 43, distance: 246.7
click at [626, 66] on div "Caffè Panna 4.5 (1,167) · 77 Irving Pl, New York, NY 10003, USA (917) 475-1162 …" at bounding box center [568, 171] width 379 height 343
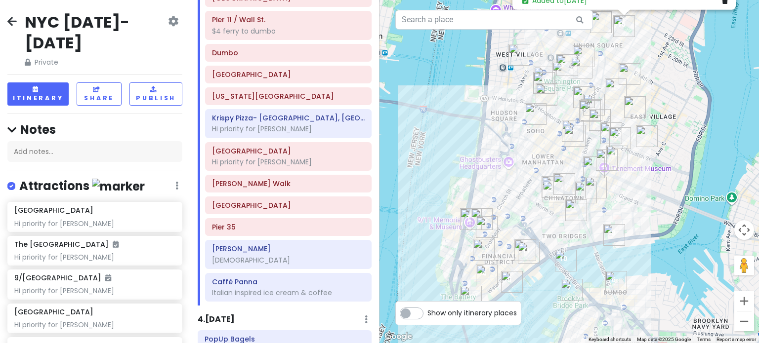
click at [615, 233] on img "Pier 35" at bounding box center [614, 235] width 22 height 22
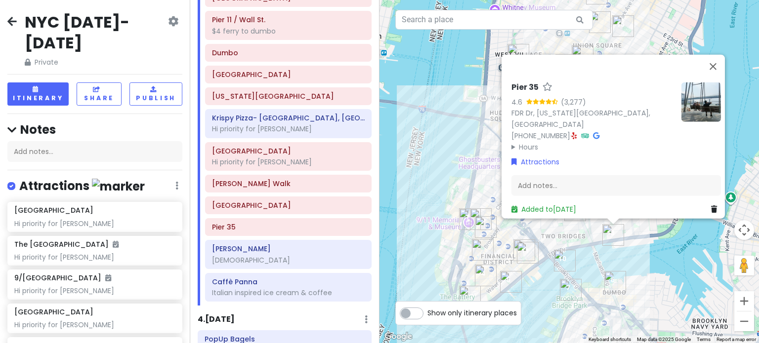
click at [650, 254] on div "Pier 35 4.6 (3,277) FDR Dr, New York, NY 10002, USA (212) 639-9675 · Hours Mond…" at bounding box center [568, 171] width 379 height 343
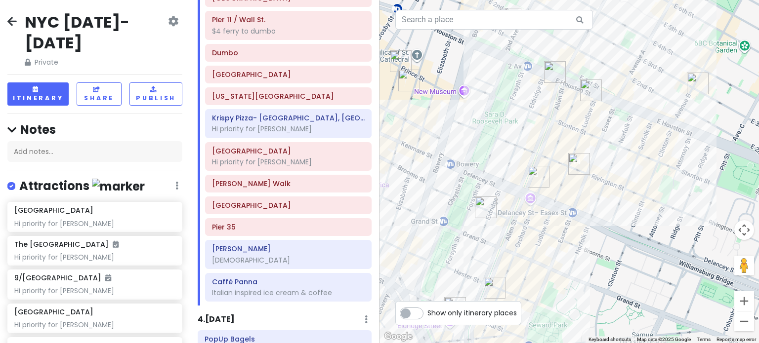
drag, startPoint x: 580, startPoint y: 158, endPoint x: 587, endPoint y: 156, distance: 7.7
click at [587, 156] on img "Kalye Rivington" at bounding box center [579, 164] width 22 height 22
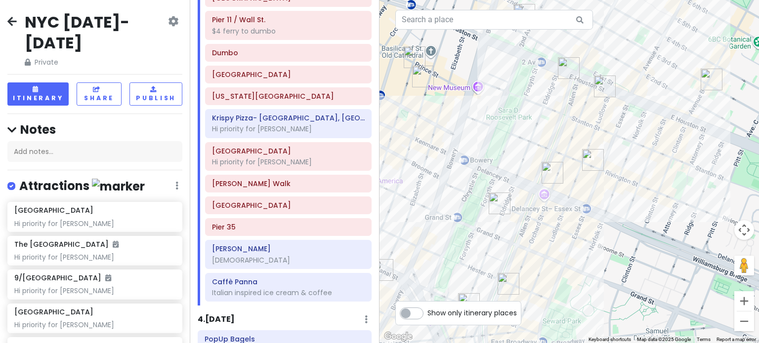
click at [590, 164] on img "Kalye Rivington" at bounding box center [593, 160] width 22 height 22
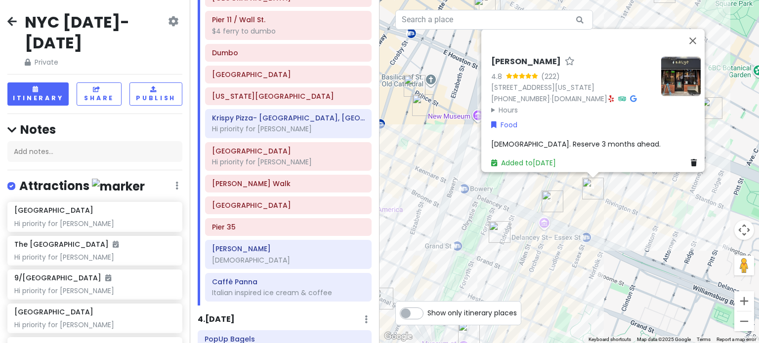
click at [634, 188] on div "Kalye Rivington 4.8 (222) [STREET_ADDRESS][US_STATE] [PHONE_NUMBER] · [DOMAIN_N…" at bounding box center [568, 171] width 379 height 343
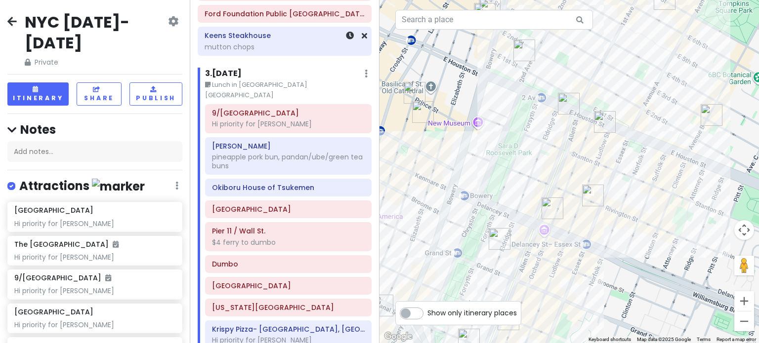
scroll to position [769, 0]
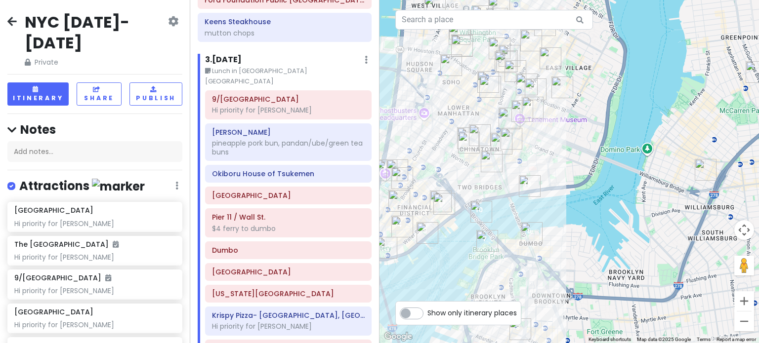
drag, startPoint x: 564, startPoint y: 259, endPoint x: 563, endPoint y: 188, distance: 71.2
click at [564, 188] on div at bounding box center [568, 171] width 379 height 343
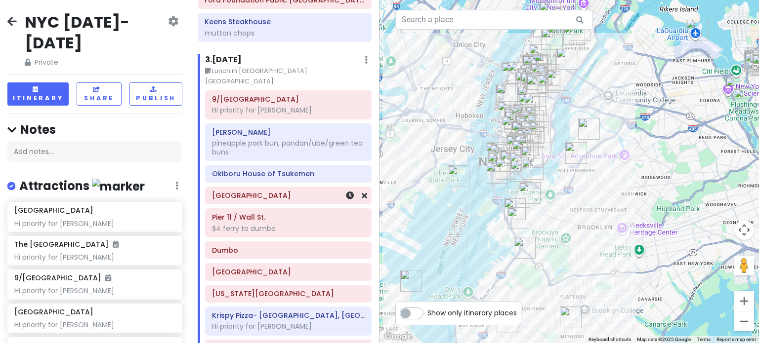
click at [259, 191] on h6 "[GEOGRAPHIC_DATA]" at bounding box center [288, 195] width 153 height 9
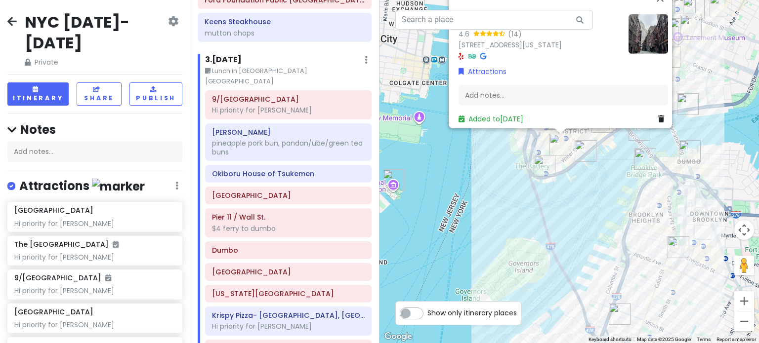
click at [570, 164] on div "[GEOGRAPHIC_DATA] 4.6 (14) [STREET_ADDRESS][US_STATE] Attractions Add notes... …" at bounding box center [568, 171] width 379 height 343
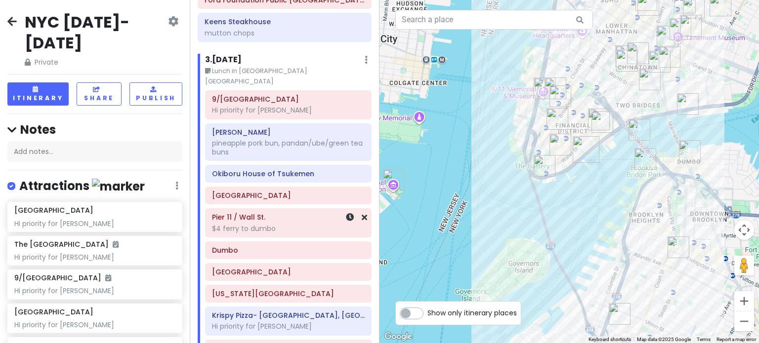
click at [259, 211] on div "Pier 11 / Wall St. $4 ferry to dumbo" at bounding box center [288, 223] width 153 height 25
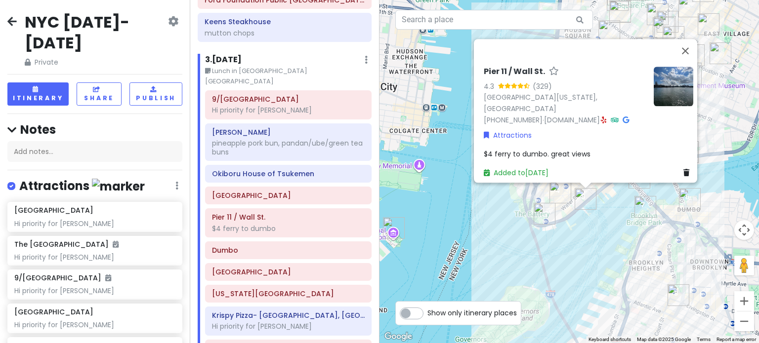
click at [609, 222] on div "Pier 11 / [STREET_ADDRESS][US_STATE] [PHONE_NUMBER] · [DOMAIN_NAME] · Attractio…" at bounding box center [568, 171] width 379 height 343
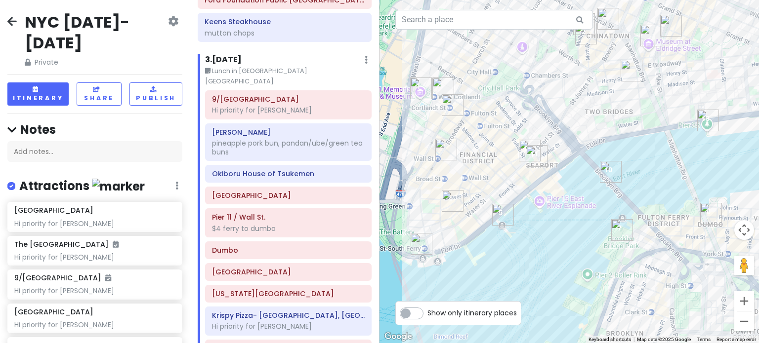
drag, startPoint x: 624, startPoint y: 194, endPoint x: 540, endPoint y: 204, distance: 84.6
click at [542, 207] on div at bounding box center [568, 171] width 379 height 343
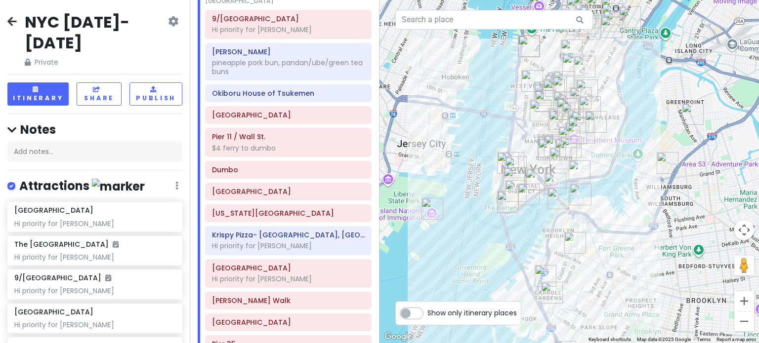
scroll to position [818, 0]
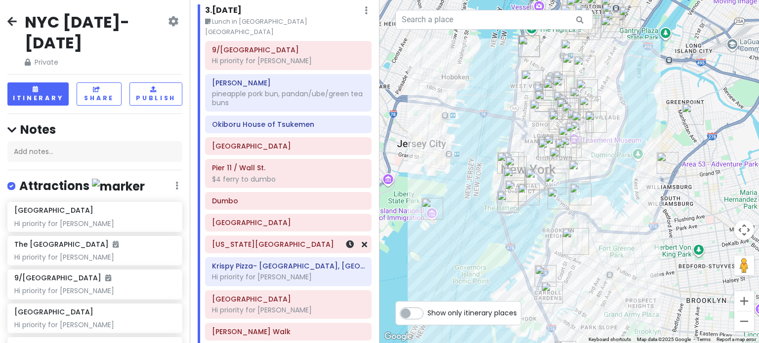
click at [267, 240] on h6 "[US_STATE][GEOGRAPHIC_DATA]" at bounding box center [288, 244] width 153 height 9
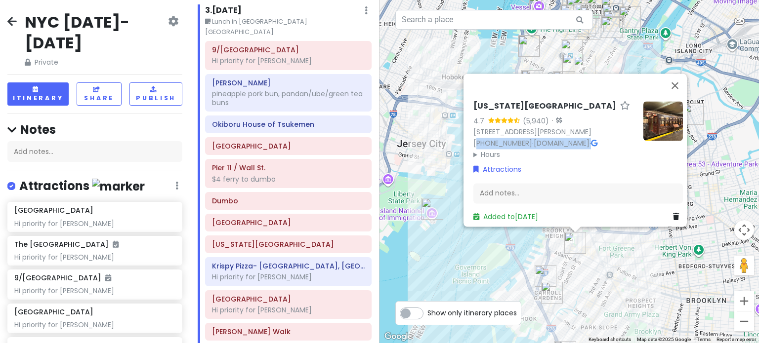
click at [474, 143] on div "New York Transit Museum 4.7 (5,940) · 99 Schermerhorn St, Brooklyn, NY 11201, U…" at bounding box center [554, 130] width 162 height 59
click at [477, 149] on summary "Hours" at bounding box center [554, 154] width 162 height 11
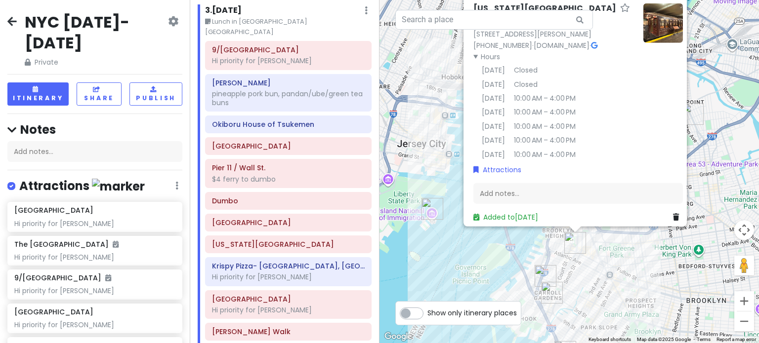
click at [421, 160] on div "New York Transit Museum 4.7 (5,940) · 99 Schermerhorn St, Brooklyn, NY 11201, U…" at bounding box center [568, 171] width 379 height 343
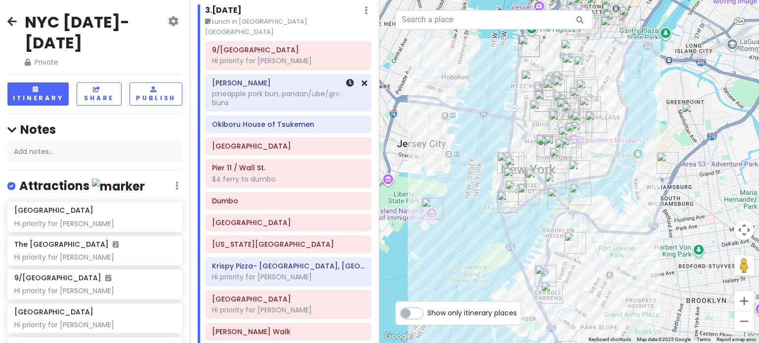
click at [265, 89] on div "pineapple pork bun, pandan/ube/green tea buns" at bounding box center [288, 98] width 153 height 18
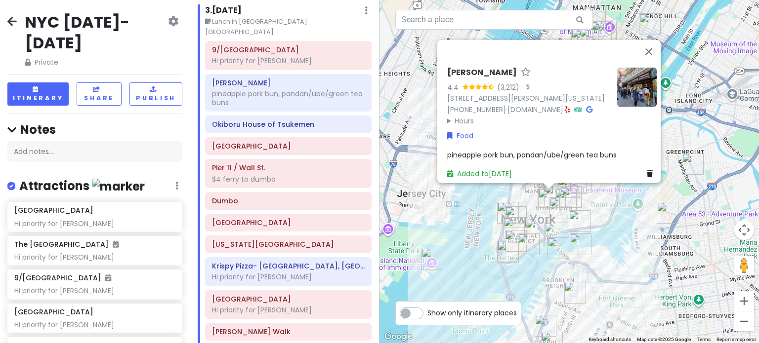
drag, startPoint x: 518, startPoint y: 219, endPoint x: 537, endPoint y: 194, distance: 31.7
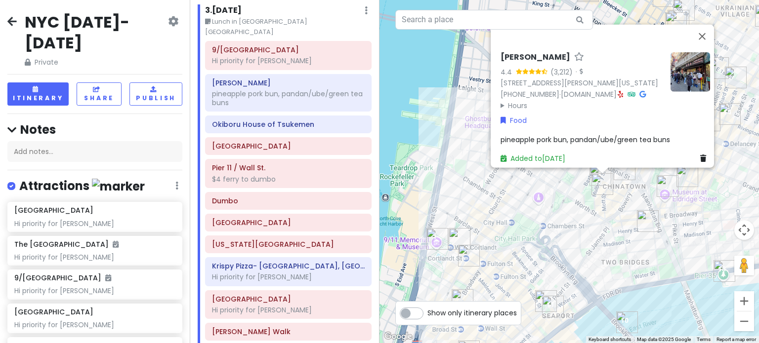
click at [551, 198] on div "To navigate, press the arrow keys. Mei Lai Wah 4.4 (3,212) · 41 Mott St, New Yo…" at bounding box center [568, 171] width 379 height 343
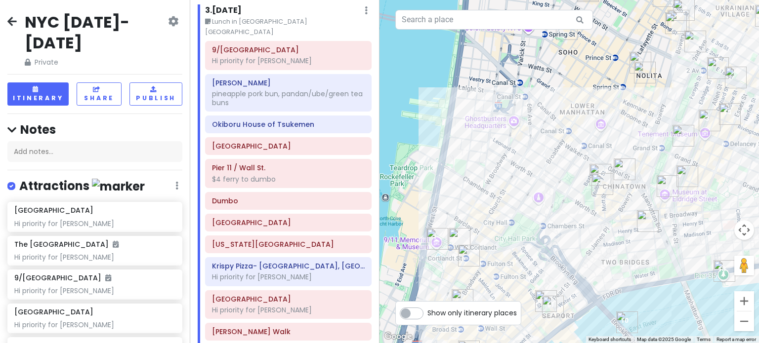
click at [598, 189] on img "Mei Lai Wah" at bounding box center [602, 184] width 22 height 22
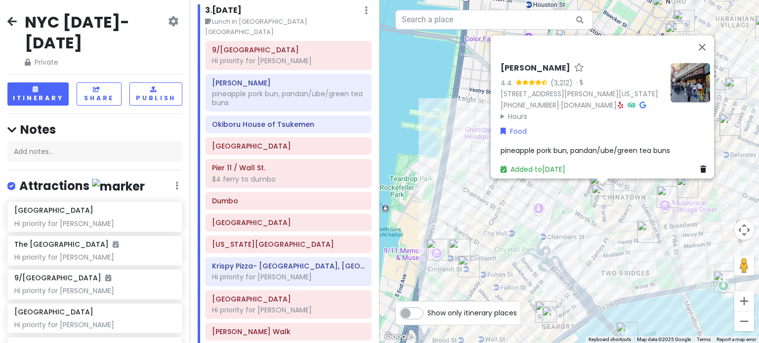
click at [583, 238] on div "[PERSON_NAME] Wah 4.4 (3,212) · [STREET_ADDRESS][PERSON_NAME][US_STATE] [PHONE_…" at bounding box center [568, 171] width 379 height 343
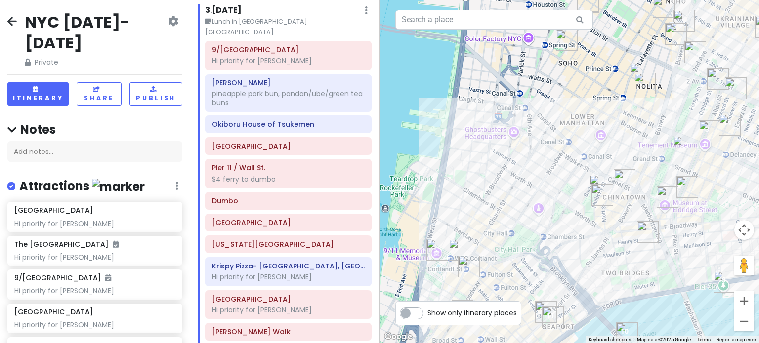
click at [601, 197] on img "Mei Lai Wah" at bounding box center [602, 195] width 22 height 22
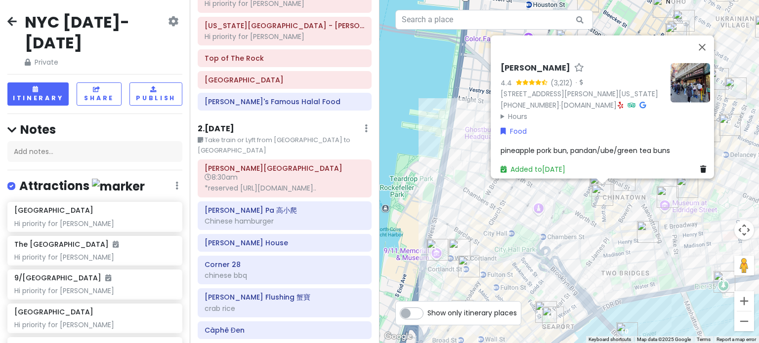
scroll to position [620, 0]
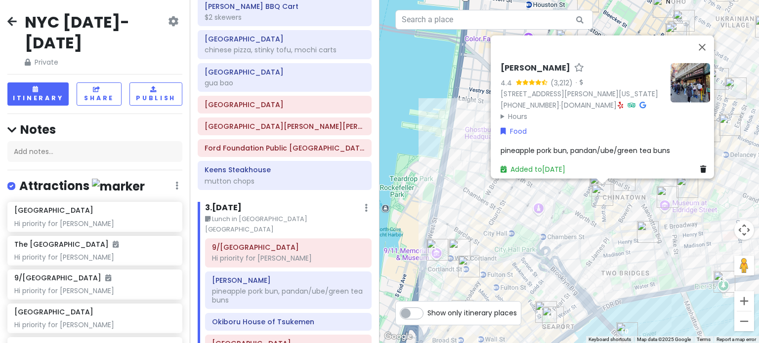
click at [510, 111] on summary "Hours" at bounding box center [581, 116] width 162 height 11
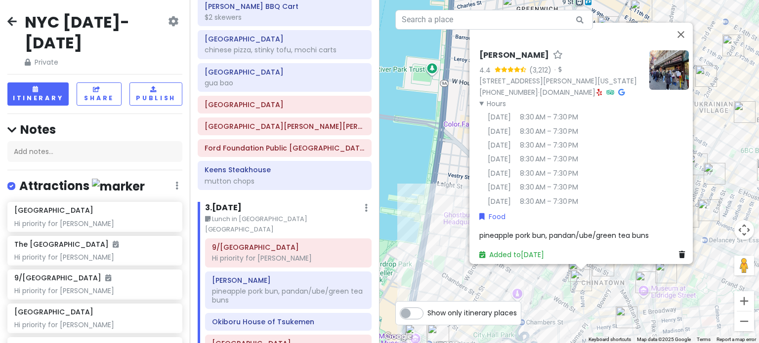
drag, startPoint x: 456, startPoint y: 142, endPoint x: 434, endPoint y: 229, distance: 89.7
click at [434, 229] on div "[PERSON_NAME] Wah 4.4 (3,212) · [STREET_ADDRESS][PERSON_NAME][US_STATE] [PHONE_…" at bounding box center [568, 171] width 379 height 343
click at [429, 265] on div "[PERSON_NAME] Wah 4.4 (3,212) · [STREET_ADDRESS][PERSON_NAME][US_STATE] [PHONE_…" at bounding box center [568, 171] width 379 height 343
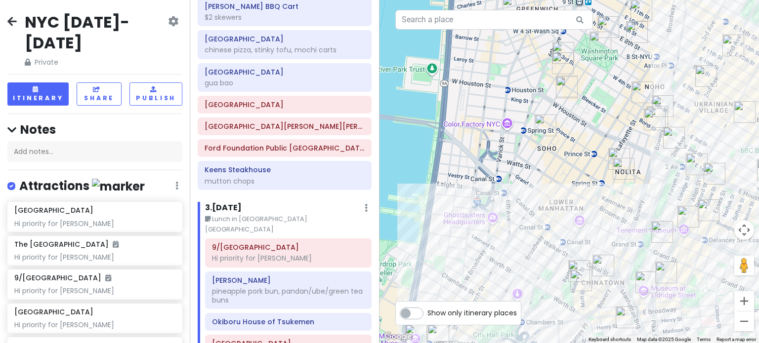
click at [574, 279] on img "Mei Lai Wah" at bounding box center [581, 281] width 22 height 22
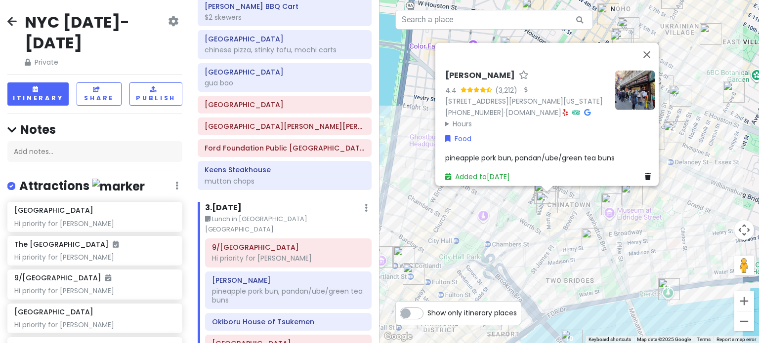
drag, startPoint x: 600, startPoint y: 317, endPoint x: 553, endPoint y: 211, distance: 116.1
click at [560, 223] on div "[PERSON_NAME] Wah 4.4 (3,212) · [STREET_ADDRESS][PERSON_NAME][US_STATE] [PHONE_…" at bounding box center [568, 171] width 379 height 343
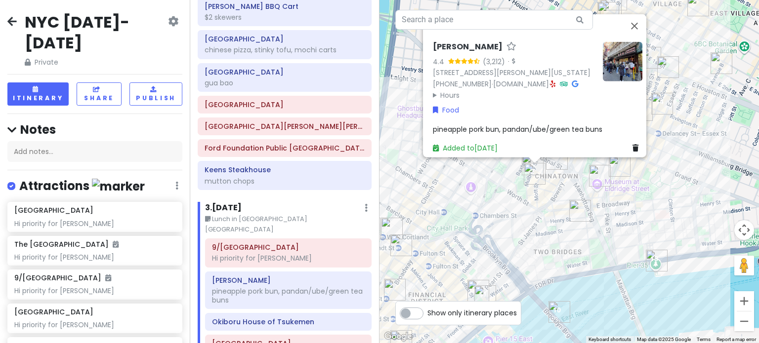
click at [449, 89] on summary "Hours" at bounding box center [514, 94] width 162 height 11
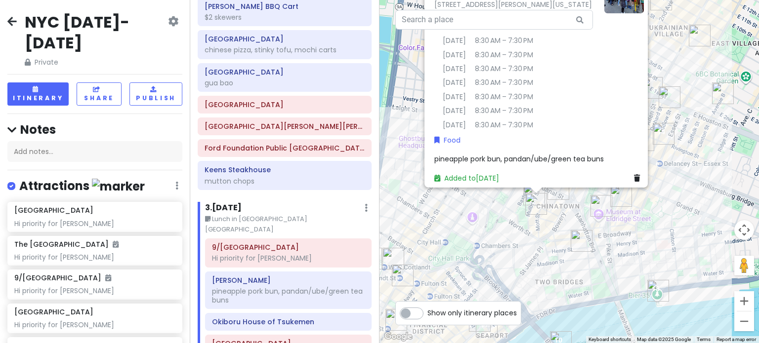
drag, startPoint x: 428, startPoint y: 213, endPoint x: 428, endPoint y: 285, distance: 71.1
click at [429, 285] on div "[PERSON_NAME] Wah 4.4 (3,212) · [STREET_ADDRESS][PERSON_NAME][US_STATE] [PHONE_…" at bounding box center [568, 171] width 379 height 343
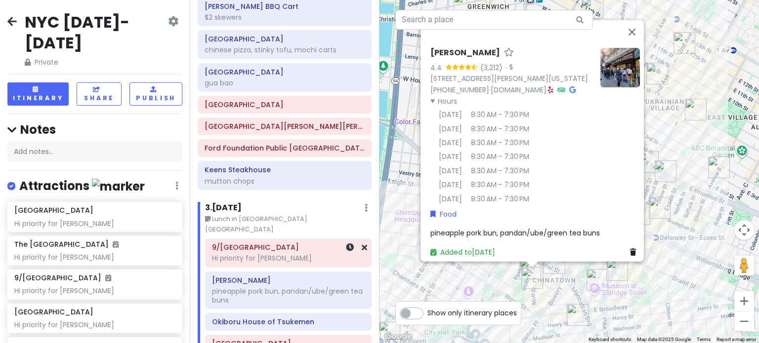
click at [276, 254] on div "Hi priority for [PERSON_NAME]" at bounding box center [288, 258] width 153 height 9
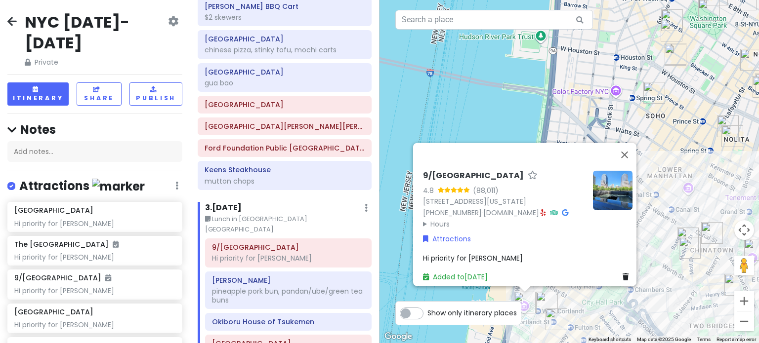
click at [438, 218] on summary "Hours" at bounding box center [504, 223] width 162 height 11
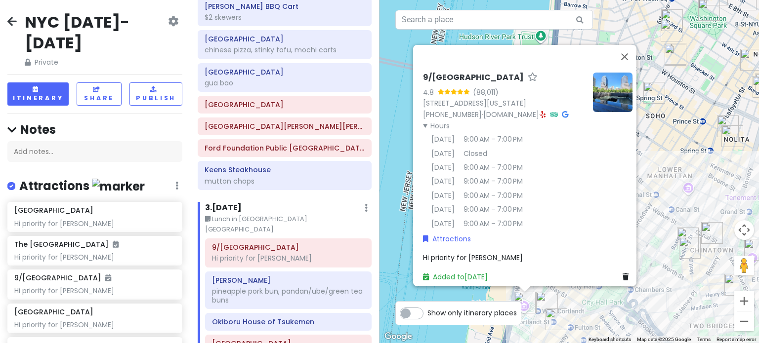
click at [669, 222] on div "9/11 Memorial & Museum 4.8 (88,011) 180 Greenwich St, New York, NY 10007, USA (…" at bounding box center [568, 171] width 379 height 343
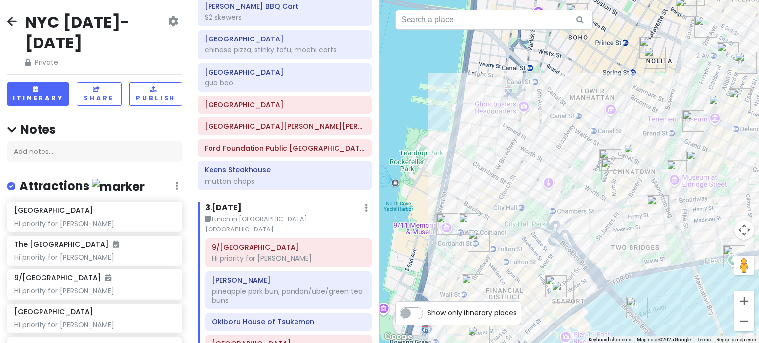
drag, startPoint x: 622, startPoint y: 225, endPoint x: 546, endPoint y: 191, distance: 83.4
click at [546, 191] on div at bounding box center [568, 171] width 379 height 343
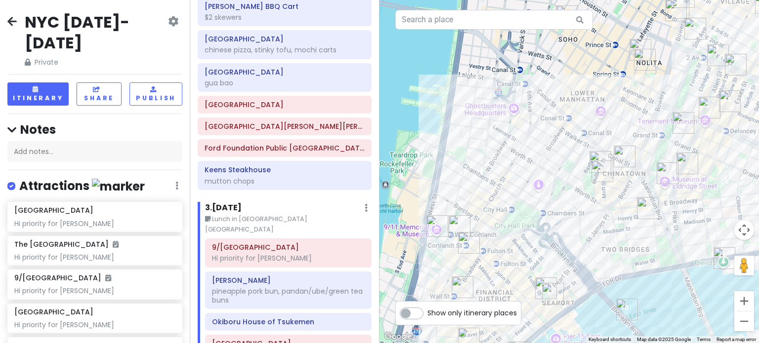
click at [600, 176] on img "Mei Lai Wah" at bounding box center [602, 172] width 22 height 22
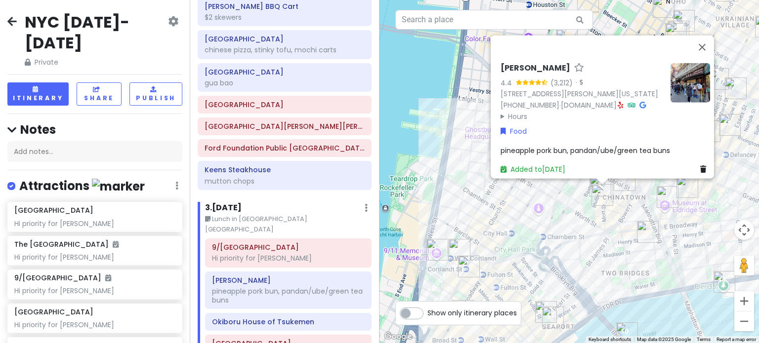
click at [639, 101] on icon at bounding box center [642, 104] width 6 height 7
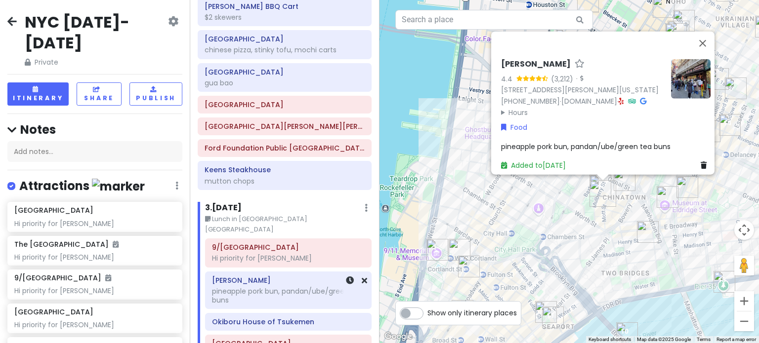
scroll to position [621, 0]
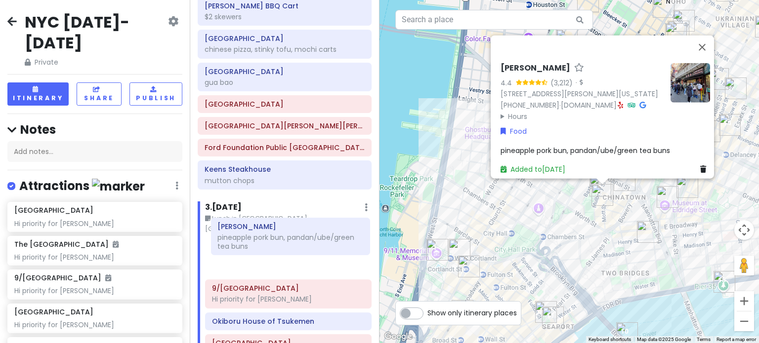
drag, startPoint x: 242, startPoint y: 264, endPoint x: 248, endPoint y: 233, distance: 31.8
